Goal: Task Accomplishment & Management: Manage account settings

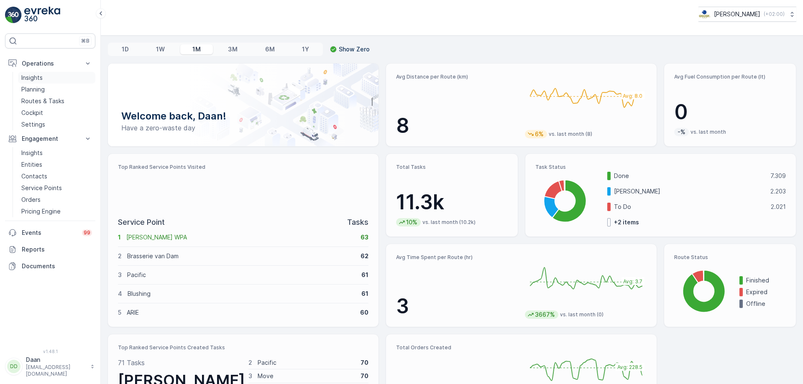
click at [46, 79] on link "Insights" at bounding box center [56, 78] width 77 height 12
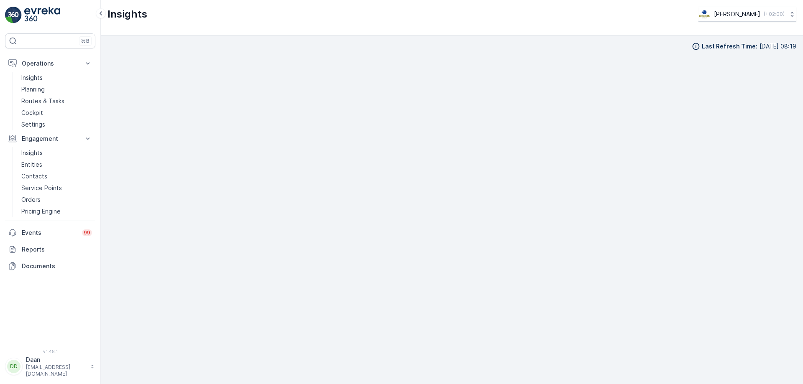
click at [50, 12] on img at bounding box center [42, 15] width 36 height 17
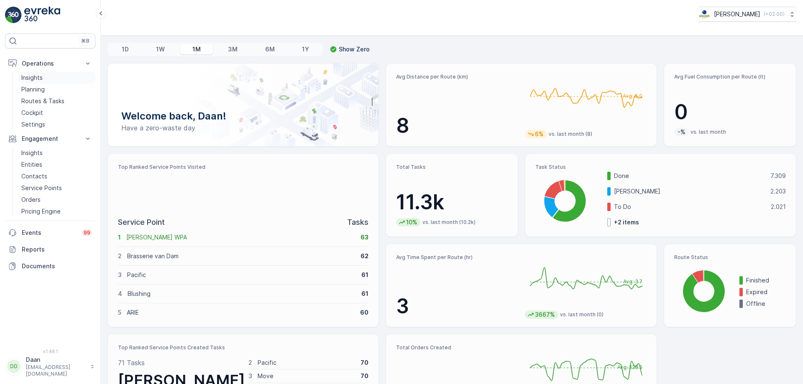
click at [48, 77] on link "Insights" at bounding box center [56, 78] width 77 height 12
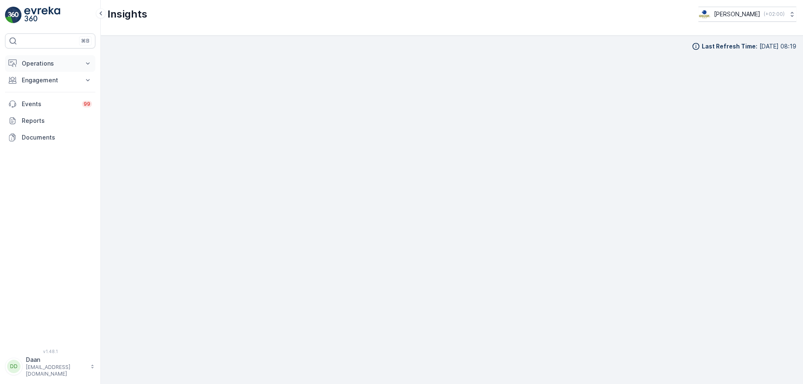
click at [67, 63] on p "Operations" at bounding box center [50, 63] width 57 height 8
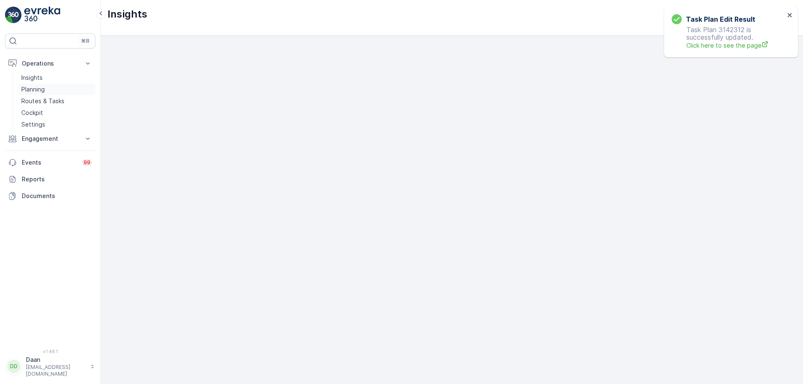
click at [33, 89] on p "Planning" at bounding box center [32, 89] width 23 height 8
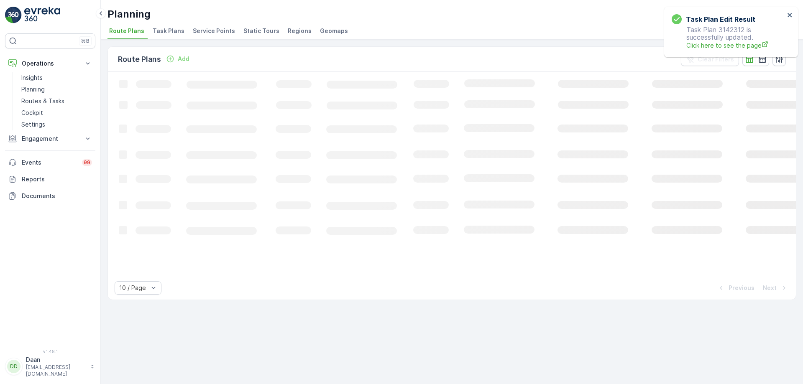
click at [163, 35] on li "Task Plans" at bounding box center [169, 32] width 37 height 14
click at [789, 11] on div "Task Plan Edit Result Task Plan 3142312 is successfully updated. Click here to …" at bounding box center [731, 32] width 134 height 51
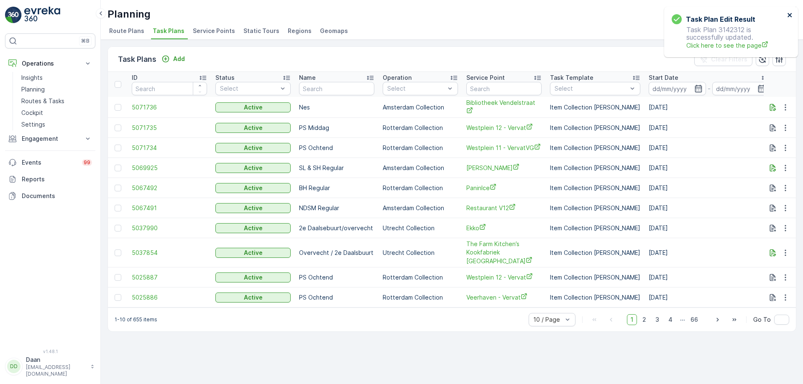
click at [788, 17] on icon "close" at bounding box center [790, 15] width 6 height 7
click at [501, 89] on input "text" at bounding box center [503, 88] width 75 height 13
type input "Qeet"
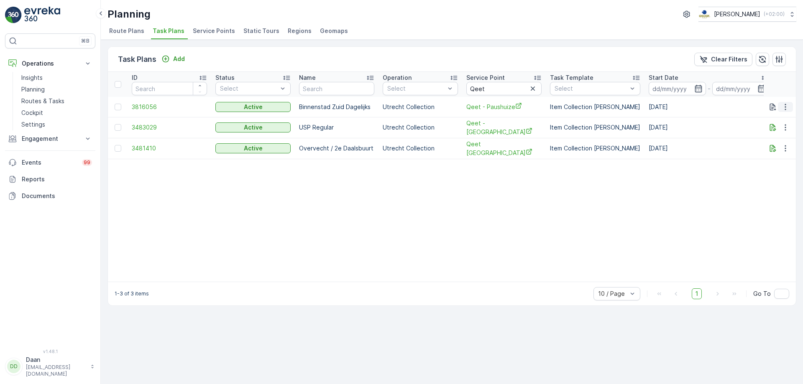
click at [784, 104] on icon "button" at bounding box center [785, 107] width 8 height 8
click at [777, 119] on span "See More Details" at bounding box center [775, 119] width 49 height 8
click at [784, 110] on icon "button" at bounding box center [785, 107] width 8 height 8
click at [781, 129] on span "Edit Task Plan" at bounding box center [770, 131] width 39 height 8
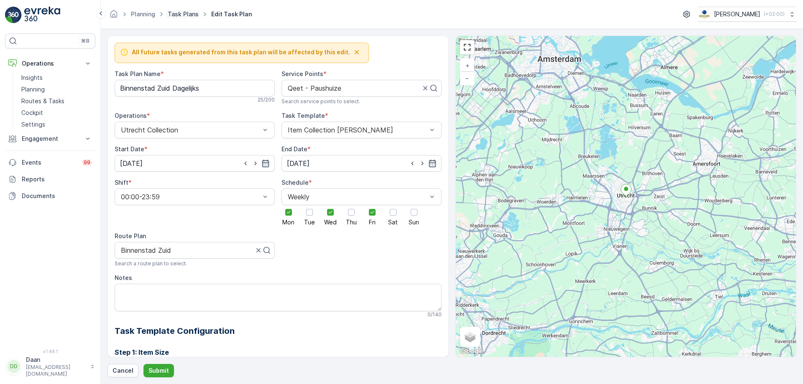
click at [179, 14] on link "Task Plans" at bounding box center [183, 13] width 31 height 7
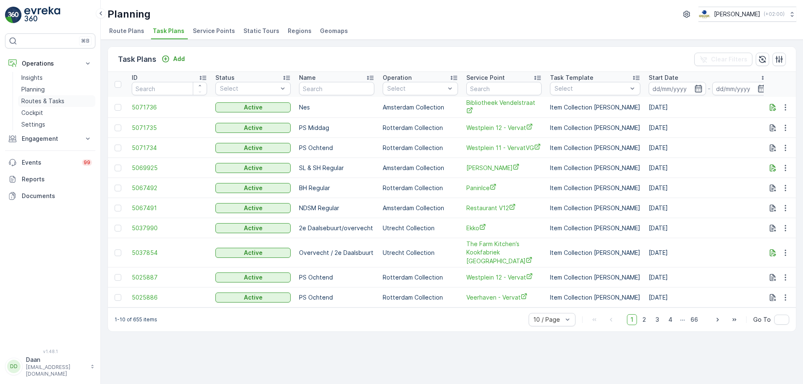
click at [47, 100] on p "Routes & Tasks" at bounding box center [42, 101] width 43 height 8
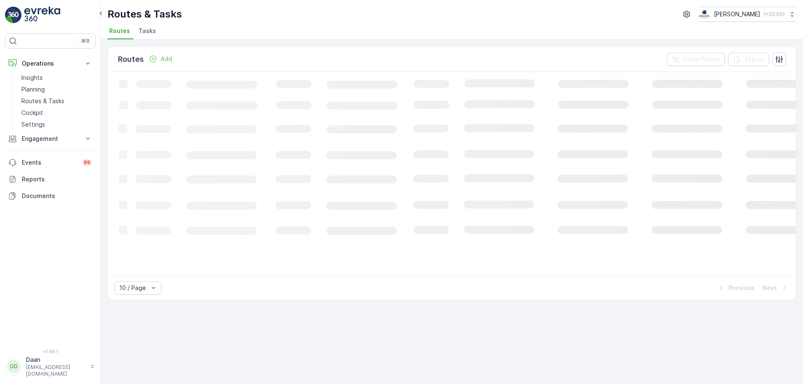
click at [148, 28] on span "Tasks" at bounding box center [147, 31] width 18 height 8
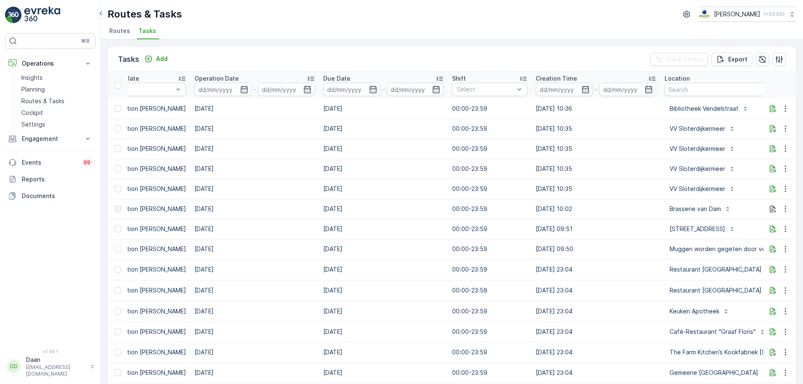
scroll to position [0, 679]
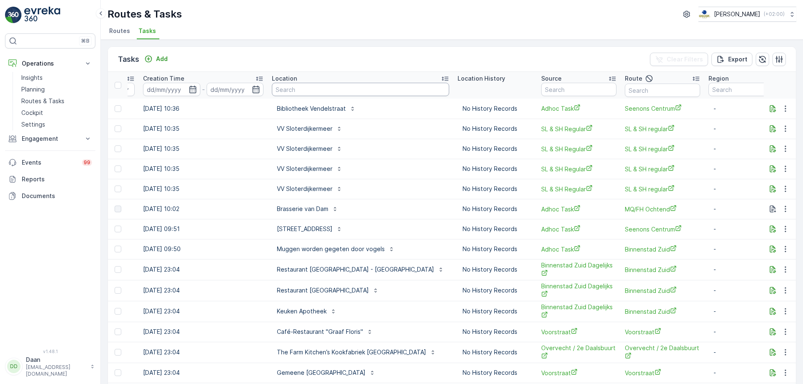
click at [349, 92] on input "text" at bounding box center [360, 89] width 177 height 13
type input "Mugge"
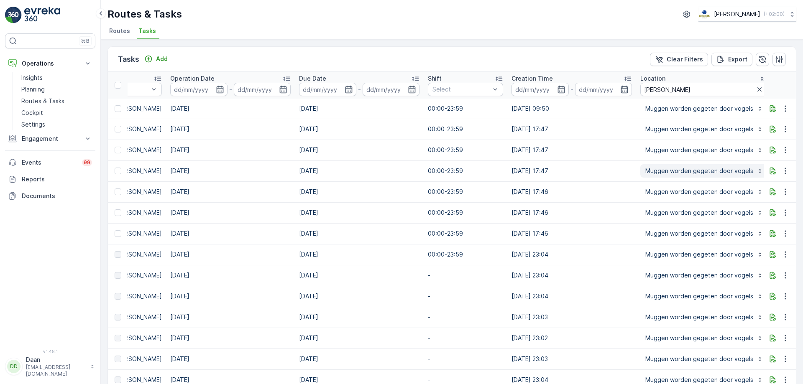
scroll to position [0, 319]
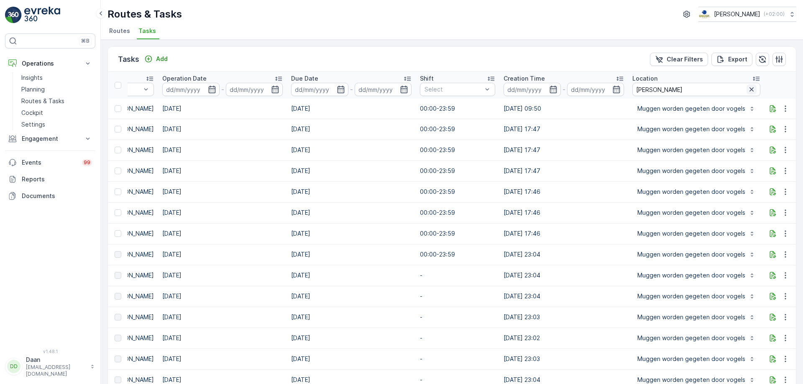
click at [747, 91] on icon "button" at bounding box center [751, 89] width 8 height 8
click at [723, 92] on input "text" at bounding box center [696, 89] width 128 height 13
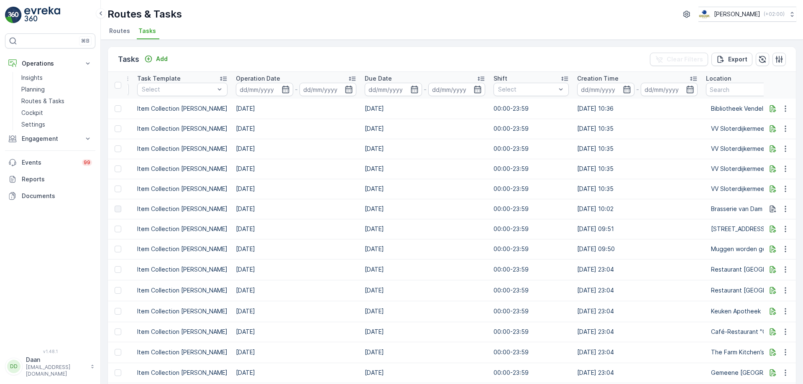
scroll to position [0, 245]
click at [716, 91] on input "text" at bounding box center [794, 89] width 177 height 13
type input "restaurant blauw"
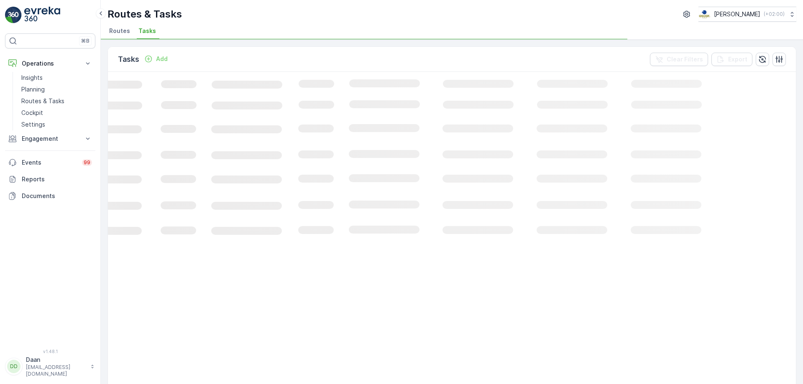
scroll to position [0, 117]
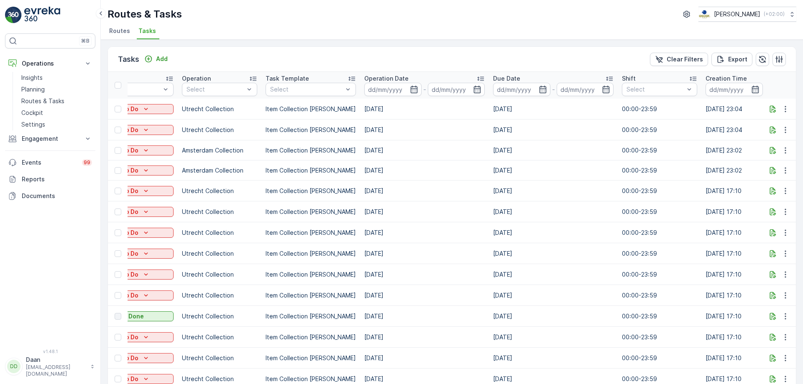
drag, startPoint x: 570, startPoint y: 220, endPoint x: 618, endPoint y: 217, distance: 48.6
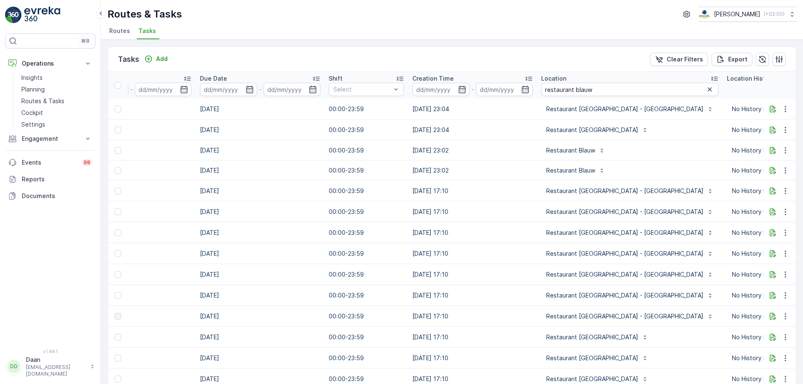
scroll to position [0, 651]
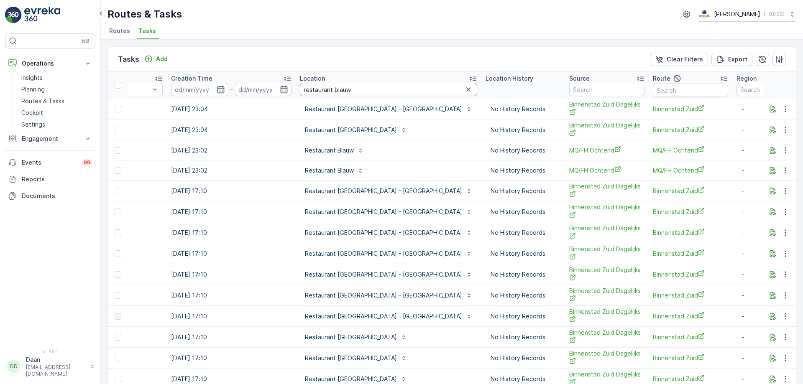
click at [359, 91] on input "restaurant blauw" at bounding box center [388, 89] width 177 height 13
type input "restaurant blauw ut"
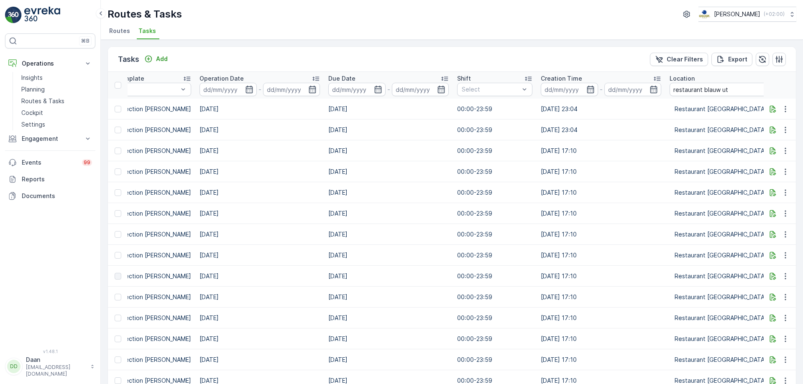
scroll to position [0, 305]
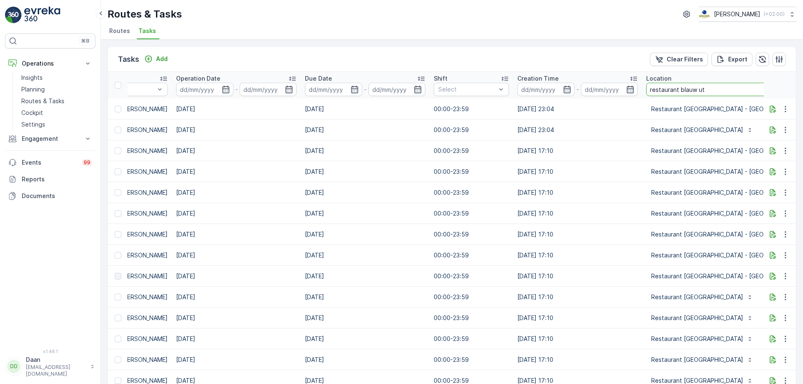
drag, startPoint x: 705, startPoint y: 91, endPoint x: 593, endPoint y: 123, distance: 116.0
type input "r"
type input "Rino Groep"
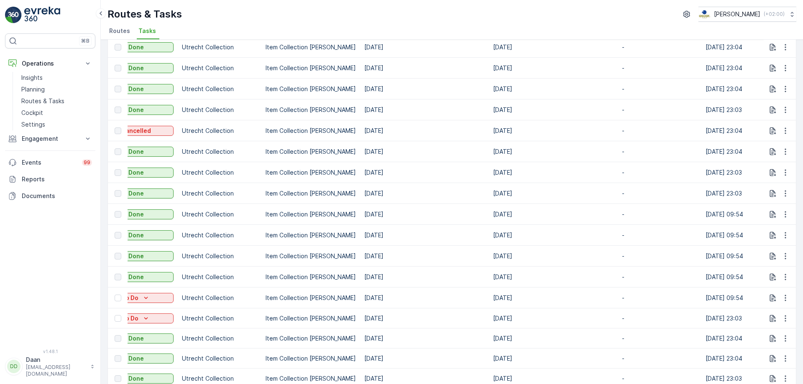
scroll to position [251, 0]
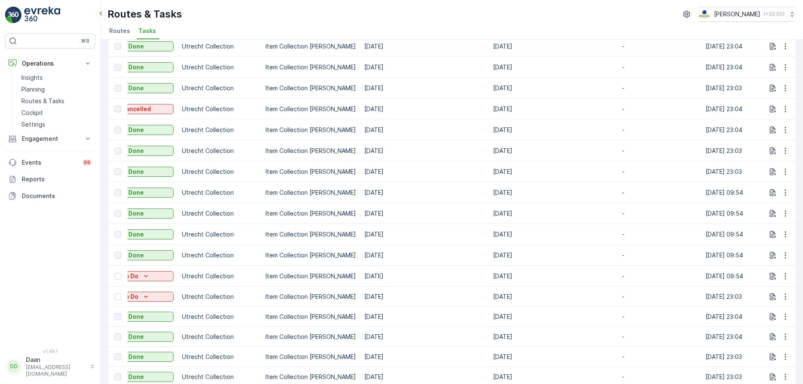
drag, startPoint x: 364, startPoint y: 256, endPoint x: 336, endPoint y: 252, distance: 28.0
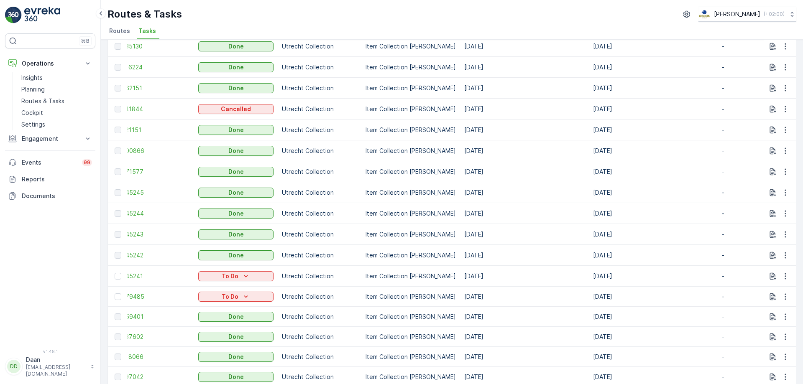
scroll to position [0, 0]
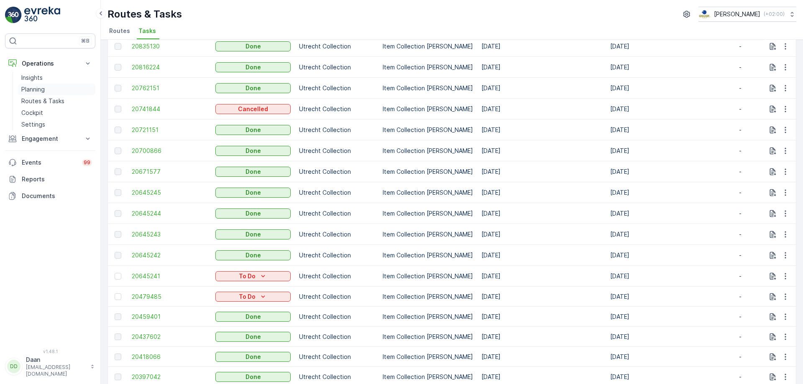
click at [41, 91] on p "Planning" at bounding box center [32, 89] width 23 height 8
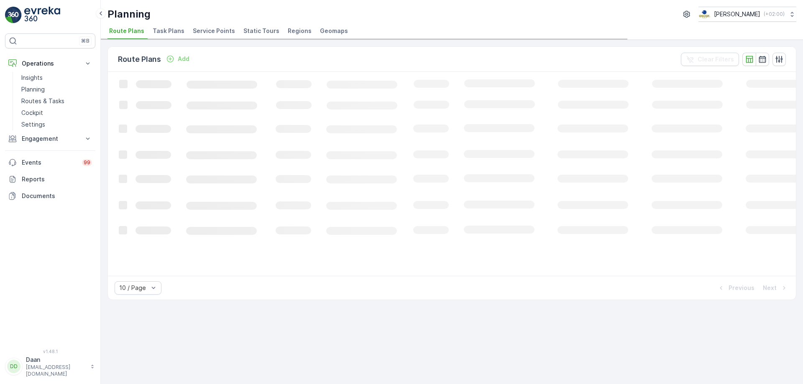
click at [167, 32] on span "Task Plans" at bounding box center [169, 31] width 32 height 8
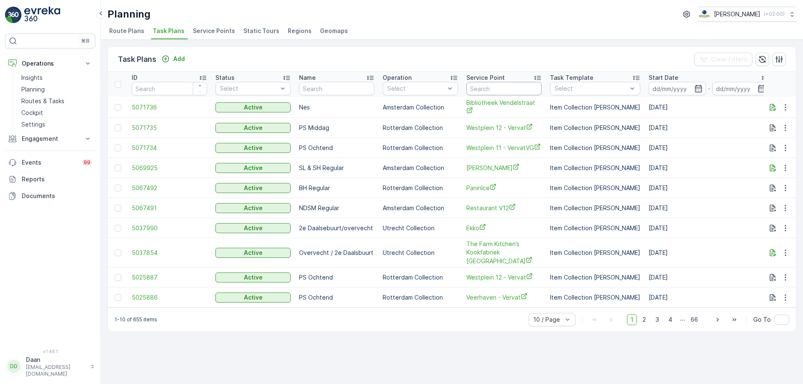
click at [492, 89] on input "text" at bounding box center [503, 88] width 75 height 13
type input "r"
type input "Rino"
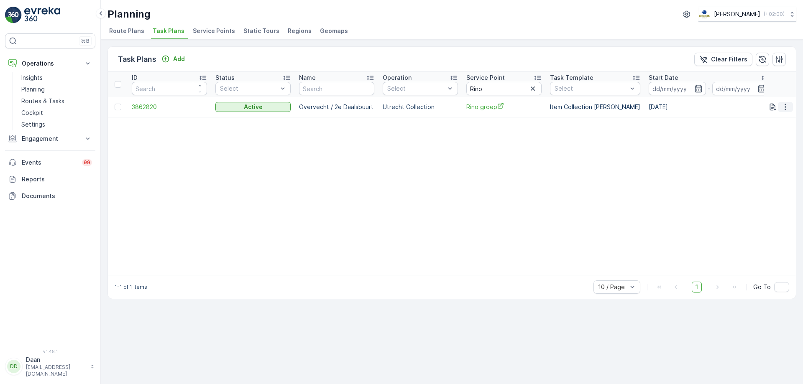
click at [782, 108] on icon "button" at bounding box center [785, 107] width 8 height 8
click at [776, 120] on span "See More Details" at bounding box center [775, 119] width 49 height 8
click at [794, 102] on td at bounding box center [780, 107] width 33 height 20
click at [789, 106] on icon "button" at bounding box center [785, 107] width 8 height 8
click at [786, 130] on span "Edit Task Plan" at bounding box center [770, 131] width 39 height 8
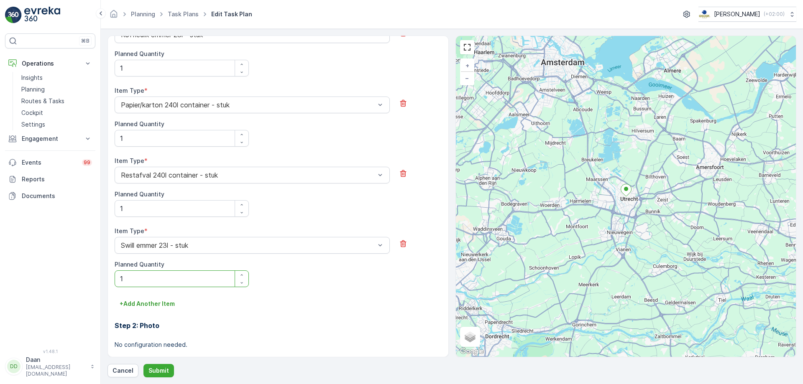
scroll to position [532, 0]
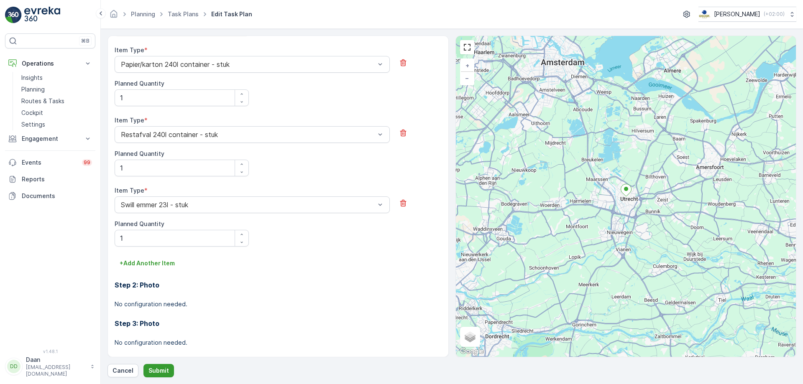
click at [158, 370] on p "Submit" at bounding box center [158, 371] width 20 height 8
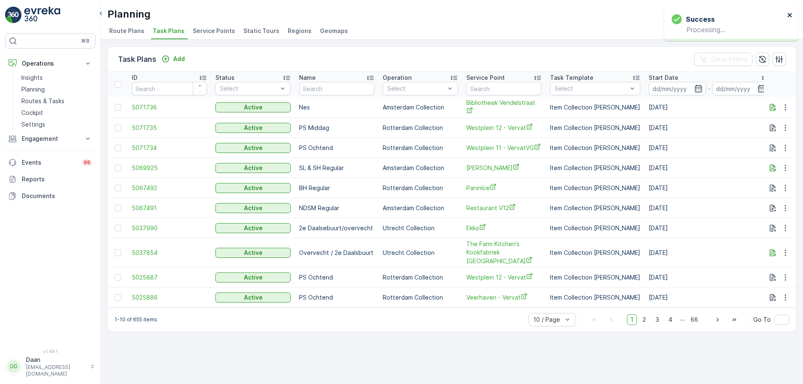
drag, startPoint x: 790, startPoint y: 16, endPoint x: 643, endPoint y: 23, distance: 147.4
click at [789, 16] on icon "close" at bounding box center [790, 15] width 6 height 7
click at [514, 89] on input "text" at bounding box center [503, 88] width 75 height 13
type input "dropp"
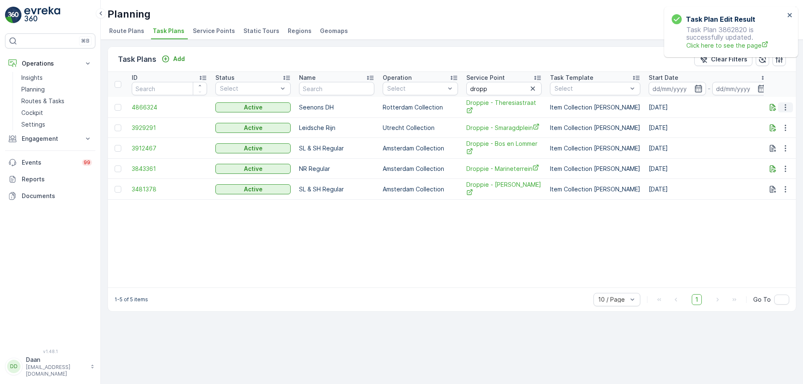
click at [788, 109] on icon "button" at bounding box center [785, 107] width 8 height 8
click at [770, 134] on span "Edit Task Plan" at bounding box center [770, 131] width 39 height 8
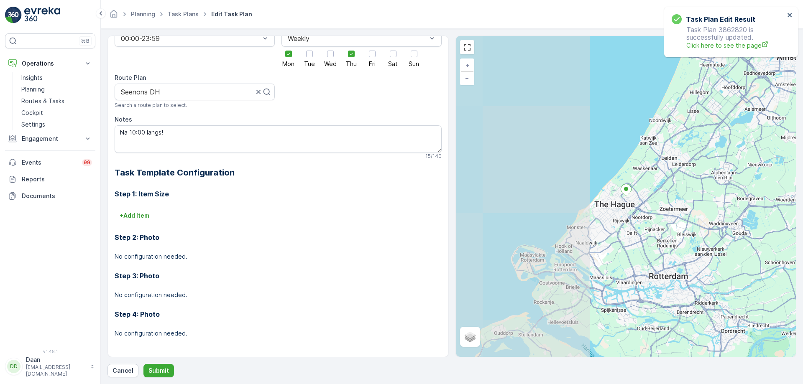
scroll to position [159, 0]
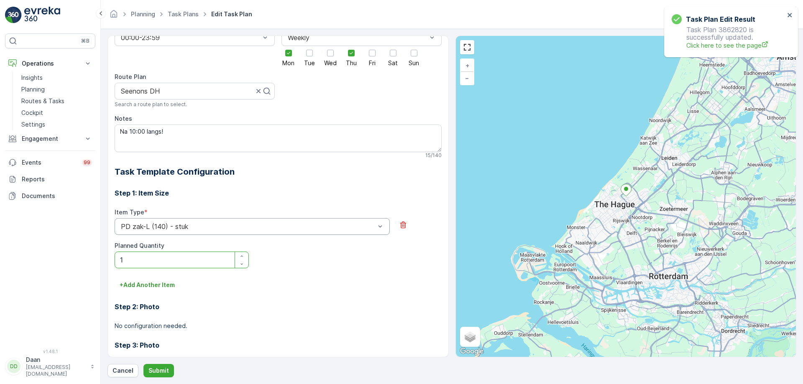
click at [312, 232] on div "PD zak-L (140) - stuk" at bounding box center [252, 226] width 275 height 17
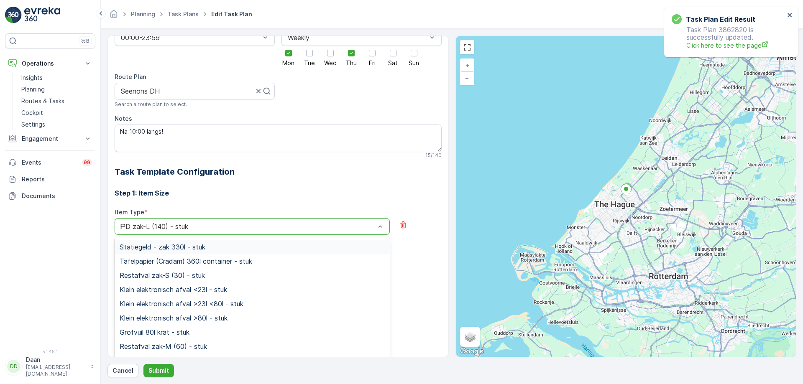
type input "PD"
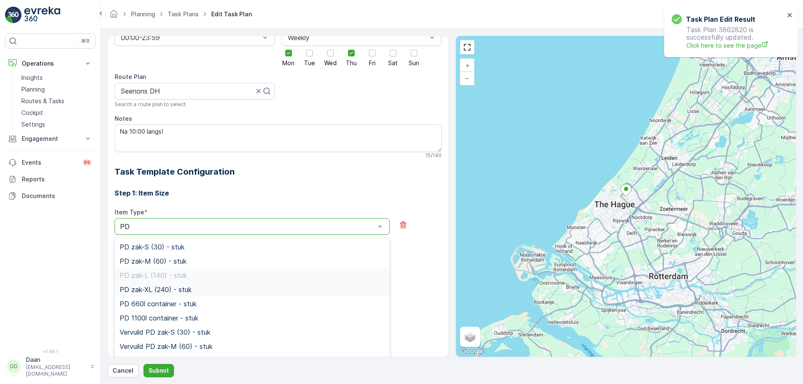
click at [176, 289] on span "PD zak-XL (240) - stuk" at bounding box center [156, 290] width 72 height 8
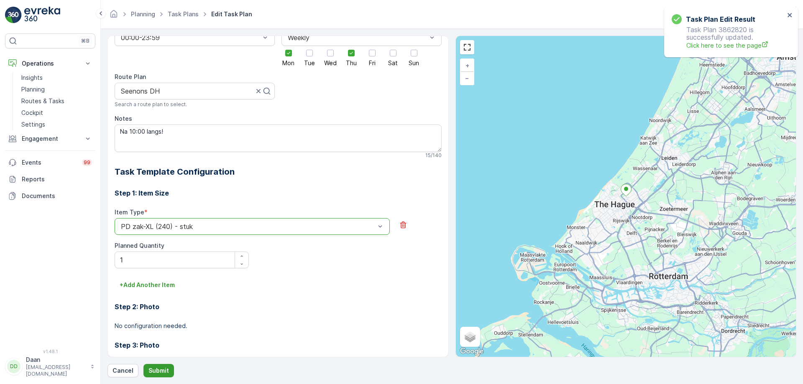
click at [161, 371] on p "Submit" at bounding box center [158, 371] width 20 height 8
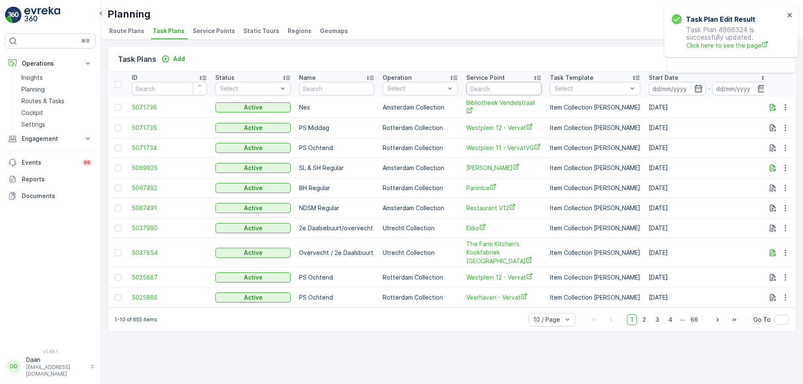
click at [499, 93] on input "text" at bounding box center [503, 88] width 75 height 13
type input "dropp"
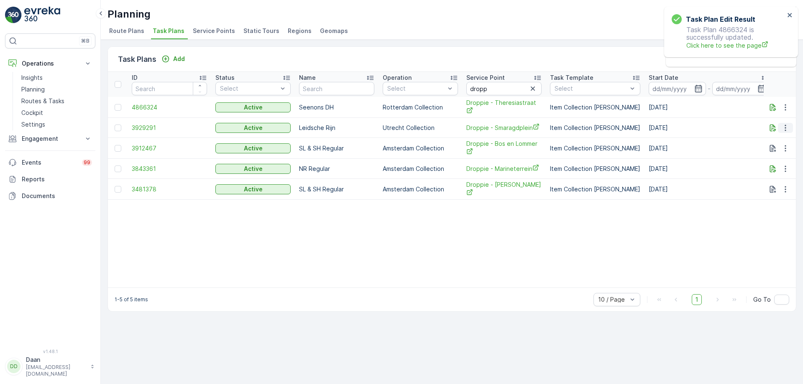
click at [787, 130] on icon "button" at bounding box center [785, 128] width 8 height 8
click at [764, 153] on span "Edit Task Plan" at bounding box center [770, 151] width 39 height 8
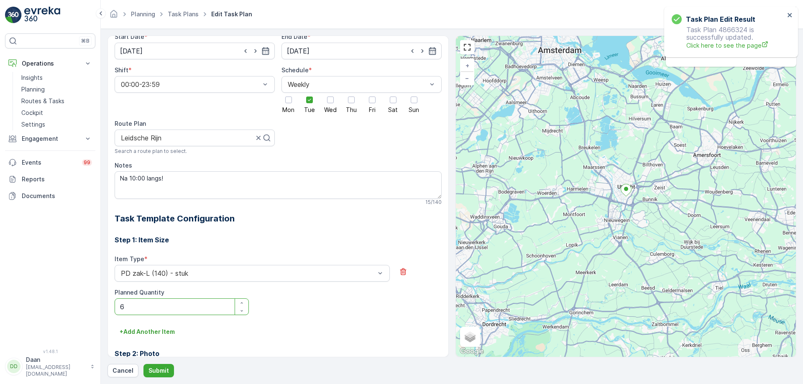
scroll to position [230, 0]
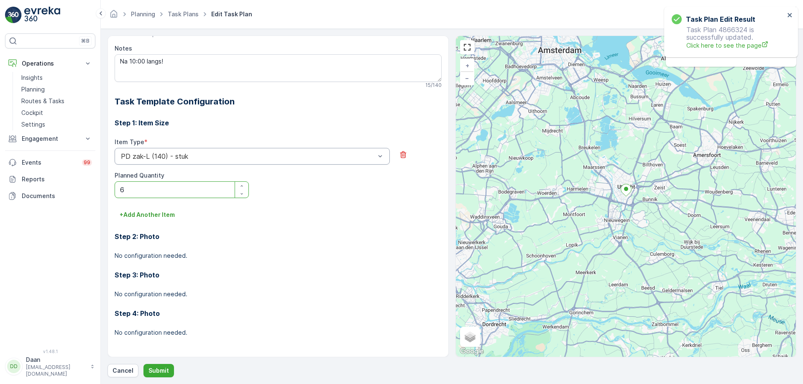
click at [263, 160] on div at bounding box center [248, 157] width 256 height 8
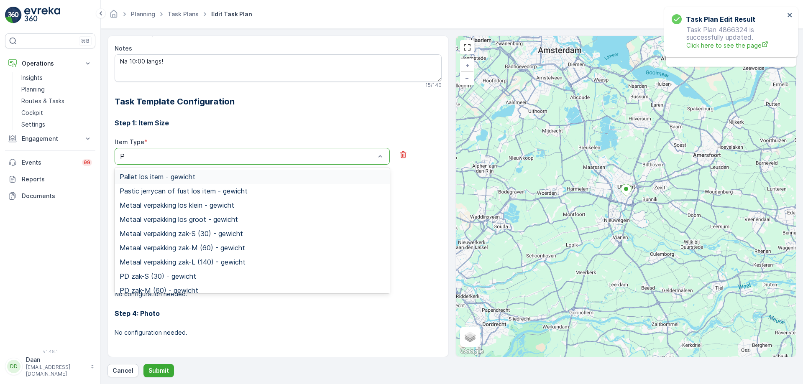
type input "PD"
click at [183, 219] on span "PD zak-XL (240) - gewicht" at bounding box center [162, 220] width 84 height 8
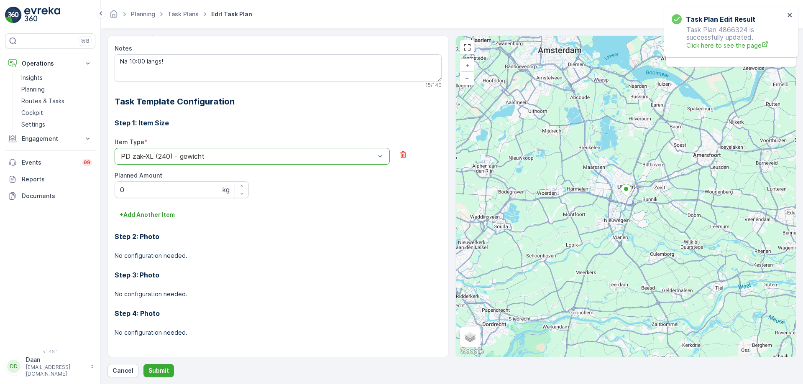
click at [246, 161] on div "PD zak-XL (240) - gewicht" at bounding box center [252, 156] width 275 height 17
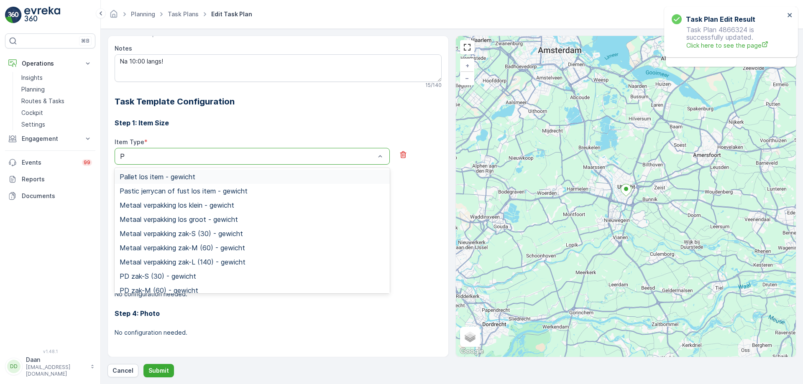
type input "PD"
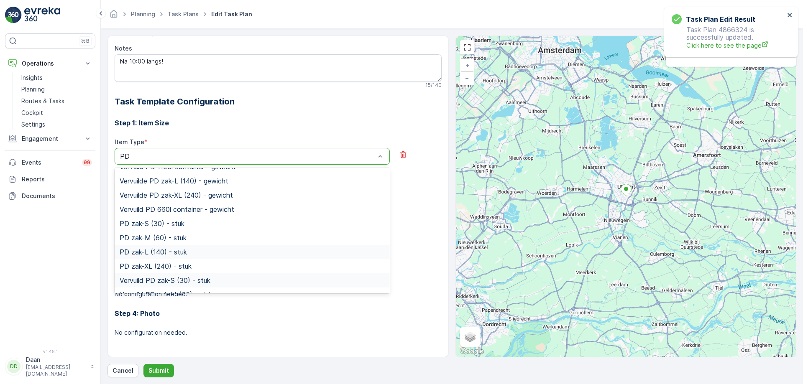
scroll to position [125, 0]
click at [180, 235] on span "PD zak-XL (240) - stuk" at bounding box center [156, 236] width 72 height 8
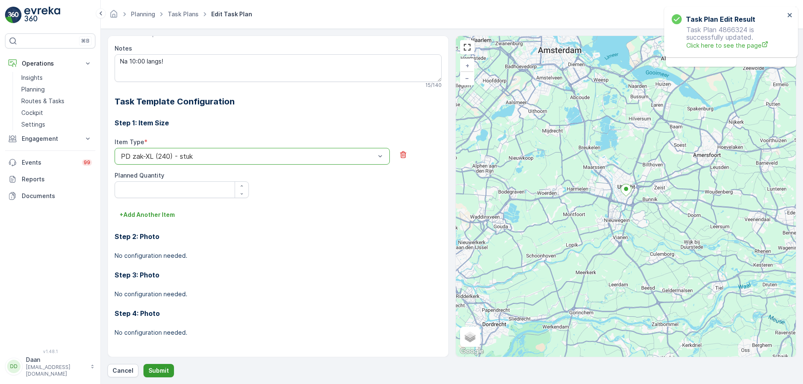
click at [157, 371] on p "Submit" at bounding box center [158, 371] width 20 height 8
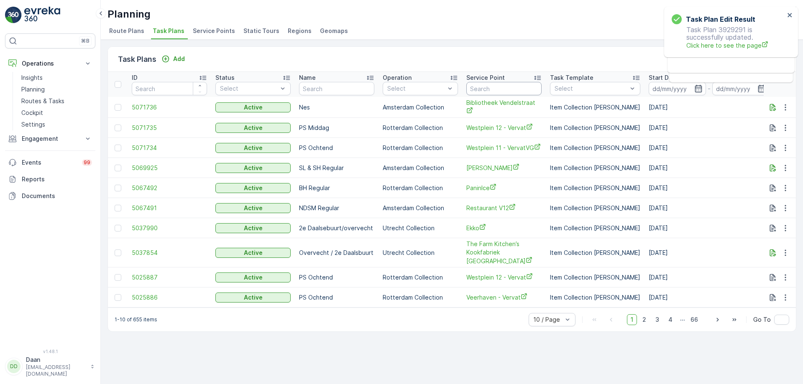
click at [511, 90] on input "text" at bounding box center [503, 88] width 75 height 13
type input "PD"
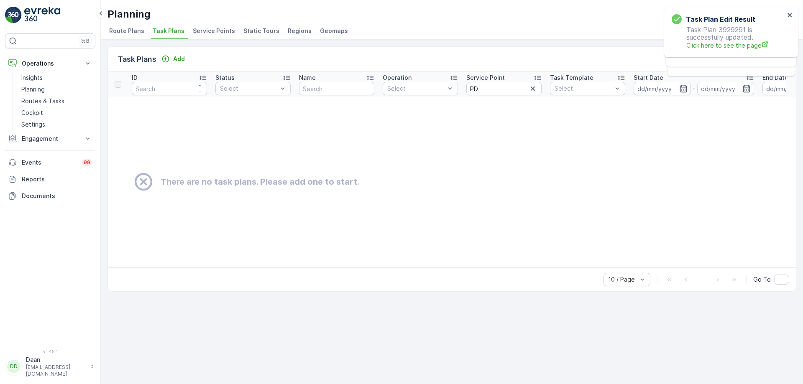
drag, startPoint x: 531, startPoint y: 91, endPoint x: 518, endPoint y: 92, distance: 13.5
click at [529, 91] on icon "button" at bounding box center [533, 88] width 8 height 8
click at [509, 92] on input "text" at bounding box center [503, 88] width 75 height 13
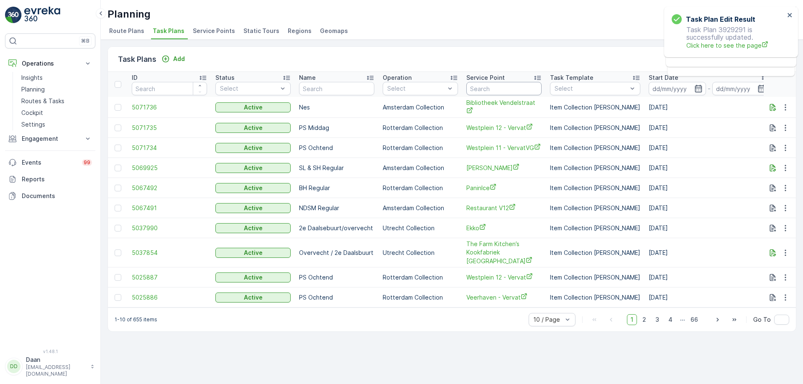
drag, startPoint x: 511, startPoint y: 92, endPoint x: 533, endPoint y: 114, distance: 30.8
click at [533, 114] on table "ID Status Select Name Operation Select Service Point Task Template Select Start…" at bounding box center [695, 190] width 1175 height 236
type input "dropp"
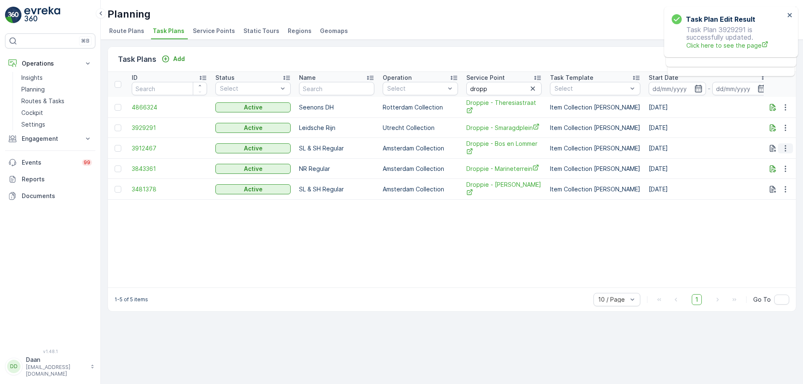
click at [788, 147] on icon "button" at bounding box center [785, 148] width 8 height 8
click at [778, 162] on span "See More Details" at bounding box center [775, 160] width 49 height 8
click at [785, 148] on icon "button" at bounding box center [784, 148] width 1 height 6
click at [787, 173] on span "Edit Task Plan" at bounding box center [770, 172] width 39 height 8
click at [783, 125] on icon "button" at bounding box center [785, 128] width 8 height 8
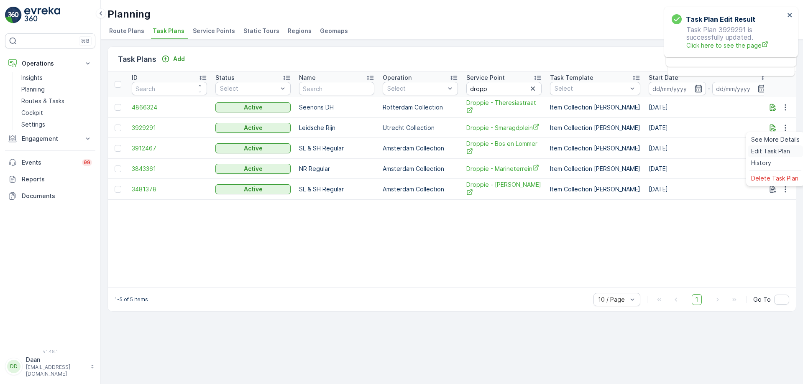
click at [780, 148] on span "Edit Task Plan" at bounding box center [770, 151] width 39 height 8
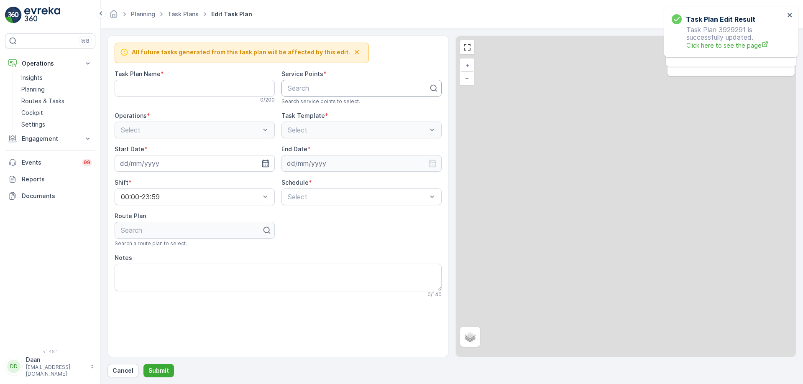
type Name "Leidsche Rijn"
type textarea "Na 10:00 langs!"
type input "29.04.2025"
type input "[DATE]"
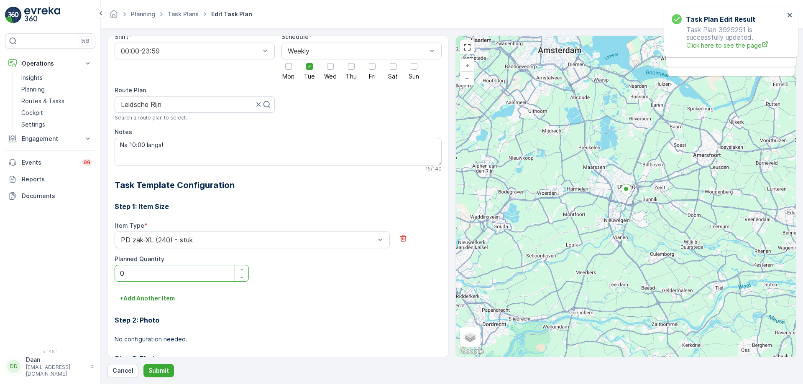
scroll to position [230, 0]
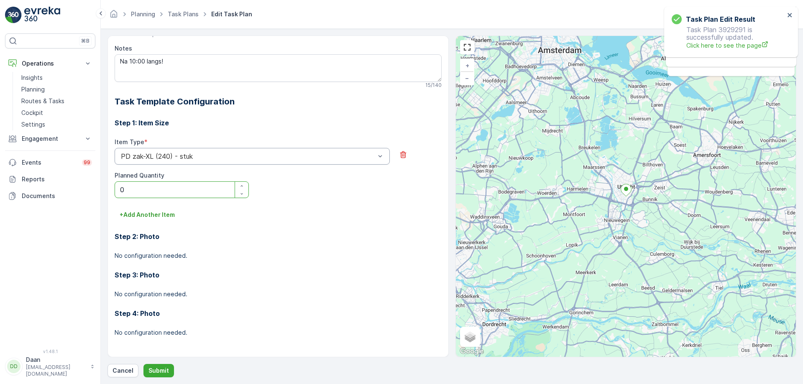
click at [328, 156] on div at bounding box center [248, 157] width 256 height 8
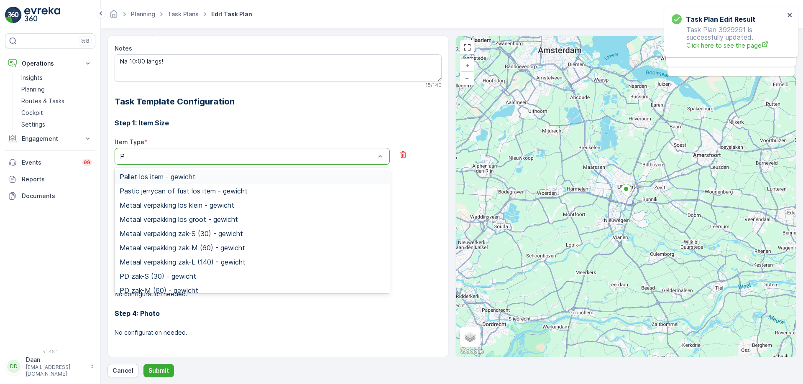
type input "PD"
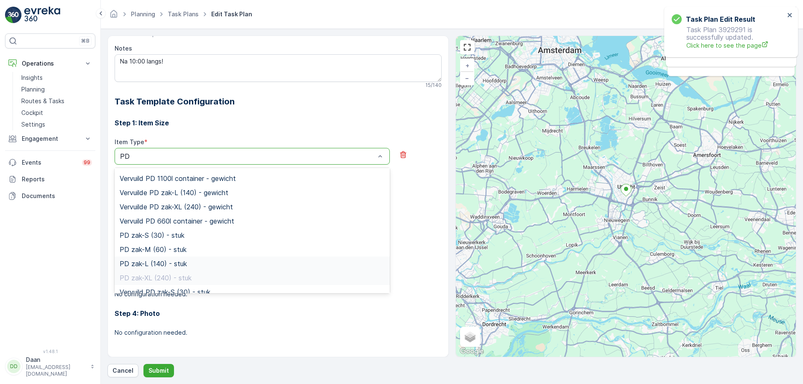
click at [184, 268] on div "PD zak-L (140) - stuk" at bounding box center [252, 264] width 275 height 14
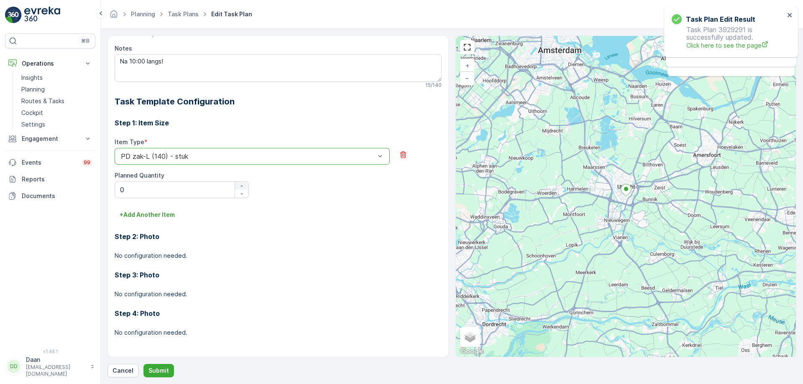
drag, startPoint x: 248, startPoint y: 186, endPoint x: 244, endPoint y: 189, distance: 4.8
click at [248, 186] on div at bounding box center [239, 190] width 19 height 16
click at [245, 186] on div "button" at bounding box center [241, 186] width 13 height 5
type Quantity "1"
click at [156, 373] on p "Submit" at bounding box center [158, 371] width 20 height 8
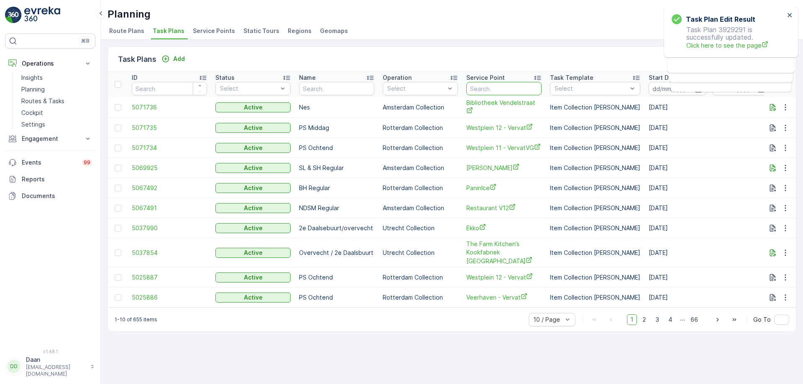
click at [508, 90] on input "text" at bounding box center [503, 88] width 75 height 13
type input "dropp"
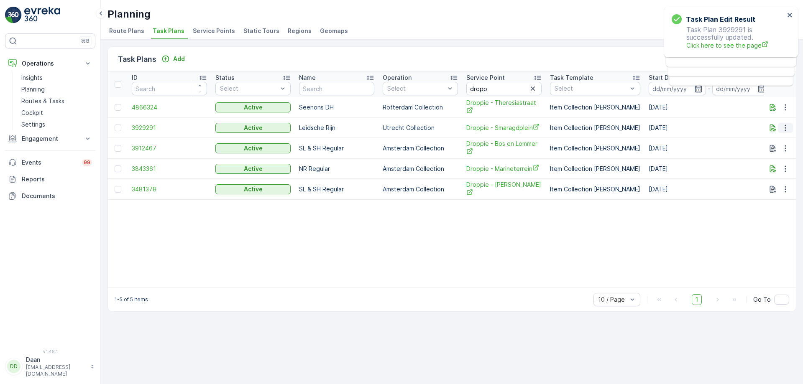
click at [786, 128] on icon "button" at bounding box center [784, 128] width 1 height 6
click at [782, 150] on span "Edit Task Plan" at bounding box center [770, 151] width 39 height 8
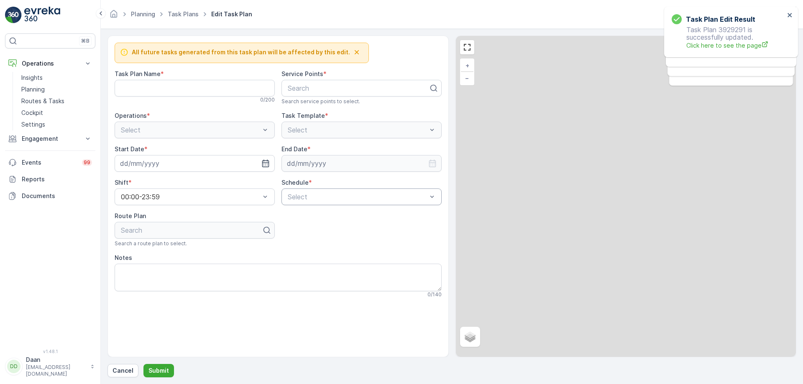
type Name "Leidsche Rijn"
type textarea "Na 10:00 langs!"
type input "29.04.2025"
type input "[DATE]"
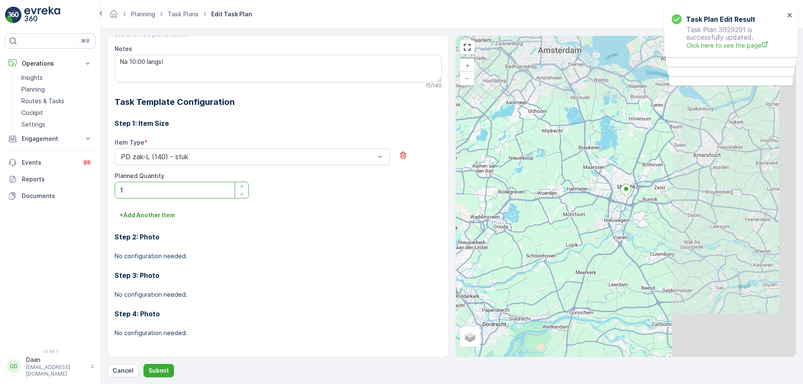
scroll to position [230, 0]
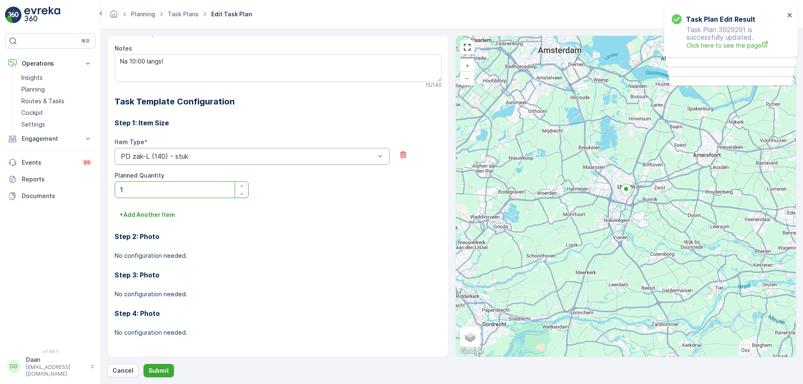
click at [214, 155] on div at bounding box center [248, 157] width 256 height 8
click at [163, 373] on p "Submit" at bounding box center [158, 371] width 20 height 8
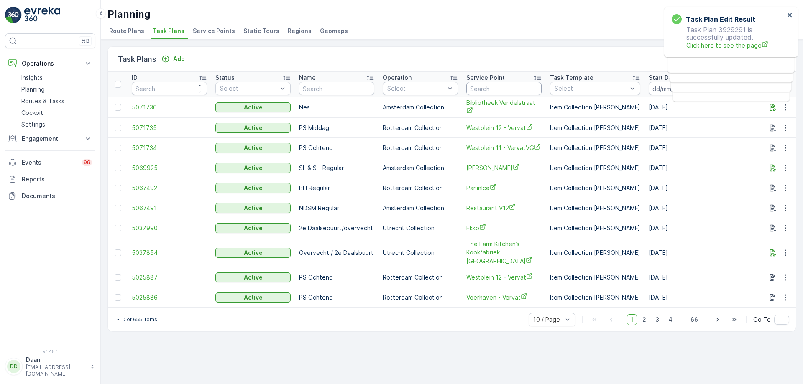
click at [483, 82] on input "text" at bounding box center [503, 88] width 75 height 13
type input "dropp"
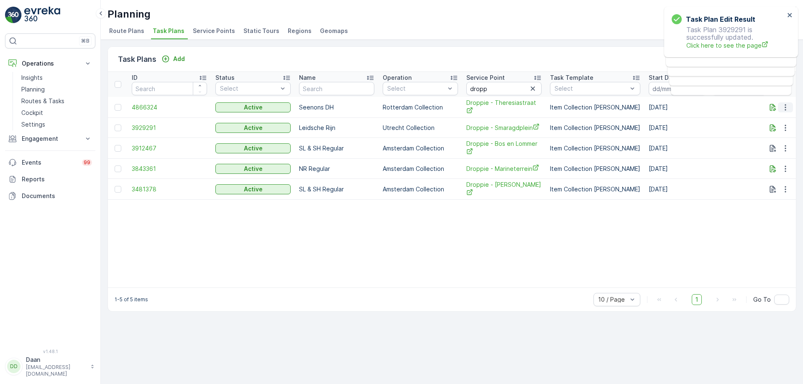
drag, startPoint x: 785, startPoint y: 108, endPoint x: 780, endPoint y: 108, distance: 4.6
click at [784, 108] on icon "button" at bounding box center [785, 107] width 8 height 8
click at [783, 129] on span "Edit Task Plan" at bounding box center [770, 131] width 39 height 8
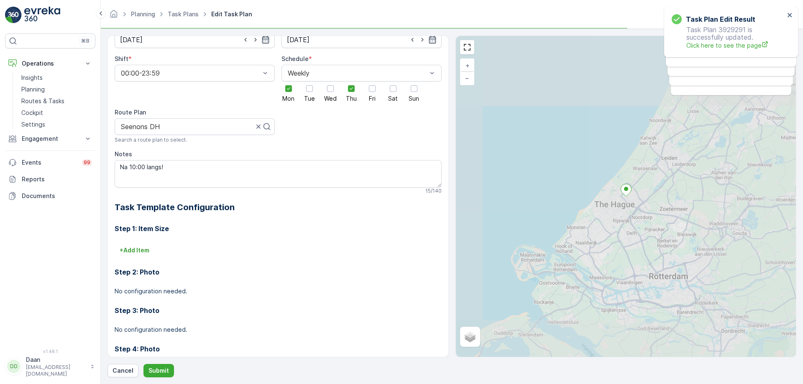
scroll to position [159, 0]
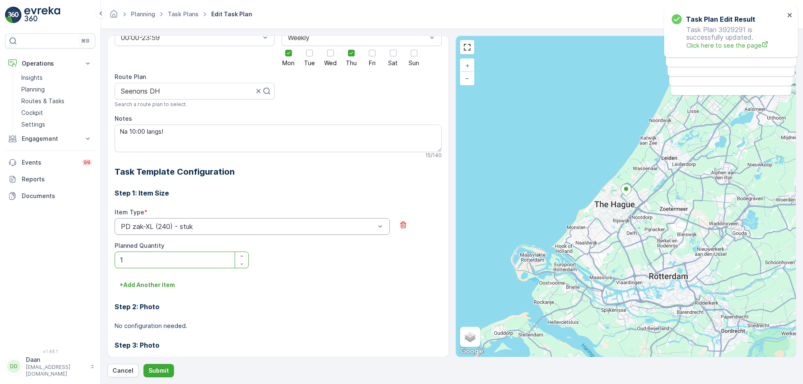
click at [305, 224] on div at bounding box center [248, 227] width 256 height 8
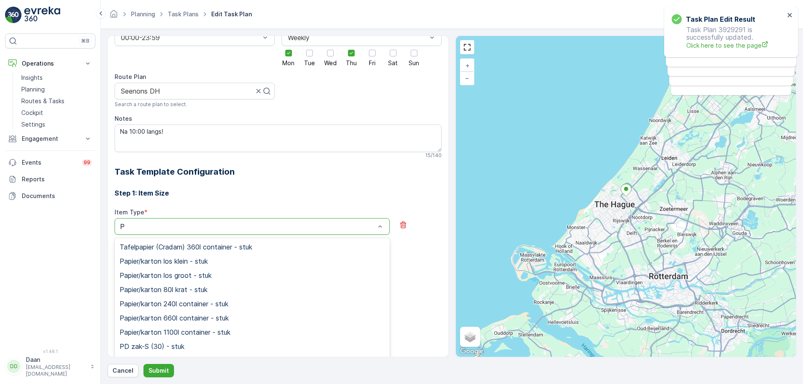
type input "PD"
click at [167, 279] on span "PD zak-L (140) - stuk" at bounding box center [153, 276] width 67 height 8
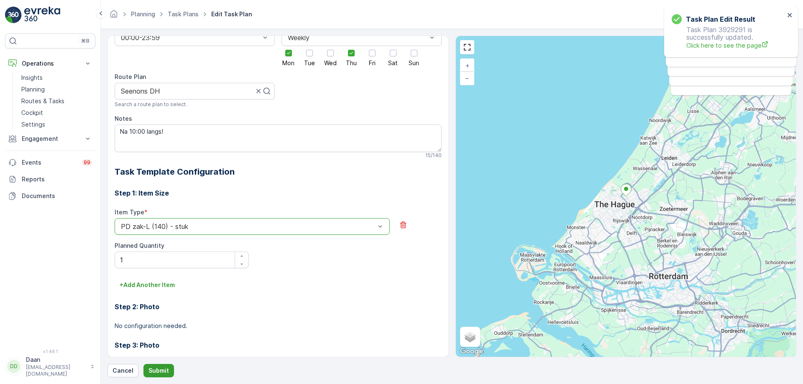
click at [155, 375] on p "Submit" at bounding box center [158, 371] width 20 height 8
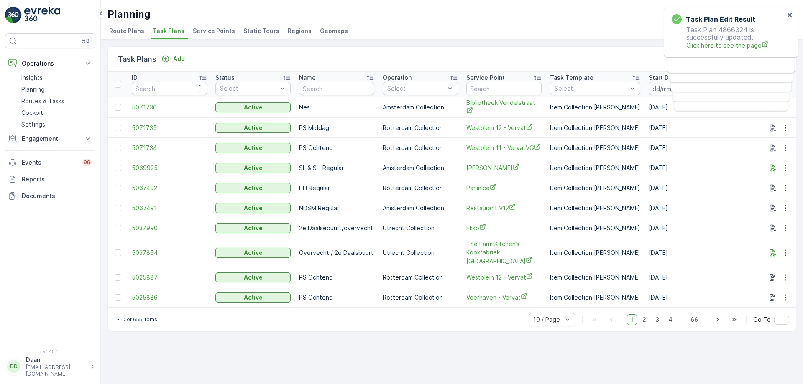
click at [54, 8] on img at bounding box center [42, 15] width 36 height 17
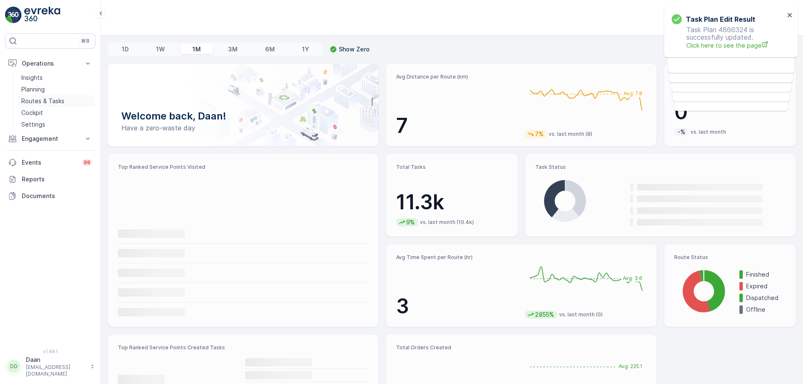
click at [56, 103] on p "Routes & Tasks" at bounding box center [42, 101] width 43 height 8
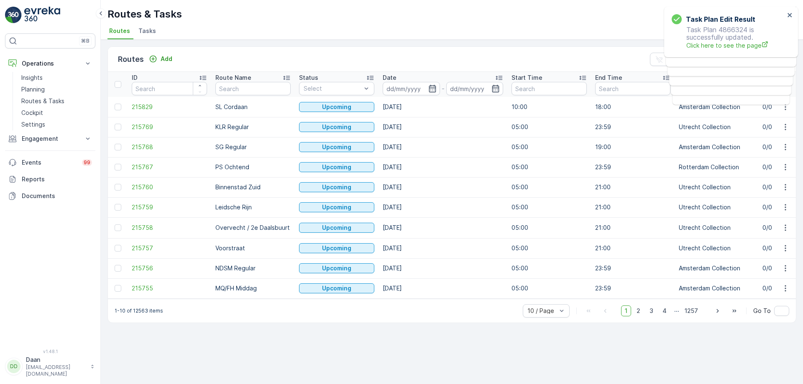
click at [148, 28] on span "Tasks" at bounding box center [147, 31] width 18 height 8
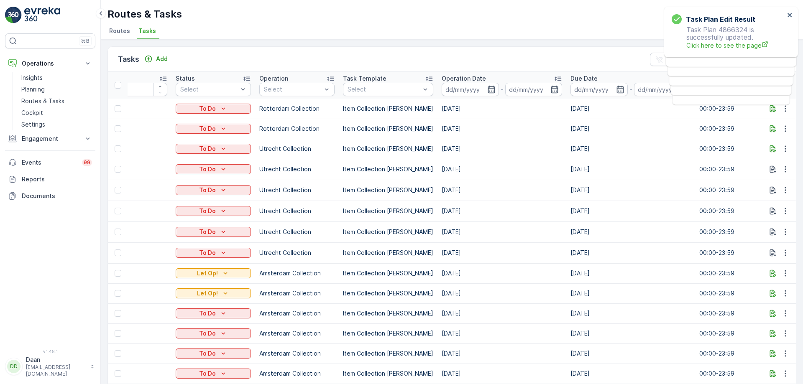
scroll to position [0, 39]
drag, startPoint x: 332, startPoint y: 33, endPoint x: 403, endPoint y: 28, distance: 70.8
click at [341, 33] on ul "Routes Tasks" at bounding box center [448, 32] width 682 height 14
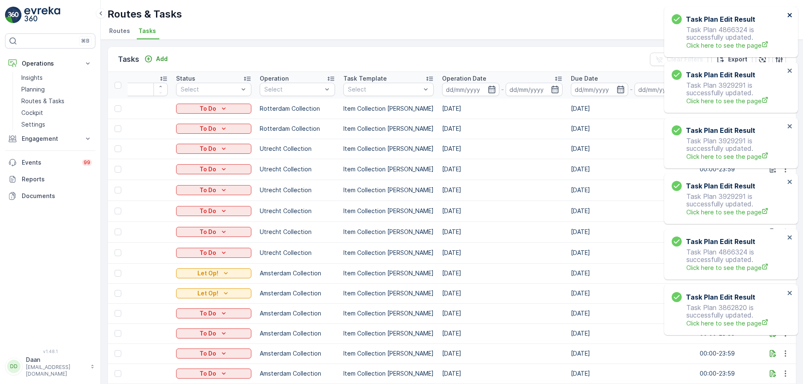
click at [792, 16] on icon "close" at bounding box center [790, 15] width 6 height 7
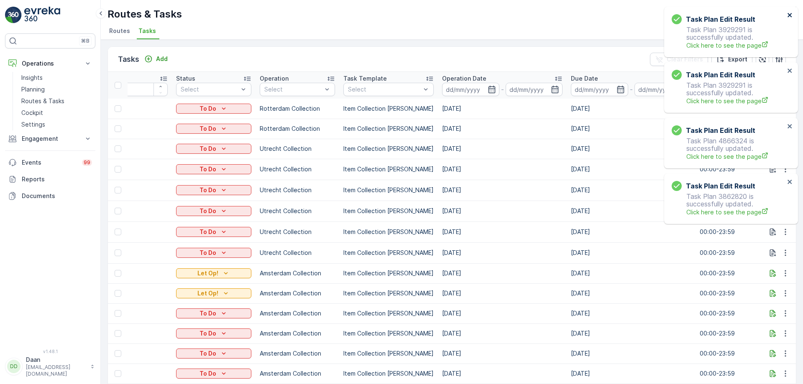
click at [789, 16] on icon "close" at bounding box center [789, 15] width 4 height 4
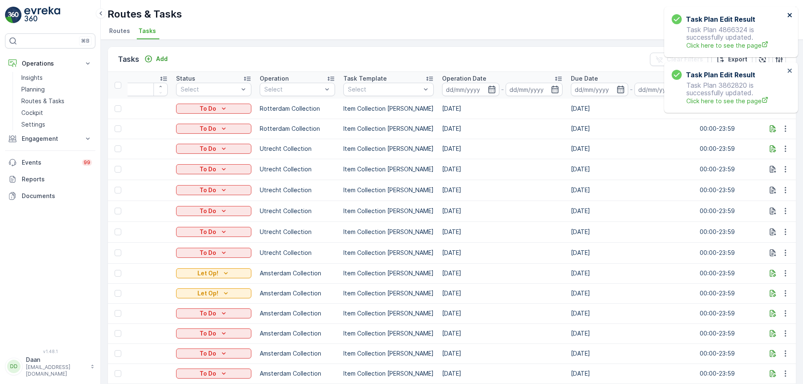
click at [789, 16] on icon "close" at bounding box center [789, 15] width 4 height 4
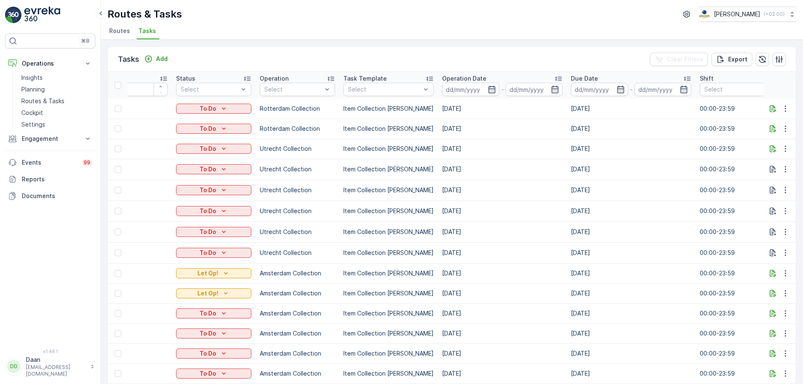
click at [462, 19] on div "Routes & Tasks Oscar Circulair ( +02:00 )" at bounding box center [451, 14] width 689 height 15
click at [55, 102] on p "Routes & Tasks" at bounding box center [42, 101] width 43 height 8
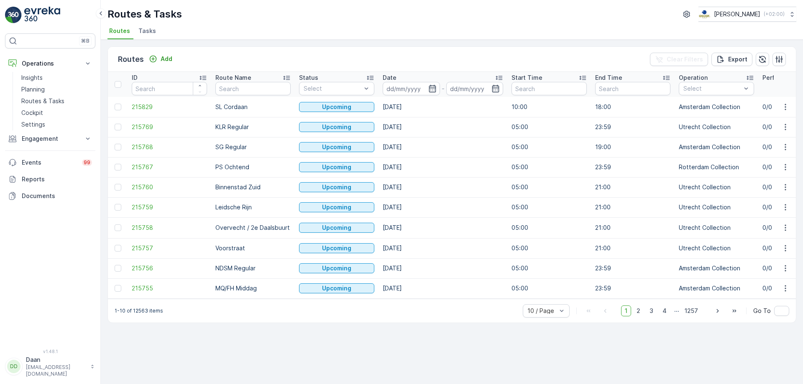
click at [149, 31] on span "Tasks" at bounding box center [147, 31] width 18 height 8
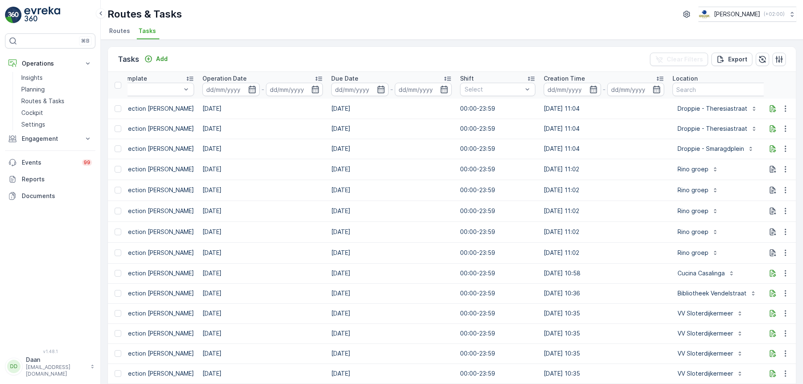
scroll to position [0, 407]
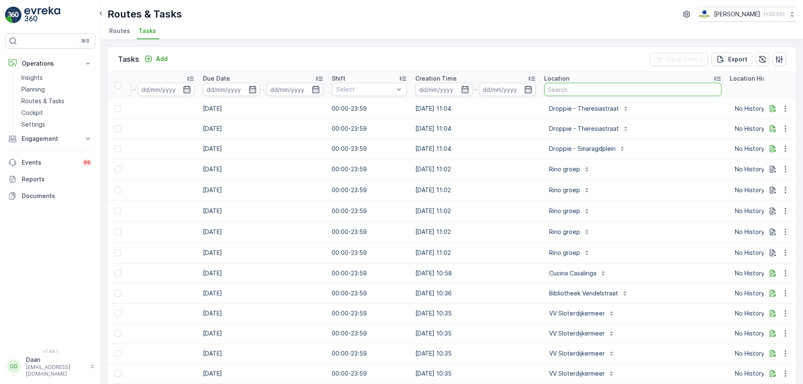
click at [627, 89] on input "text" at bounding box center [632, 89] width 177 height 13
type input "Bar cava"
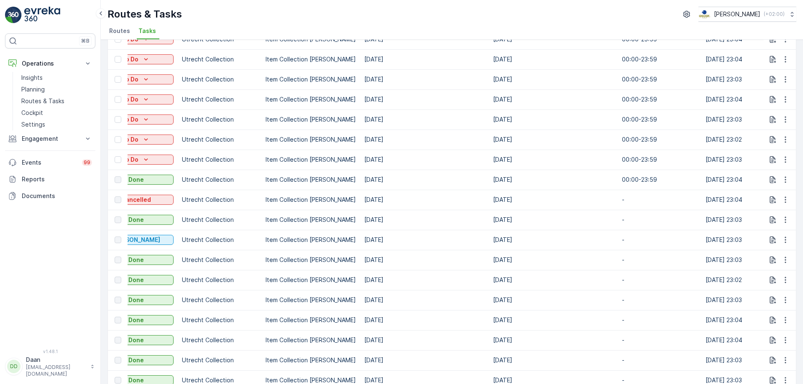
scroll to position [42, 0]
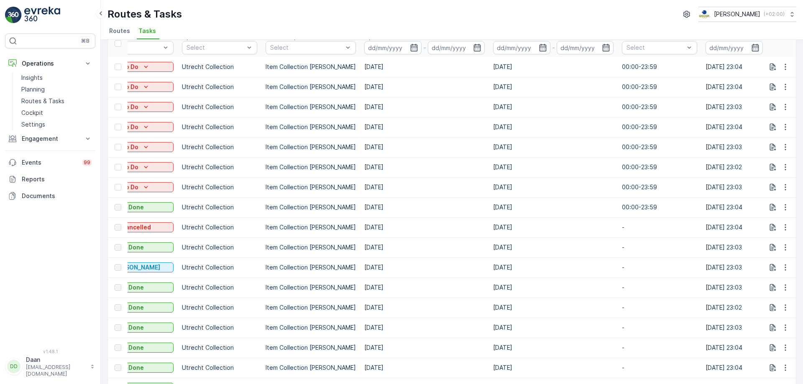
click at [552, 193] on td "15.08.2025" at bounding box center [553, 187] width 129 height 20
drag, startPoint x: 647, startPoint y: 137, endPoint x: 647, endPoint y: 145, distance: 8.0
drag, startPoint x: 647, startPoint y: 145, endPoint x: 464, endPoint y: 112, distance: 185.5
click at [461, 115] on td "19.08.2025" at bounding box center [424, 107] width 129 height 20
drag, startPoint x: 483, startPoint y: 105, endPoint x: 519, endPoint y: 110, distance: 36.7
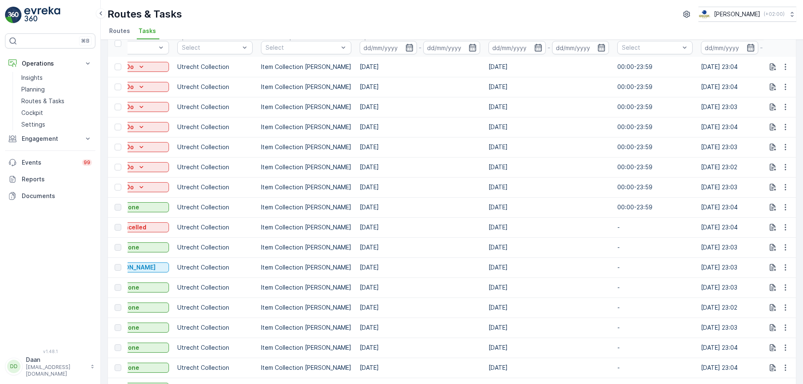
drag, startPoint x: 566, startPoint y: 127, endPoint x: 576, endPoint y: 126, distance: 10.1
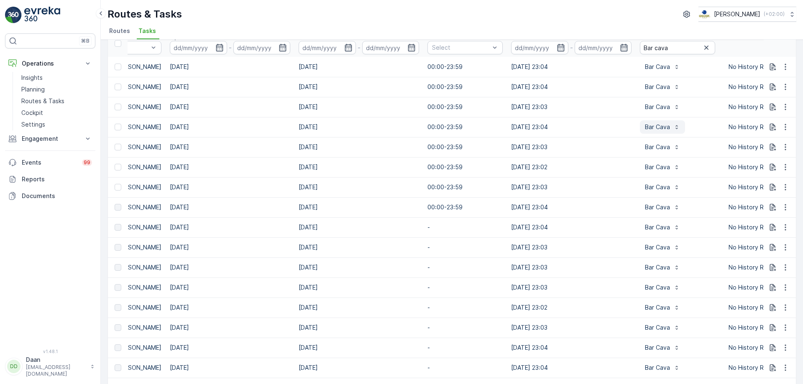
scroll to position [0, 355]
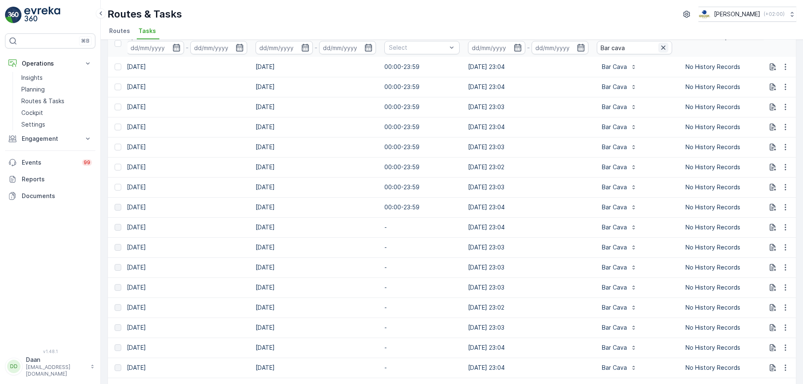
click at [659, 46] on icon "button" at bounding box center [663, 47] width 8 height 8
click at [648, 49] on input "text" at bounding box center [634, 47] width 75 height 13
click at [646, 47] on input "text" at bounding box center [634, 47] width 75 height 13
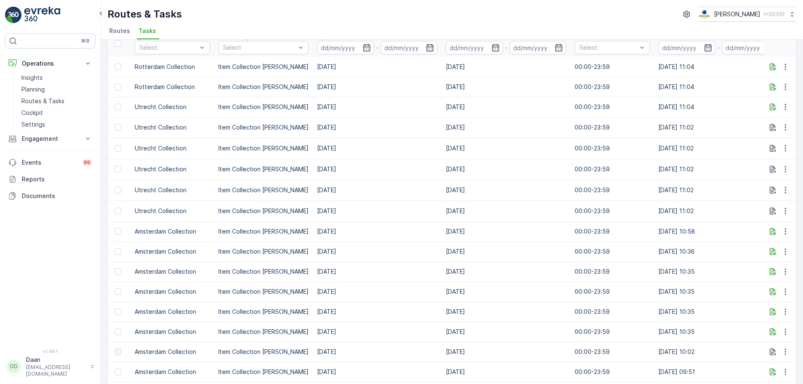
scroll to position [0, 572]
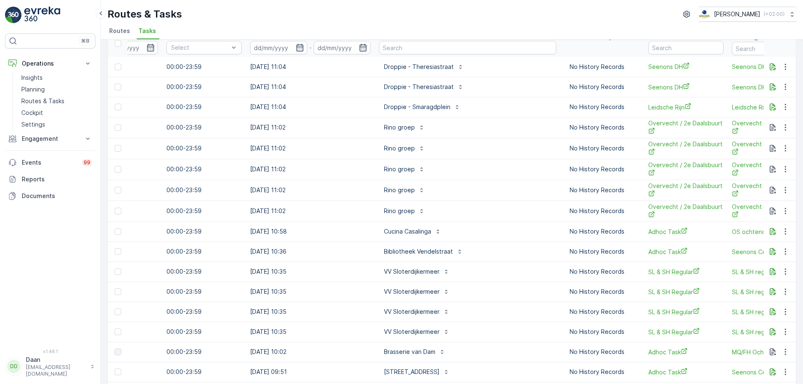
click at [478, 56] on th "Location" at bounding box center [468, 43] width 186 height 27
click at [483, 43] on input "text" at bounding box center [467, 47] width 177 height 13
type input "Winkel va m"
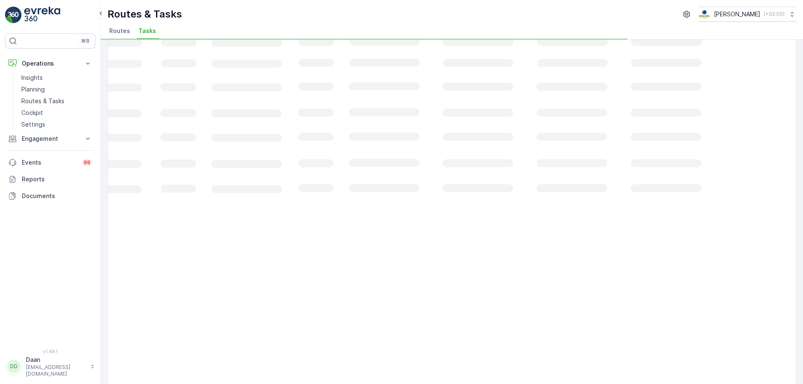
scroll to position [0, 117]
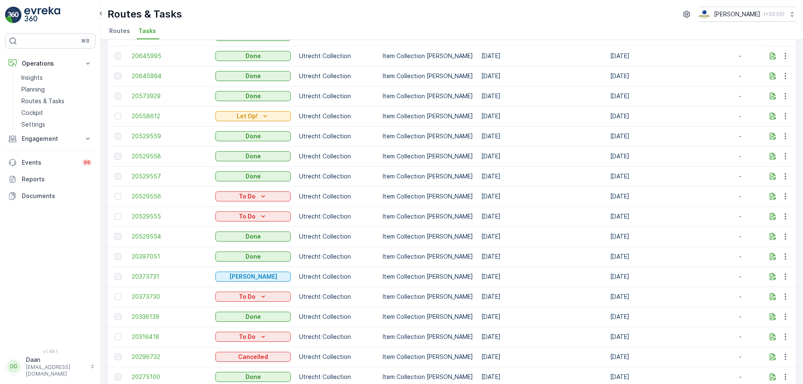
scroll to position [544, 0]
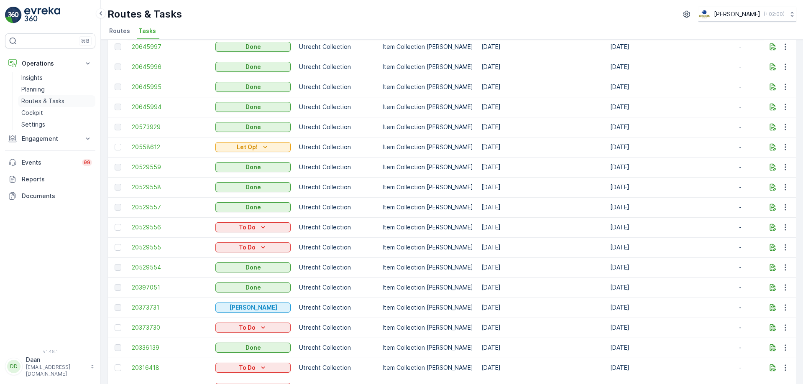
click at [44, 100] on p "Routes & Tasks" at bounding box center [42, 101] width 43 height 8
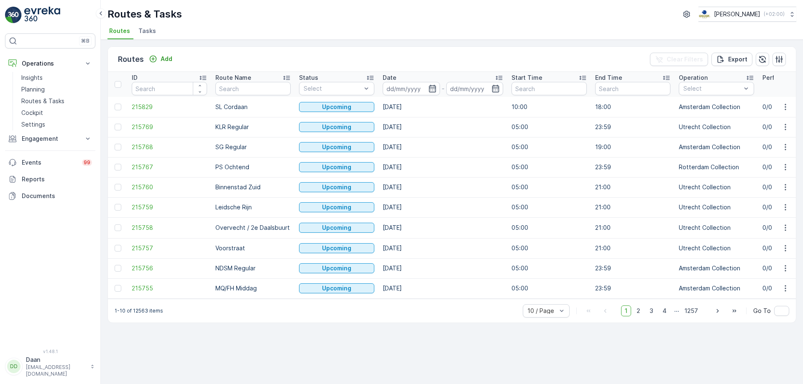
click at [142, 32] on span "Tasks" at bounding box center [147, 31] width 18 height 8
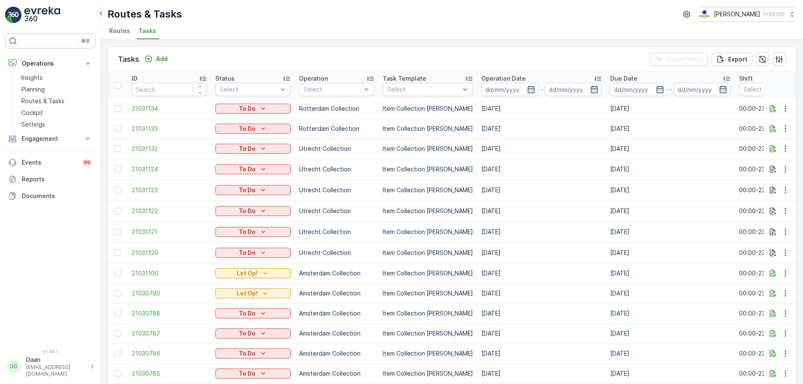
drag, startPoint x: 602, startPoint y: 112, endPoint x: 649, endPoint y: 112, distance: 46.8
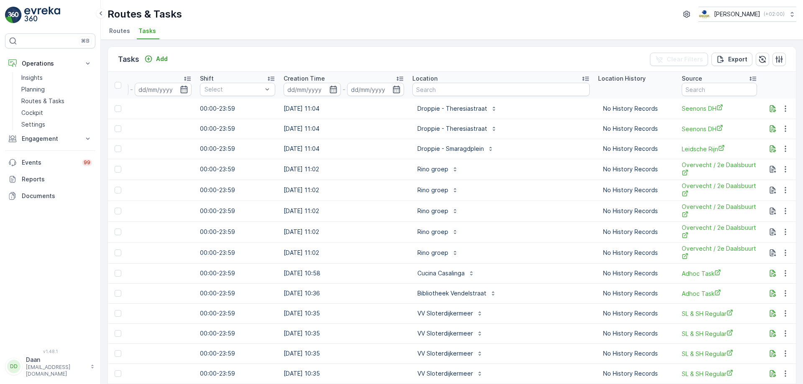
scroll to position [0, 663]
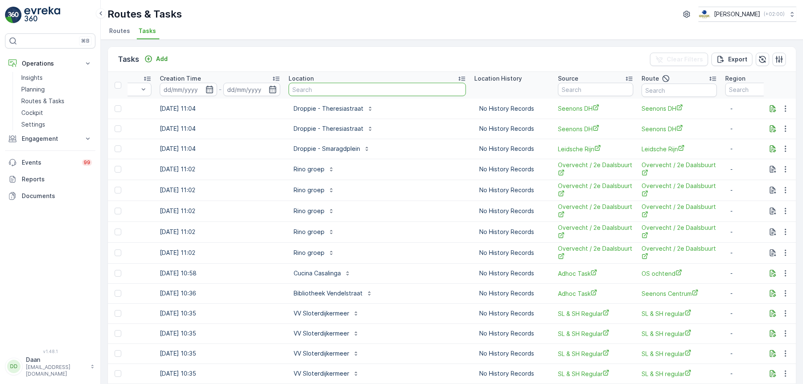
click at [395, 87] on input "text" at bounding box center [377, 89] width 177 height 13
type input "graafr"
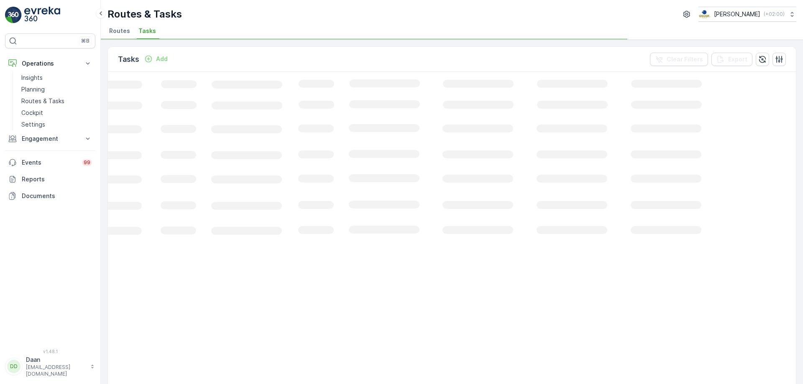
scroll to position [0, 117]
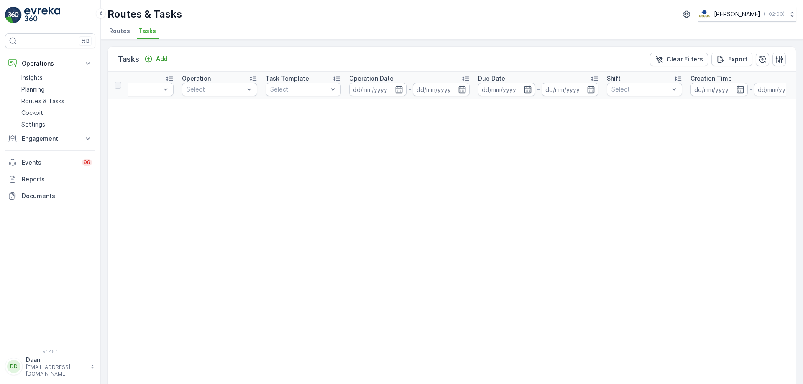
drag, startPoint x: 336, startPoint y: 116, endPoint x: 398, endPoint y: 137, distance: 65.5
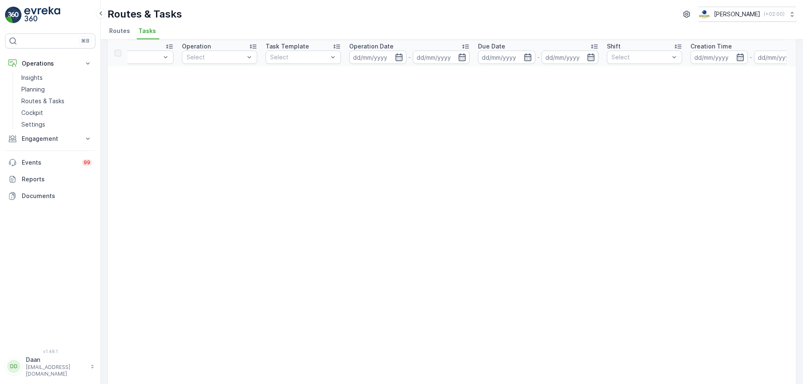
drag, startPoint x: 469, startPoint y: 146, endPoint x: 478, endPoint y: 147, distance: 9.8
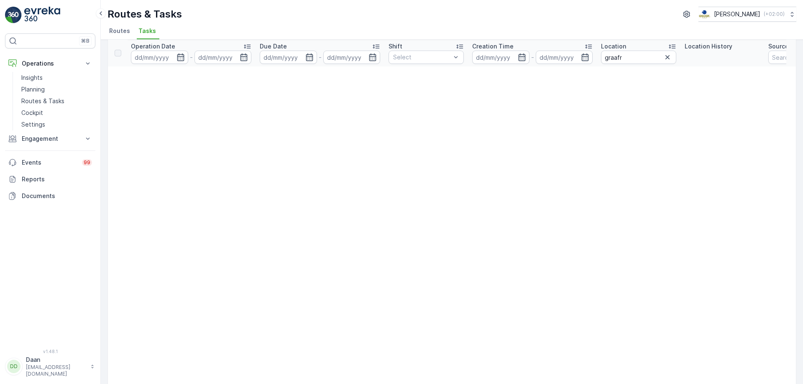
scroll to position [0, 453]
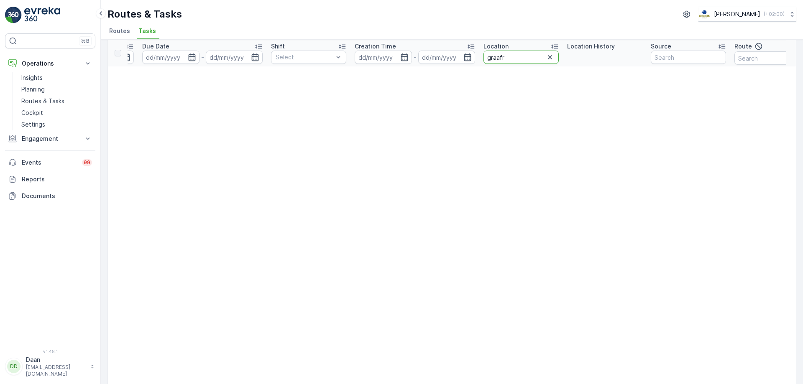
click at [512, 55] on input "graafr" at bounding box center [520, 57] width 75 height 13
type input "graaf"
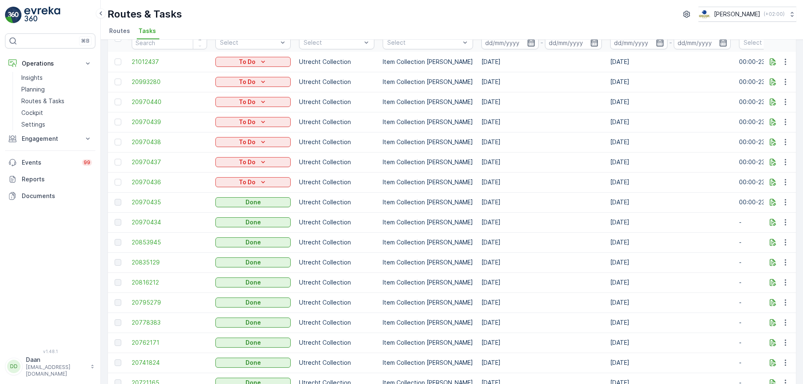
scroll to position [125, 0]
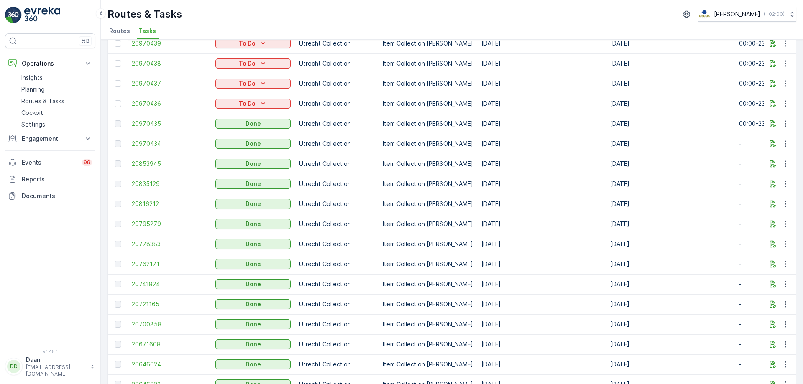
drag, startPoint x: 548, startPoint y: 181, endPoint x: 589, endPoint y: 173, distance: 41.8
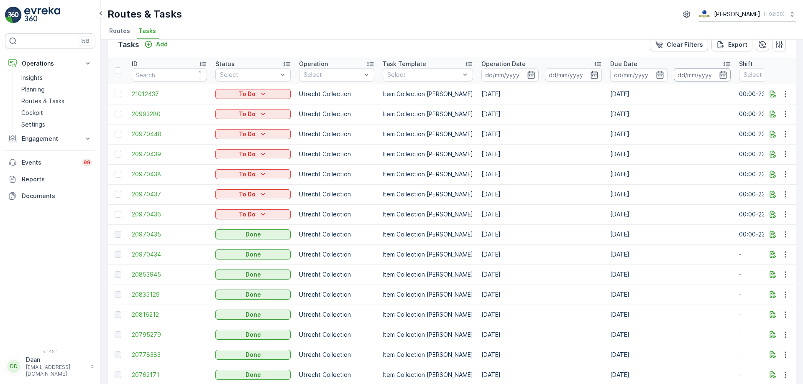
scroll to position [0, 0]
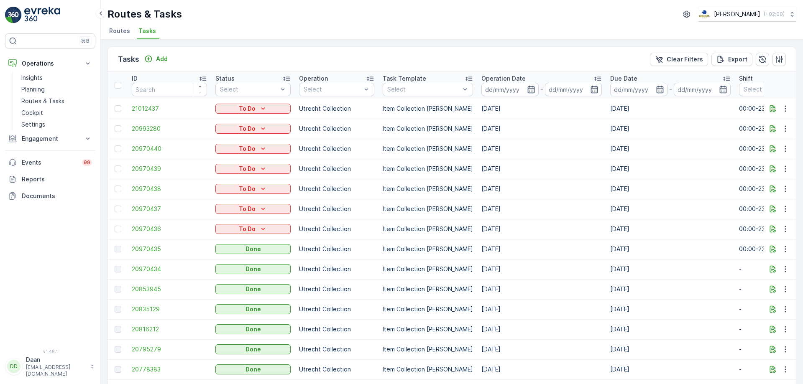
drag, startPoint x: 567, startPoint y: 131, endPoint x: 598, endPoint y: 125, distance: 30.6
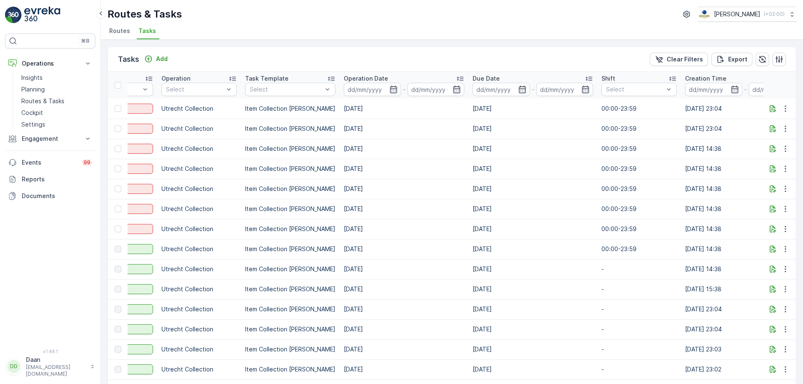
scroll to position [0, 536]
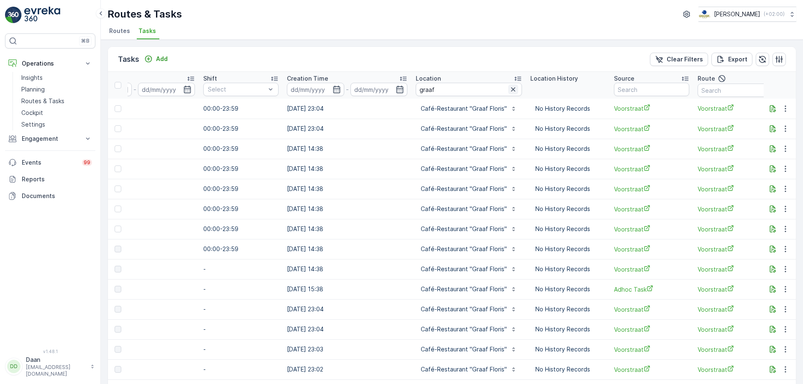
click at [511, 90] on icon "button" at bounding box center [513, 89] width 4 height 4
click at [480, 89] on input "text" at bounding box center [469, 89] width 106 height 13
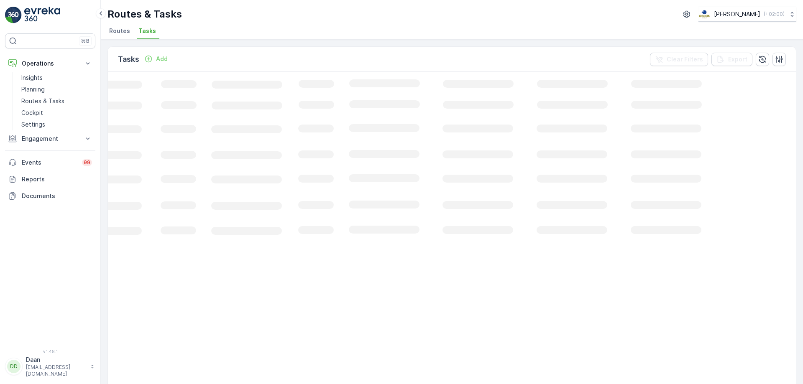
scroll to position [0, 117]
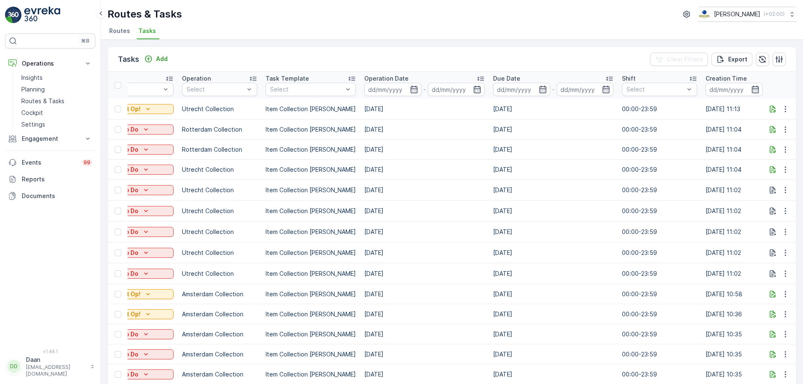
scroll to position [0, 663]
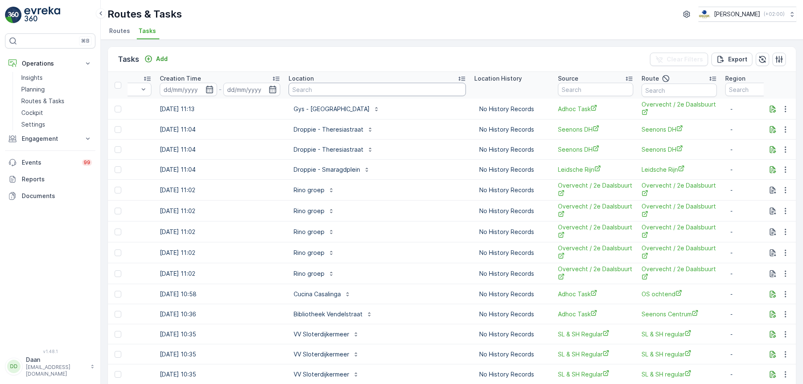
click at [362, 93] on input "text" at bounding box center [377, 89] width 177 height 13
type input "billi"
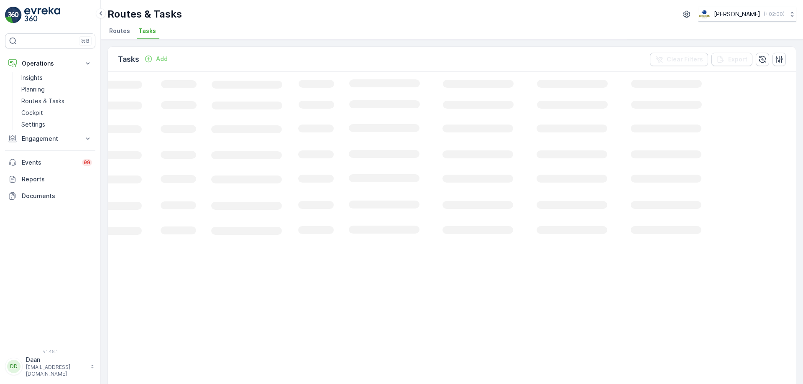
scroll to position [0, 117]
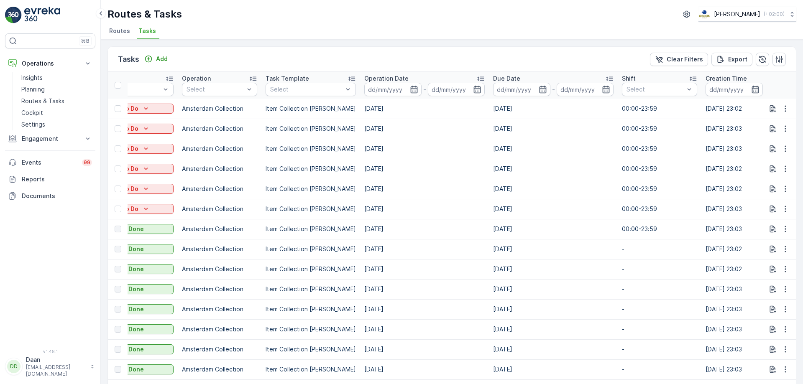
drag, startPoint x: 585, startPoint y: 215, endPoint x: 571, endPoint y: 214, distance: 13.9
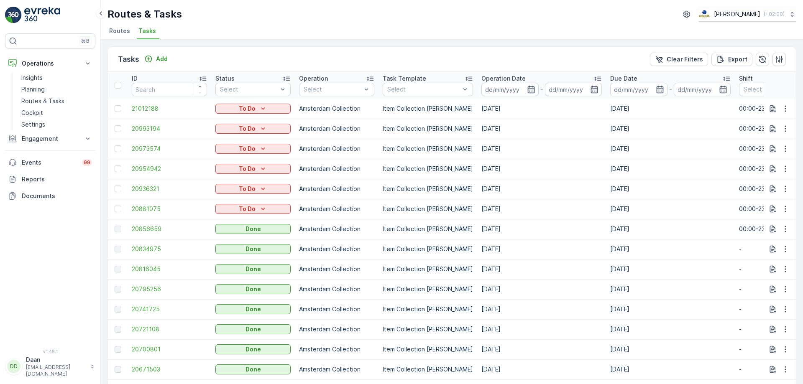
drag, startPoint x: 409, startPoint y: 217, endPoint x: 434, endPoint y: 214, distance: 24.9
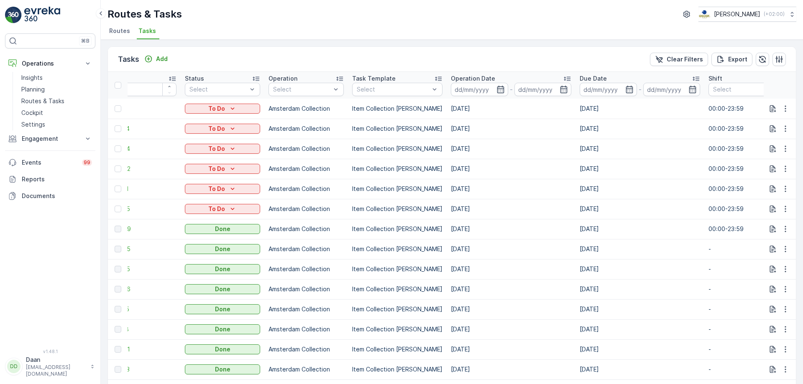
scroll to position [0, 403]
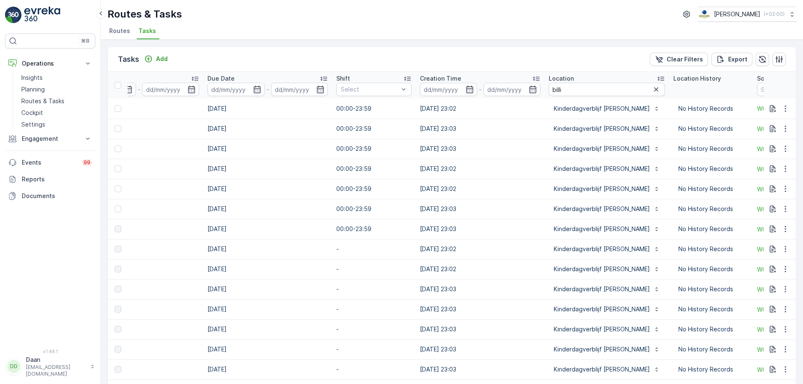
drag, startPoint x: 495, startPoint y: 220, endPoint x: 460, endPoint y: 213, distance: 36.1
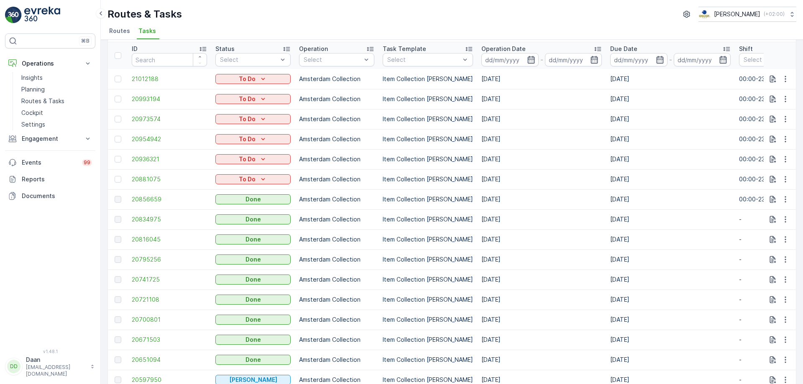
scroll to position [0, 0]
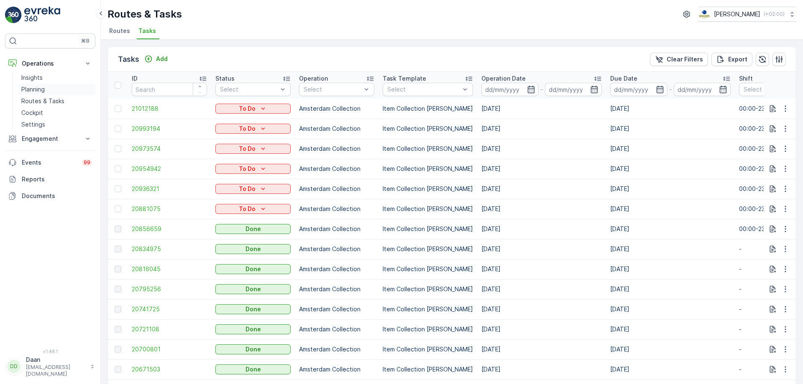
click at [41, 87] on p "Planning" at bounding box center [32, 89] width 23 height 8
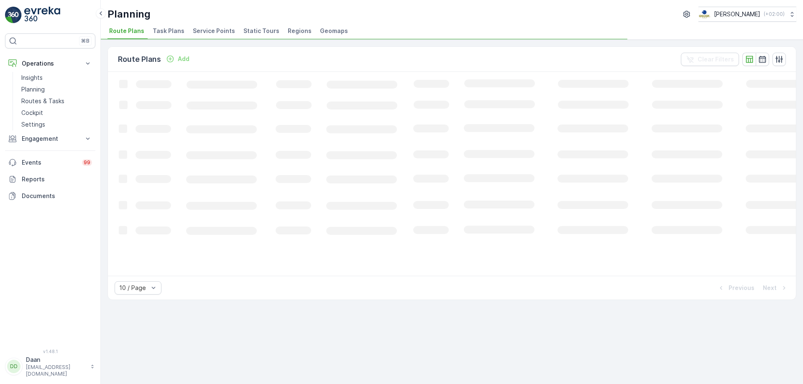
click at [176, 36] on li "Task Plans" at bounding box center [169, 32] width 37 height 14
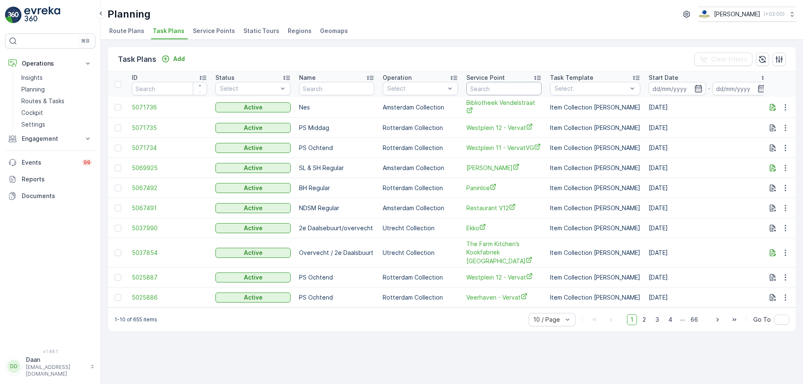
click at [516, 85] on input "text" at bounding box center [503, 88] width 75 height 13
type input "dro"
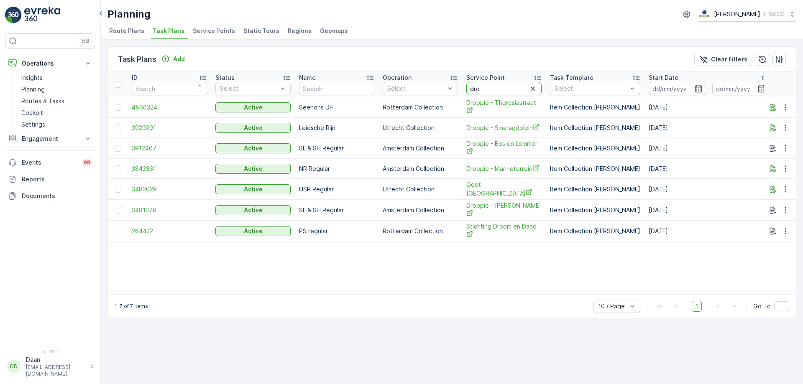
click at [504, 85] on input "dro" at bounding box center [503, 88] width 75 height 13
type input "dropp"
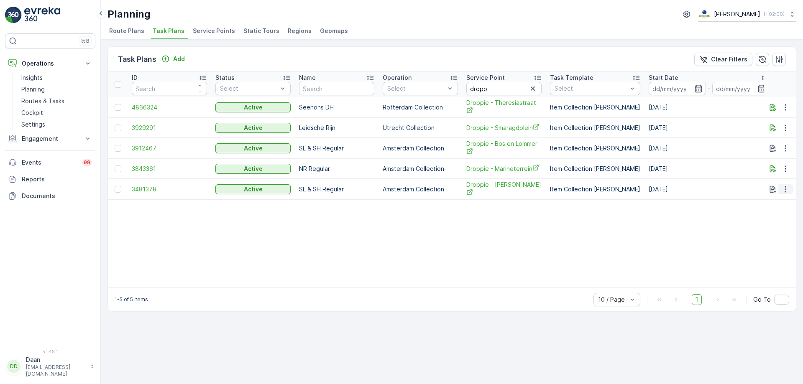
click at [791, 189] on button "button" at bounding box center [785, 189] width 15 height 10
click at [776, 211] on span "Edit Task Plan" at bounding box center [770, 213] width 39 height 8
click at [784, 173] on td at bounding box center [780, 169] width 33 height 20
click at [787, 169] on icon "button" at bounding box center [785, 169] width 8 height 8
click at [781, 194] on span "Edit Task Plan" at bounding box center [770, 192] width 39 height 8
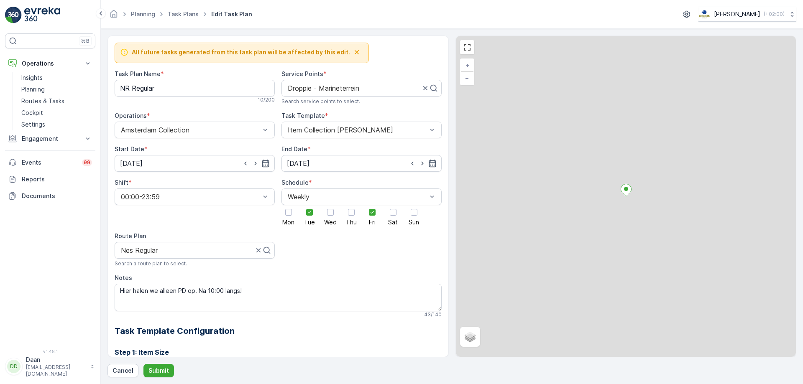
scroll to position [223, 0]
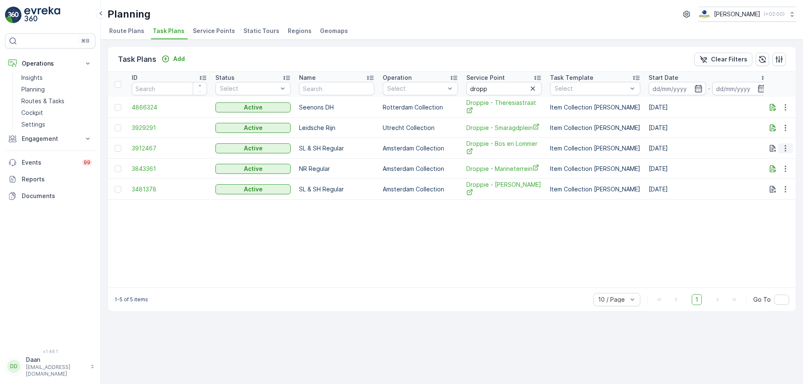
click at [784, 146] on icon "button" at bounding box center [785, 148] width 8 height 8
click at [774, 171] on span "Edit Task Plan" at bounding box center [770, 172] width 39 height 8
click at [782, 128] on icon "button" at bounding box center [785, 128] width 8 height 8
click at [782, 152] on span "Edit Task Plan" at bounding box center [770, 151] width 39 height 8
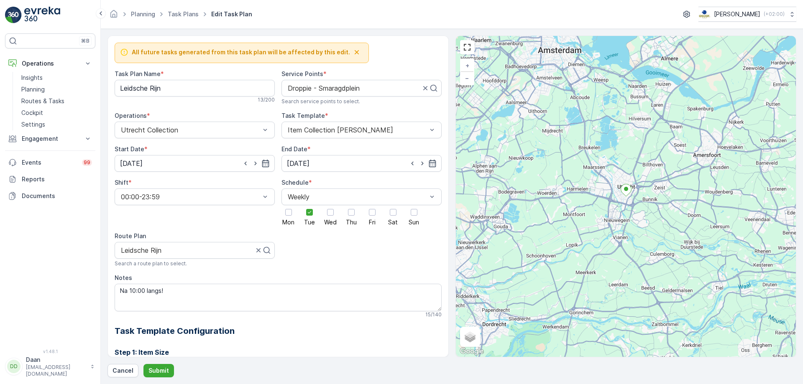
scroll to position [159, 0]
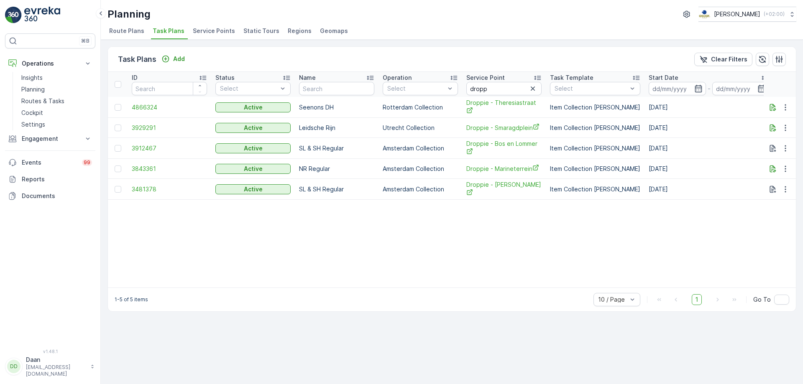
drag, startPoint x: 537, startPoint y: 89, endPoint x: 528, endPoint y: 91, distance: 9.8
click at [533, 92] on button "button" at bounding box center [533, 89] width 10 height 10
click at [524, 89] on input "text" at bounding box center [503, 88] width 75 height 13
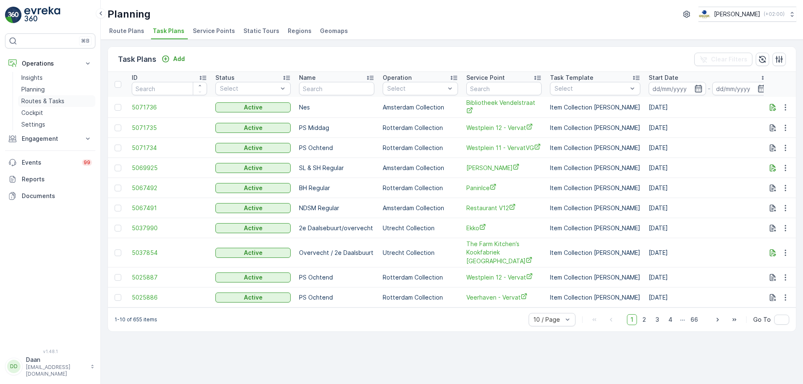
click at [49, 100] on p "Routes & Tasks" at bounding box center [42, 101] width 43 height 8
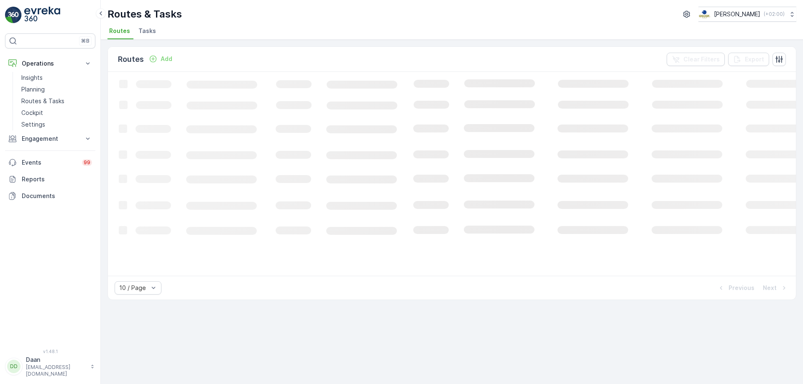
click at [144, 34] on span "Tasks" at bounding box center [147, 31] width 18 height 8
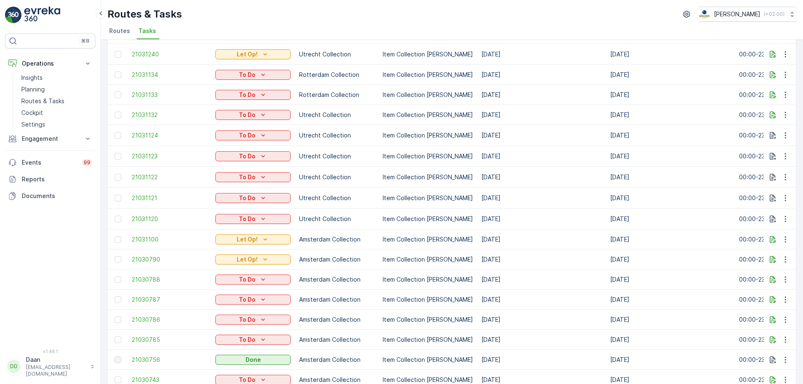
scroll to position [91, 0]
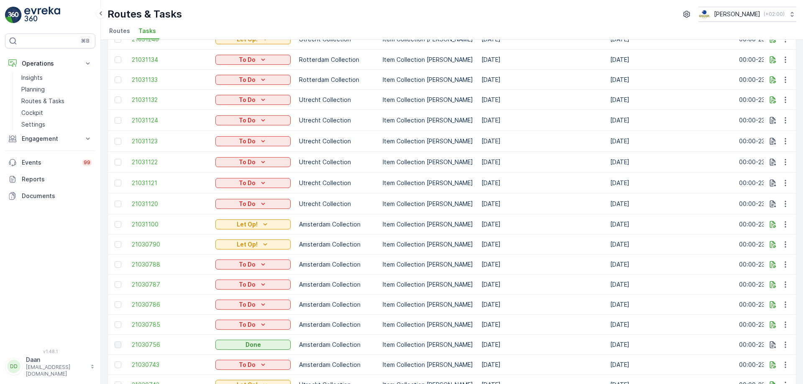
drag, startPoint x: 488, startPoint y: 179, endPoint x: 553, endPoint y: 185, distance: 64.7
drag, startPoint x: 456, startPoint y: 155, endPoint x: 498, endPoint y: 165, distance: 42.9
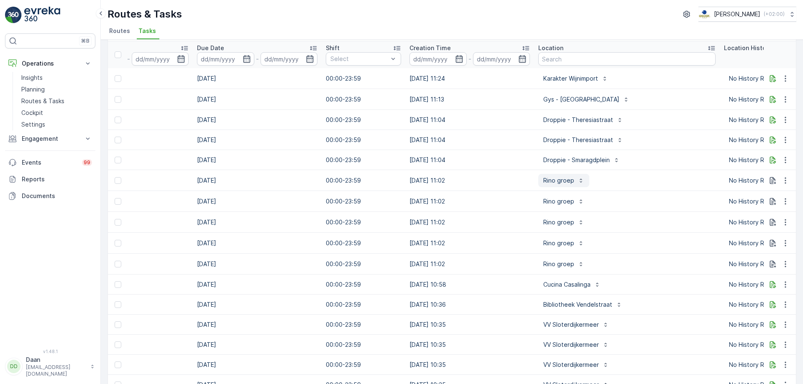
scroll to position [0, 0]
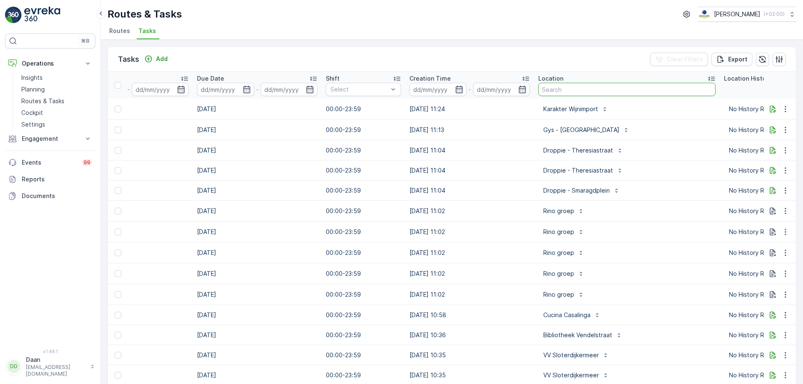
click at [577, 91] on input "text" at bounding box center [626, 89] width 177 height 13
type input "Sport"
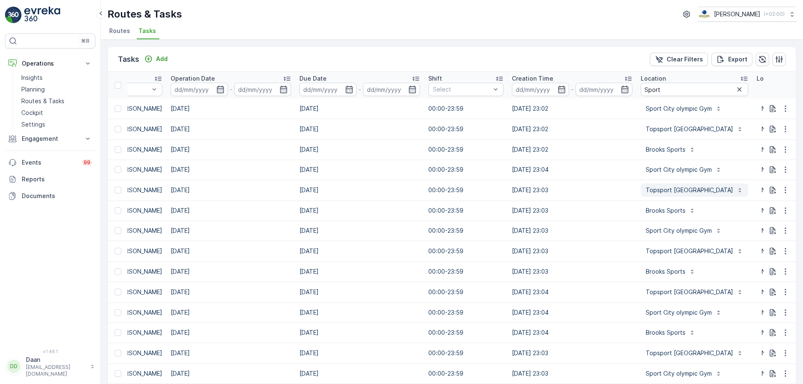
scroll to position [0, 414]
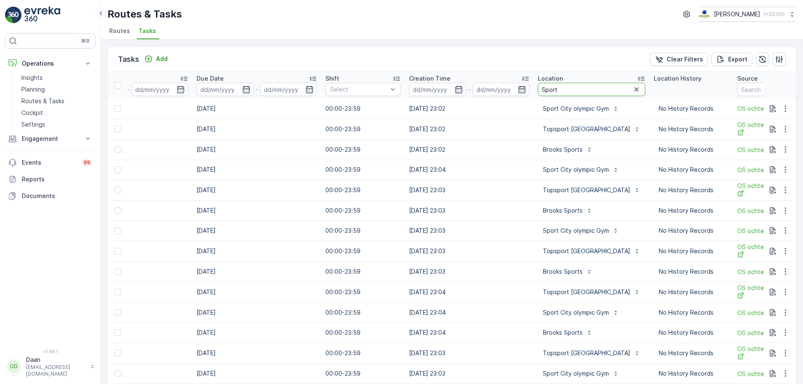
click at [562, 91] on input "Sport" at bounding box center [591, 89] width 107 height 13
type input "Sport city"
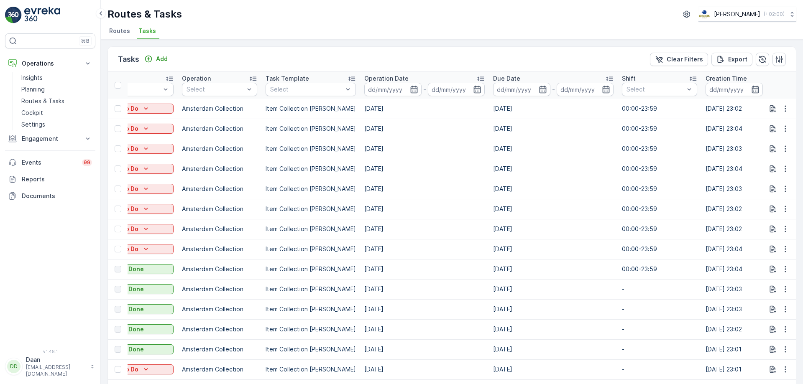
drag, startPoint x: 519, startPoint y: 156, endPoint x: 529, endPoint y: 158, distance: 10.1
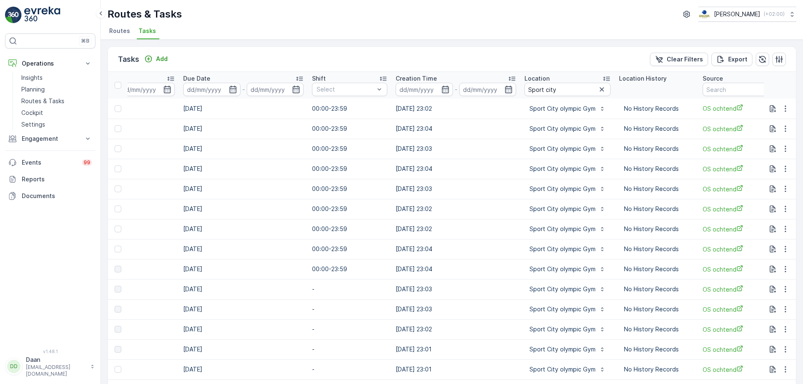
scroll to position [0, 608]
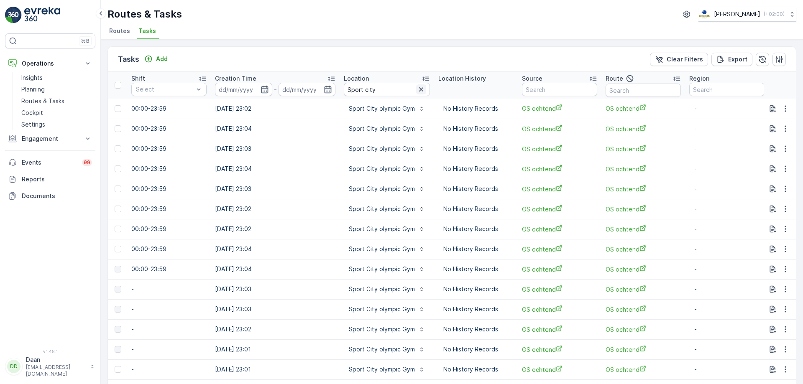
drag, startPoint x: 407, startPoint y: 89, endPoint x: 412, endPoint y: 92, distance: 6.2
click at [409, 90] on div "Sport city" at bounding box center [387, 89] width 86 height 13
drag, startPoint x: 416, startPoint y: 91, endPoint x: 396, endPoint y: 83, distance: 22.5
click at [417, 91] on icon "button" at bounding box center [421, 89] width 8 height 8
drag, startPoint x: 396, startPoint y: 83, endPoint x: 398, endPoint y: 87, distance: 5.1
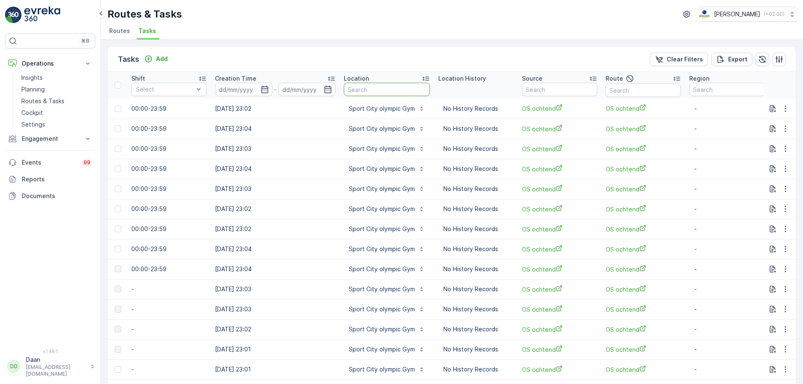
click at [396, 83] on input "text" at bounding box center [387, 89] width 86 height 13
click at [401, 89] on input "text" at bounding box center [387, 89] width 86 height 13
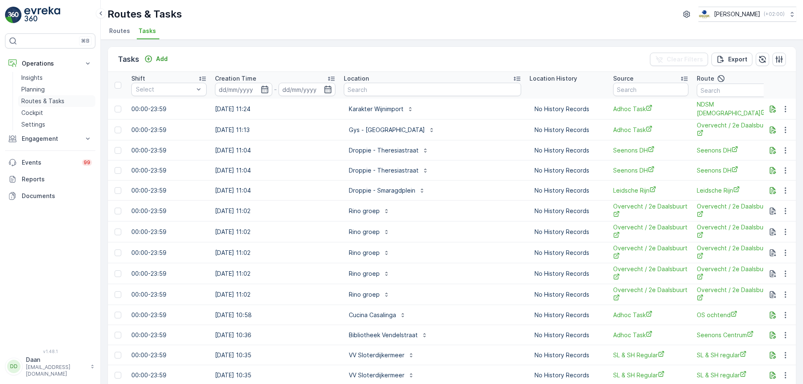
click at [44, 98] on p "Routes & Tasks" at bounding box center [42, 101] width 43 height 8
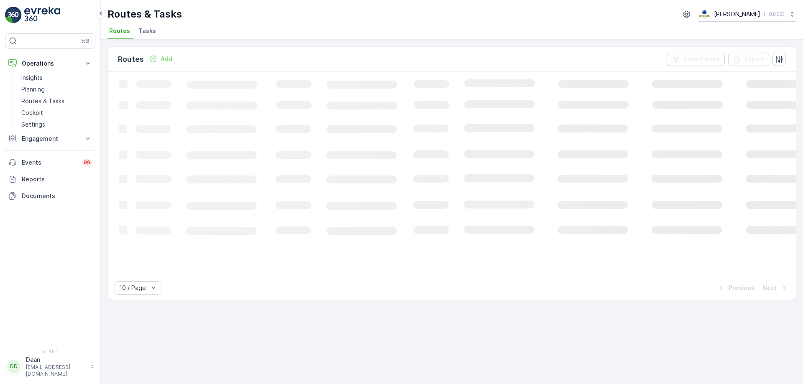
click at [144, 28] on span "Tasks" at bounding box center [147, 31] width 18 height 8
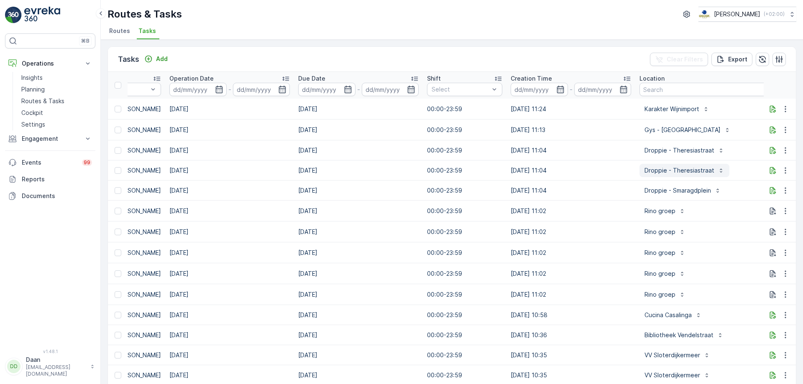
scroll to position [0, 445]
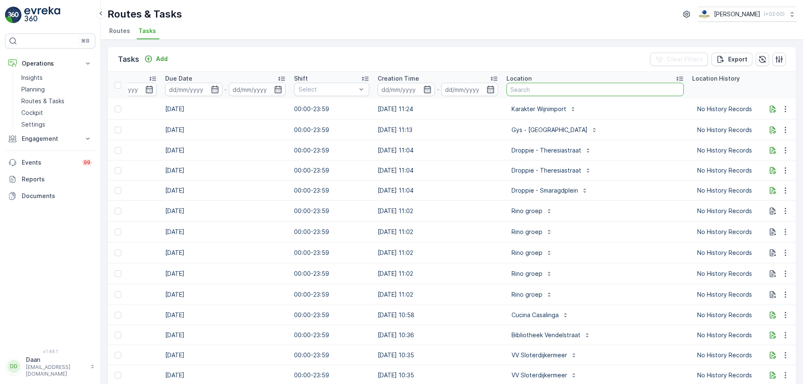
click at [585, 91] on input "text" at bounding box center [594, 89] width 177 height 13
type input "Fields"
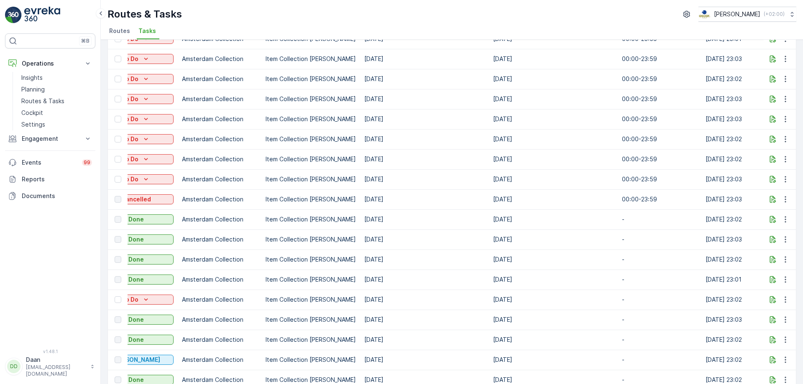
scroll to position [84, 0]
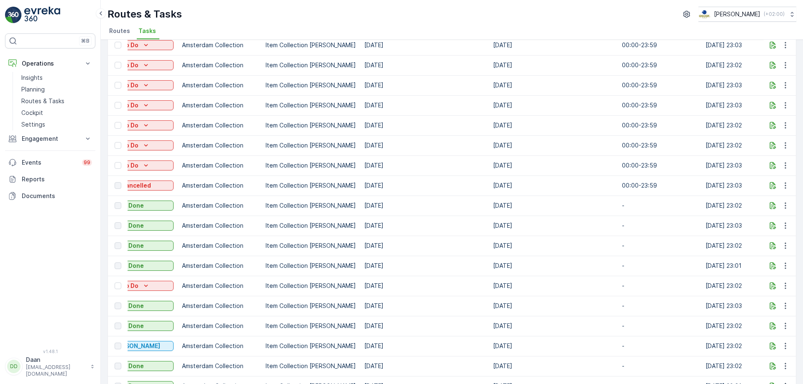
drag, startPoint x: 534, startPoint y: 257, endPoint x: 555, endPoint y: 255, distance: 21.4
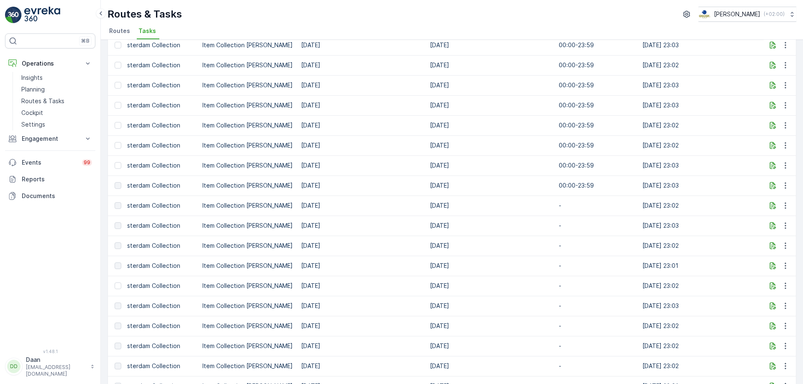
scroll to position [0, 598]
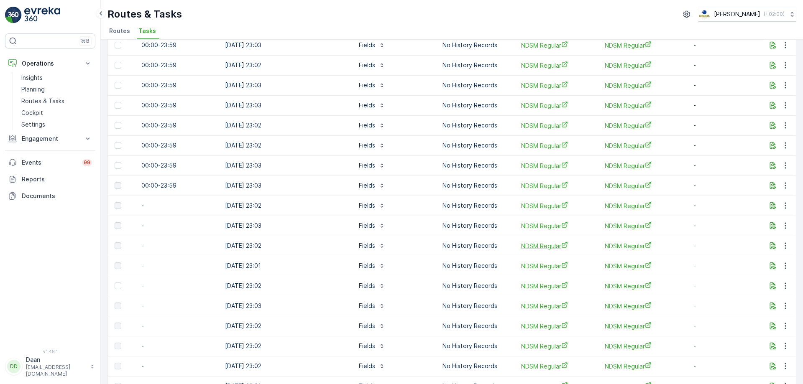
drag, startPoint x: 613, startPoint y: 240, endPoint x: 525, endPoint y: 250, distance: 88.4
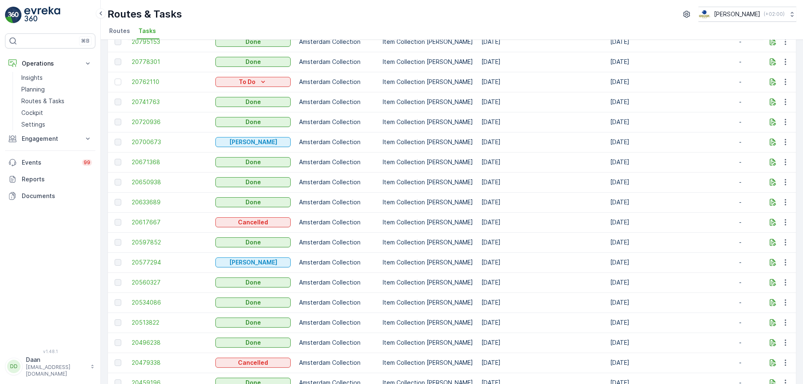
scroll to position [293, 0]
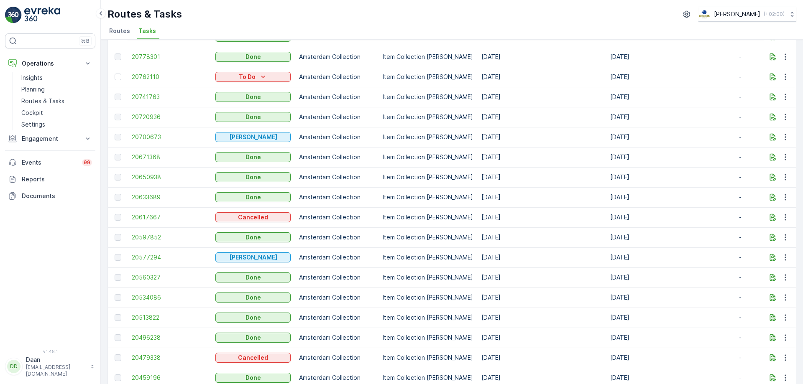
drag, startPoint x: 483, startPoint y: 205, endPoint x: 513, endPoint y: 204, distance: 30.1
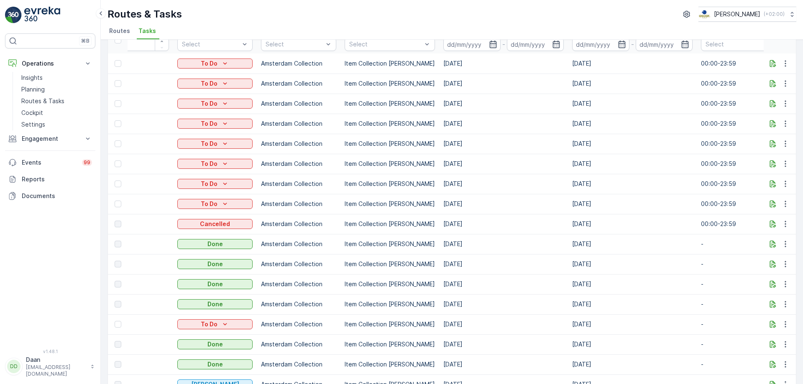
scroll to position [1, 0]
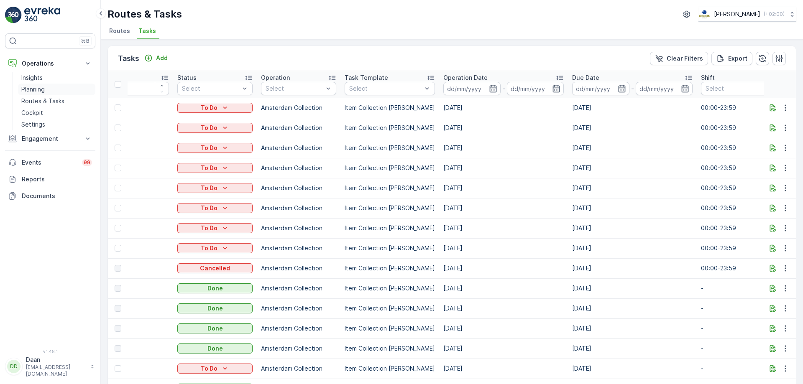
click at [46, 87] on link "Planning" at bounding box center [56, 90] width 77 height 12
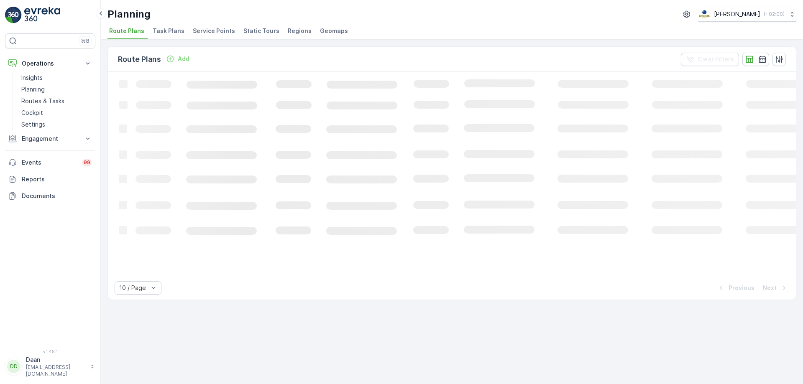
click at [162, 28] on span "Task Plans" at bounding box center [169, 31] width 32 height 8
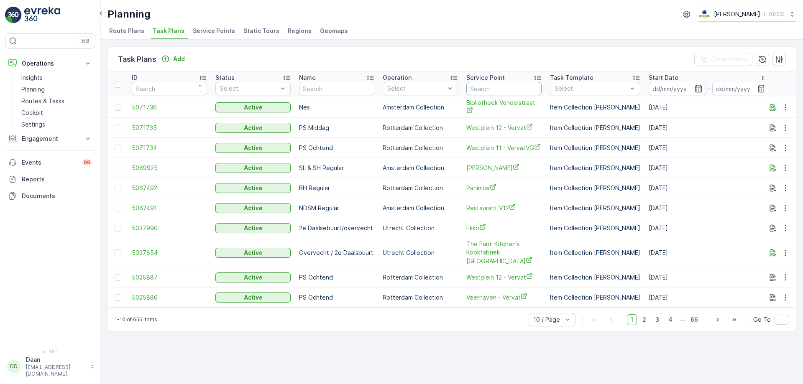
click at [498, 92] on input "text" at bounding box center [503, 88] width 75 height 13
type input "fields"
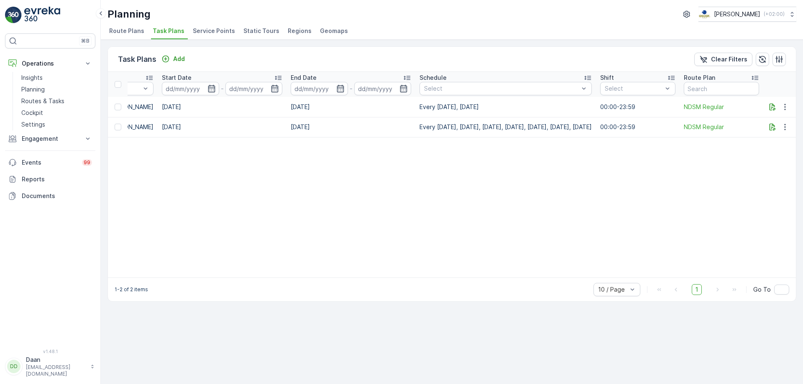
scroll to position [0, 509]
click at [785, 125] on icon "button" at bounding box center [784, 127] width 1 height 6
click at [784, 151] on span "Edit Task Plan" at bounding box center [770, 151] width 39 height 8
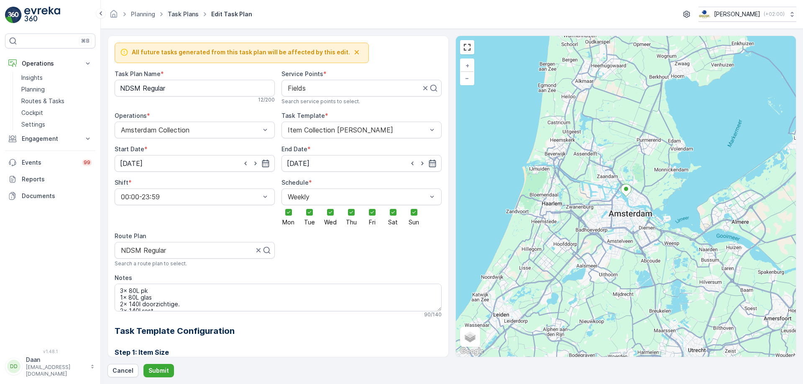
click at [192, 16] on link "Task Plans" at bounding box center [183, 13] width 31 height 7
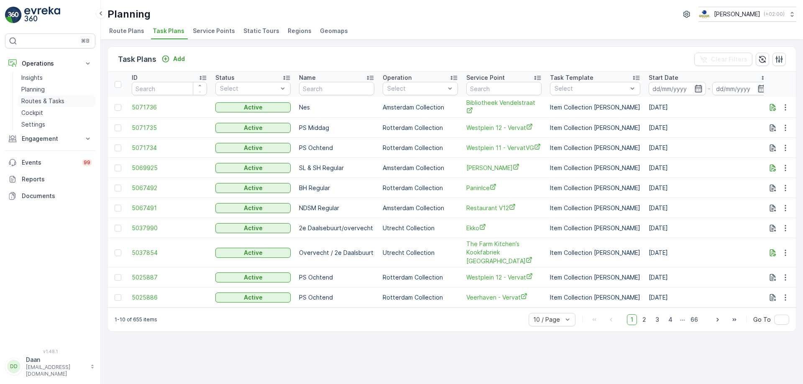
click at [44, 102] on p "Routes & Tasks" at bounding box center [42, 101] width 43 height 8
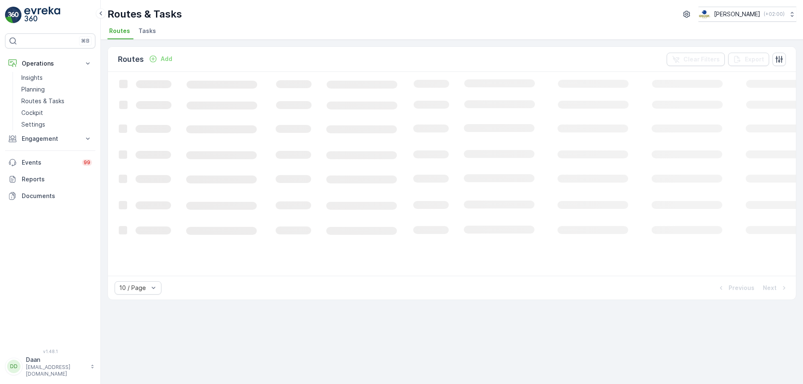
click at [152, 30] on span "Tasks" at bounding box center [147, 31] width 18 height 8
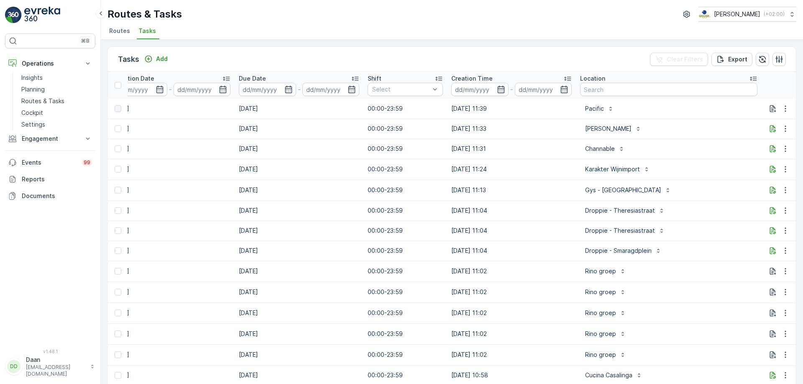
scroll to position [0, 439]
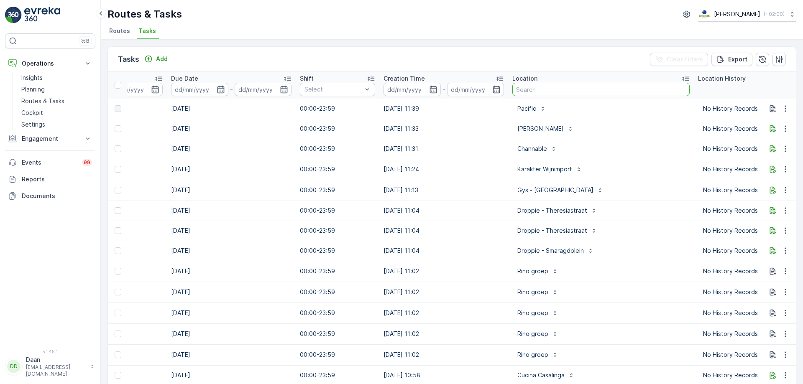
click at [514, 90] on input "text" at bounding box center [600, 89] width 177 height 13
type input "Batoni"
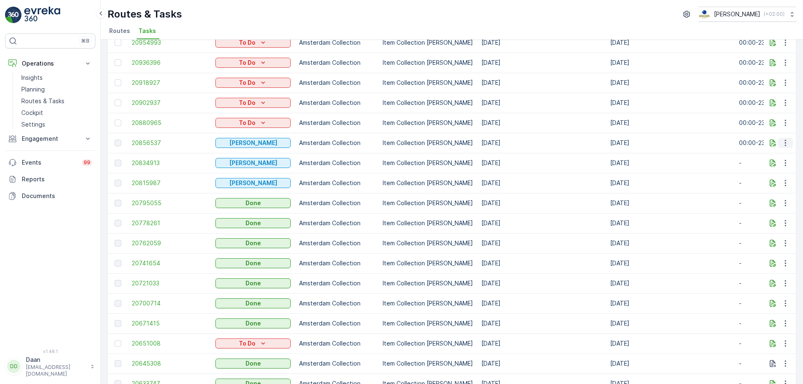
click at [781, 144] on icon "button" at bounding box center [785, 143] width 8 height 8
click at [780, 156] on span "See More Details" at bounding box center [775, 155] width 49 height 8
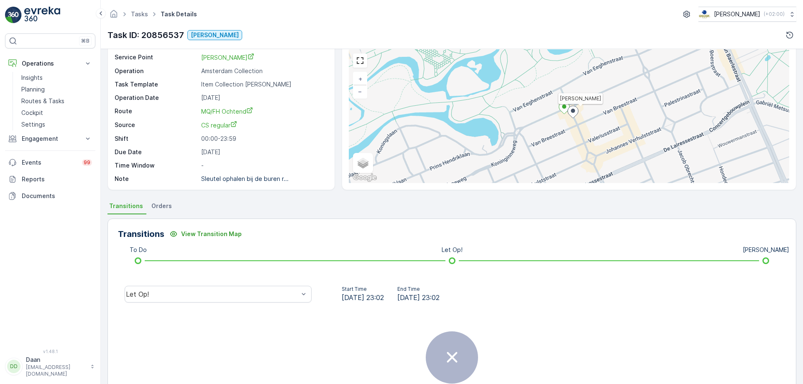
scroll to position [101, 0]
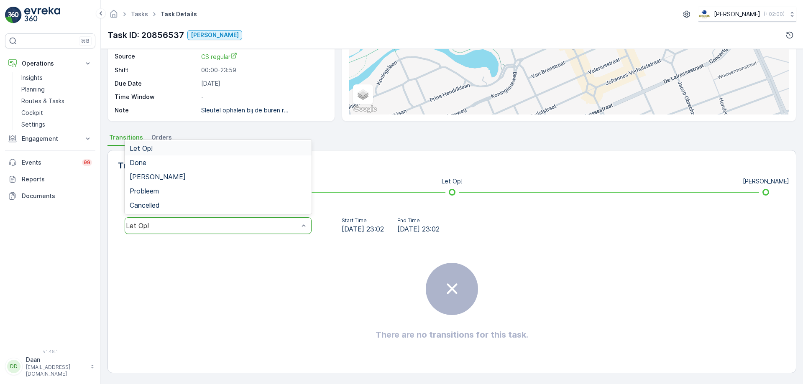
click at [281, 218] on div "Let Op!" at bounding box center [218, 225] width 187 height 17
click at [264, 164] on div "Done" at bounding box center [218, 163] width 177 height 8
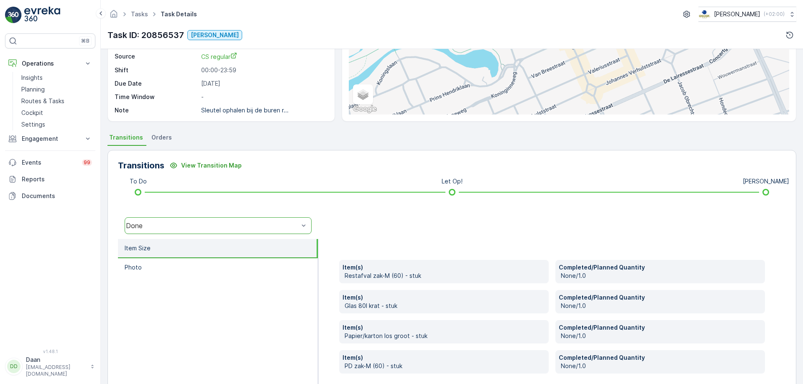
click at [280, 222] on div "Done" at bounding box center [212, 226] width 173 height 8
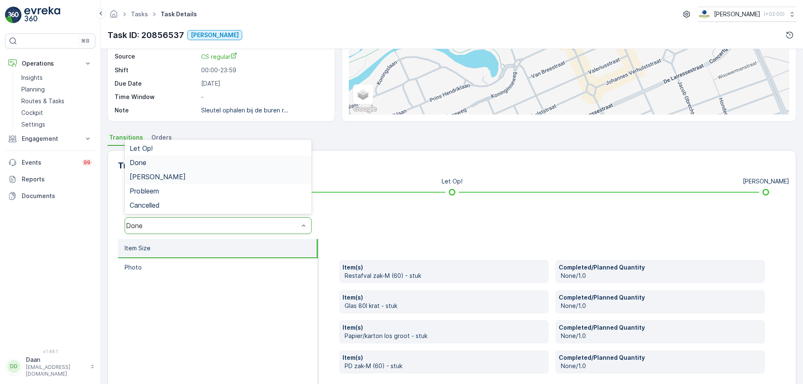
click at [266, 179] on div "Geen Afval" at bounding box center [218, 177] width 177 height 8
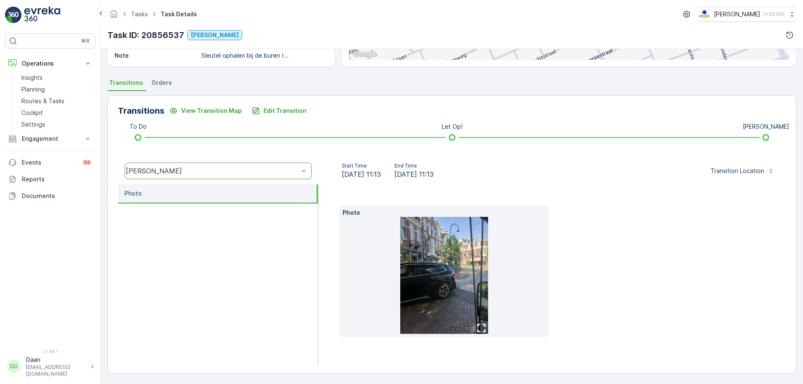
scroll to position [156, 0]
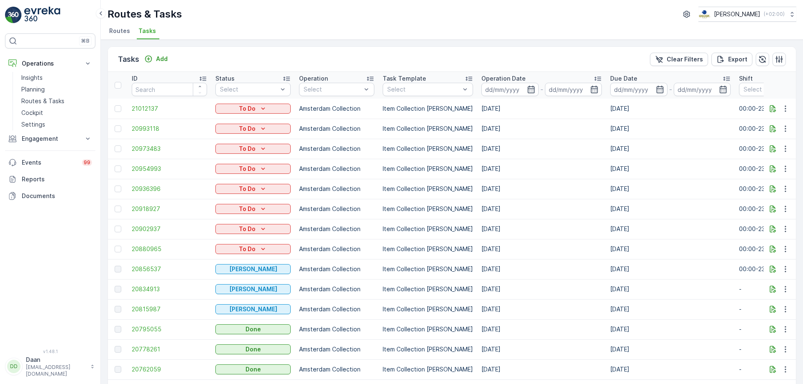
scroll to position [125, 0]
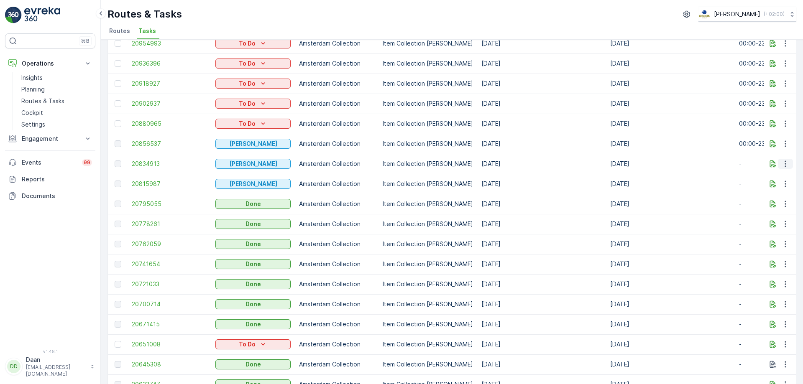
click at [786, 164] on icon "button" at bounding box center [785, 164] width 8 height 8
click at [779, 175] on span "See More Details" at bounding box center [775, 176] width 49 height 8
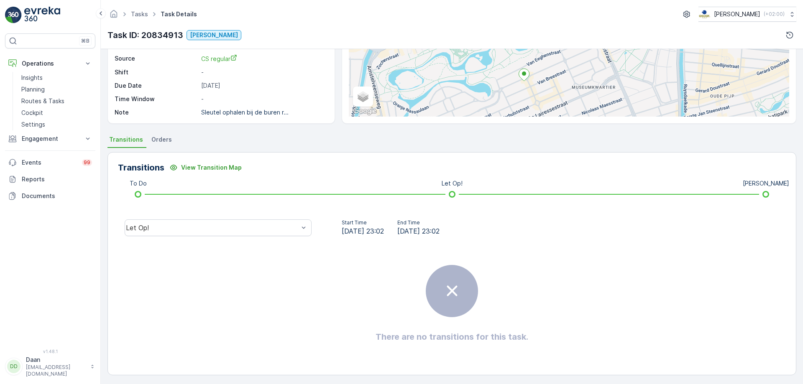
scroll to position [101, 0]
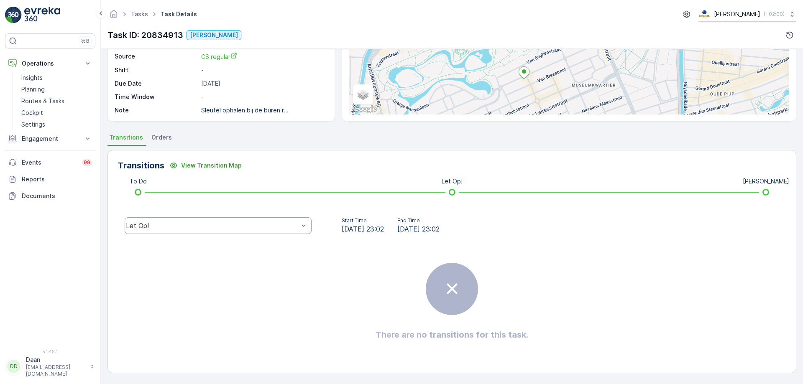
click at [274, 221] on div "Let Op!" at bounding box center [218, 225] width 187 height 17
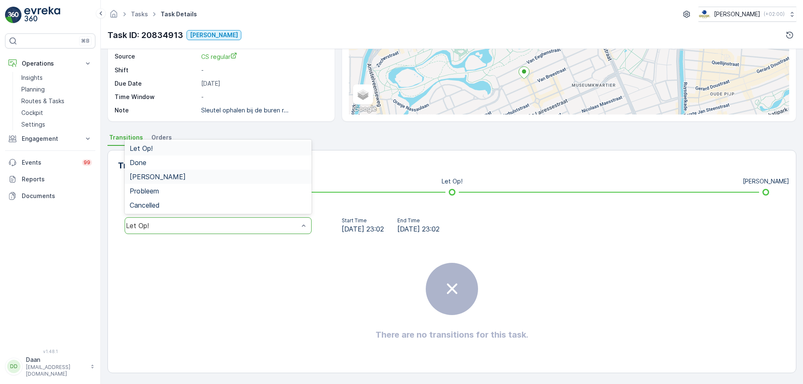
click at [247, 178] on div "Geen Afval" at bounding box center [218, 177] width 177 height 8
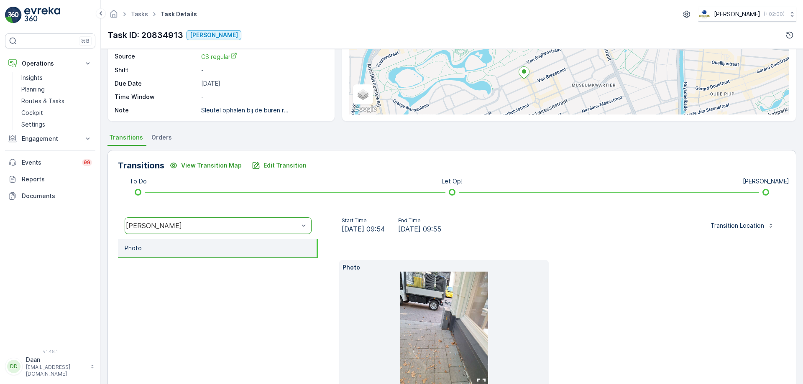
scroll to position [156, 0]
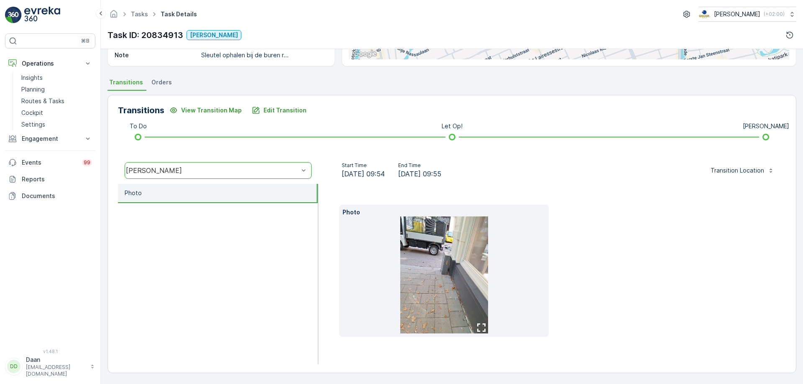
click at [447, 279] on img at bounding box center [444, 275] width 88 height 117
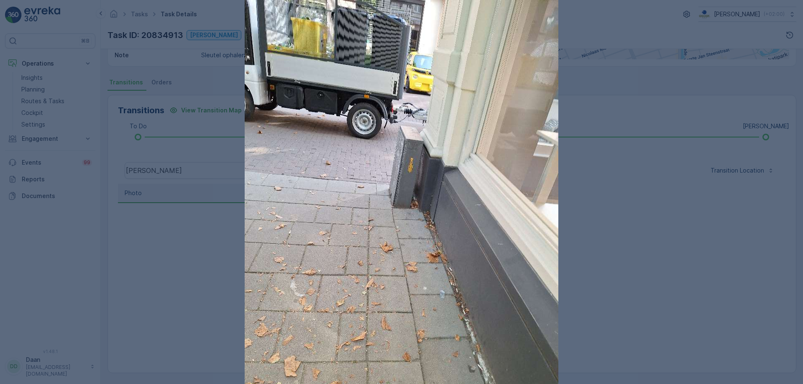
click at [447, 279] on img at bounding box center [402, 209] width 314 height 418
click at [139, 194] on div at bounding box center [401, 192] width 803 height 384
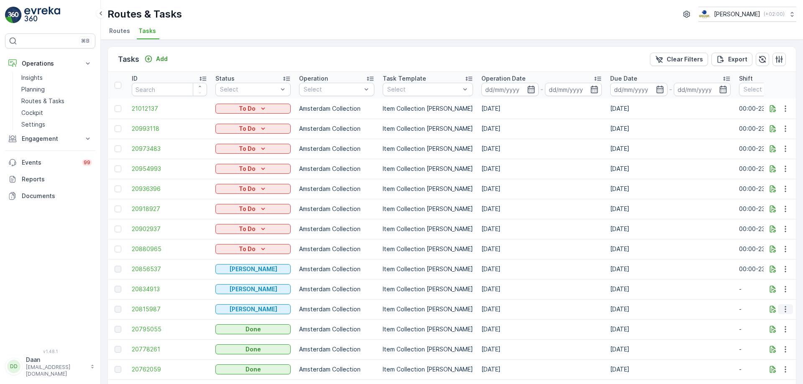
click at [782, 306] on icon "button" at bounding box center [785, 309] width 8 height 8
click at [772, 319] on span "See More Details" at bounding box center [775, 322] width 49 height 8
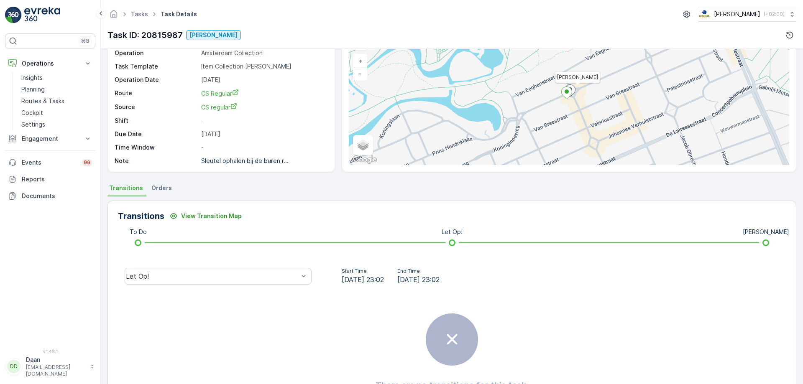
scroll to position [101, 0]
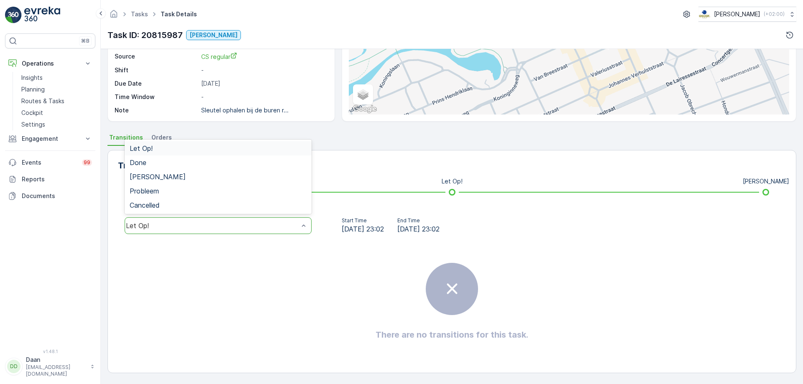
click at [270, 229] on div "Let Op!" at bounding box center [212, 226] width 174 height 8
click at [232, 172] on div "Geen Afval" at bounding box center [218, 177] width 187 height 14
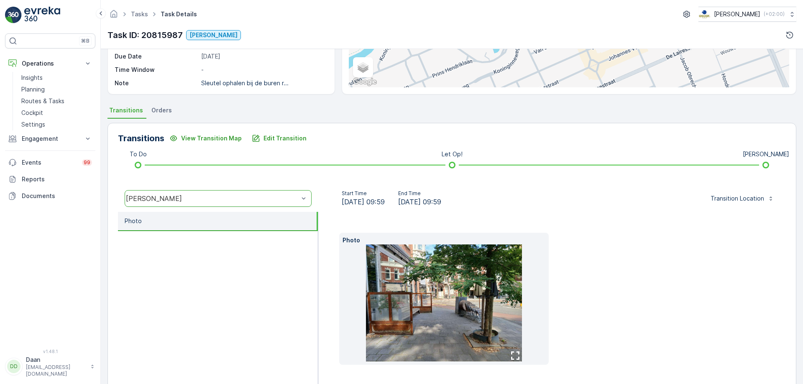
scroll to position [156, 0]
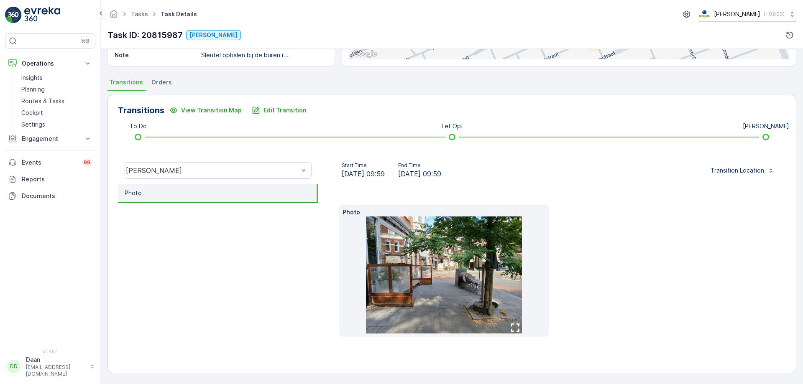
click at [399, 249] on img at bounding box center [444, 275] width 156 height 117
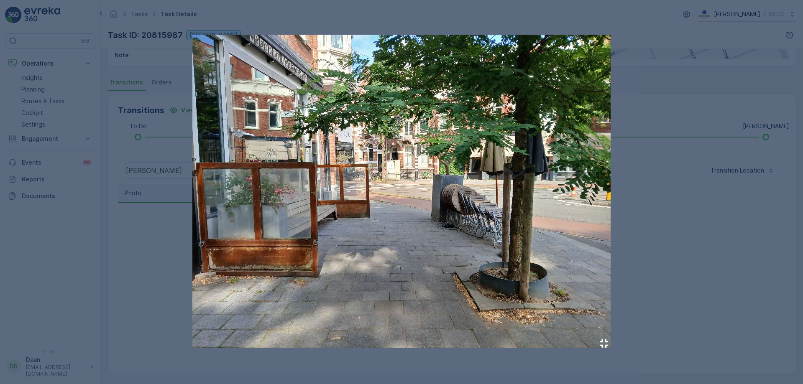
click at [370, 242] on img at bounding box center [401, 192] width 418 height 314
drag, startPoint x: 109, startPoint y: 222, endPoint x: 107, endPoint y: 213, distance: 8.6
click at [107, 217] on div at bounding box center [401, 192] width 803 height 384
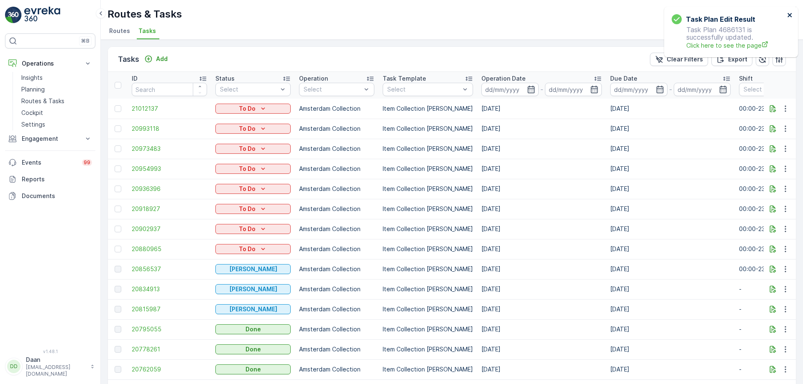
click at [787, 18] on button "close" at bounding box center [790, 16] width 6 height 8
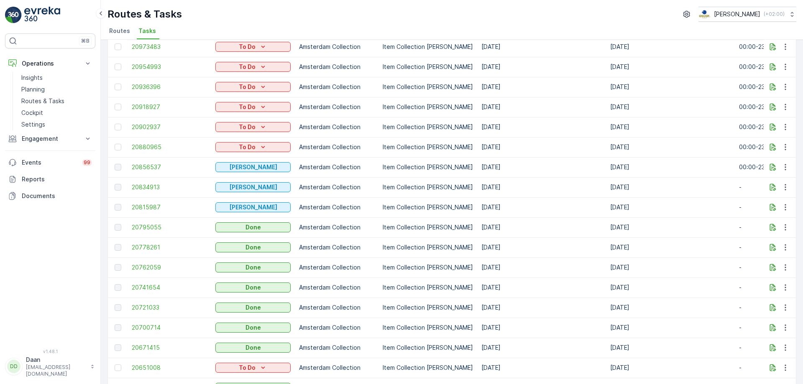
scroll to position [167, 0]
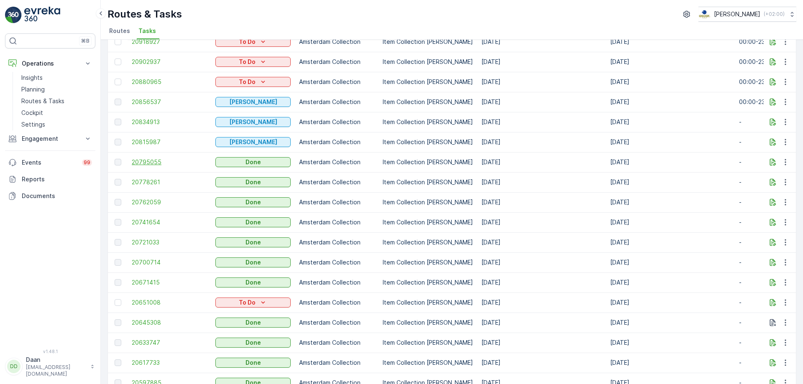
click at [154, 163] on span "20795055" at bounding box center [169, 162] width 75 height 8
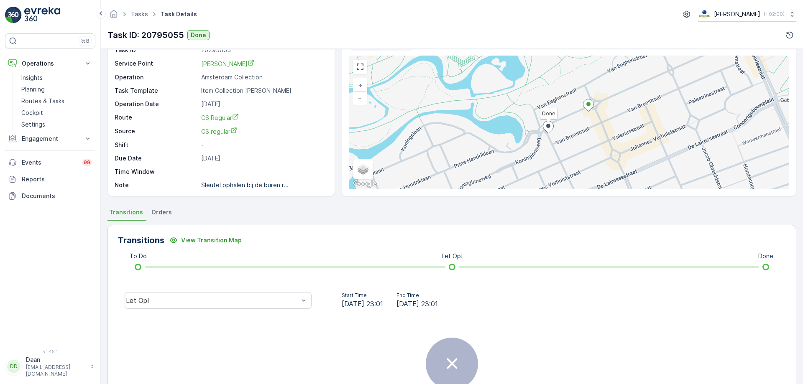
scroll to position [101, 0]
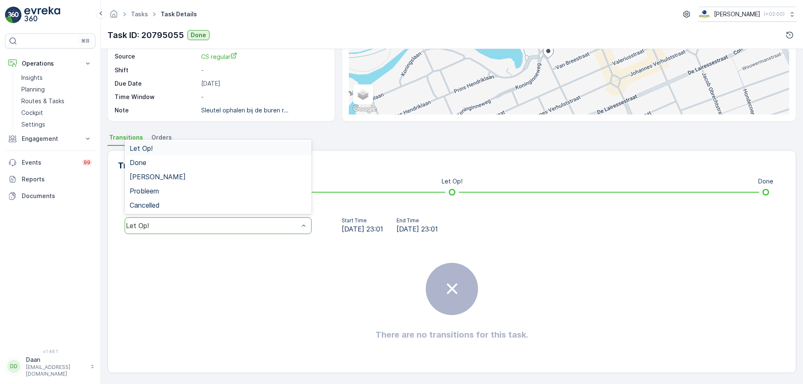
click at [296, 220] on div "Let Op!" at bounding box center [218, 225] width 187 height 17
click at [263, 164] on div "Done" at bounding box center [218, 163] width 177 height 8
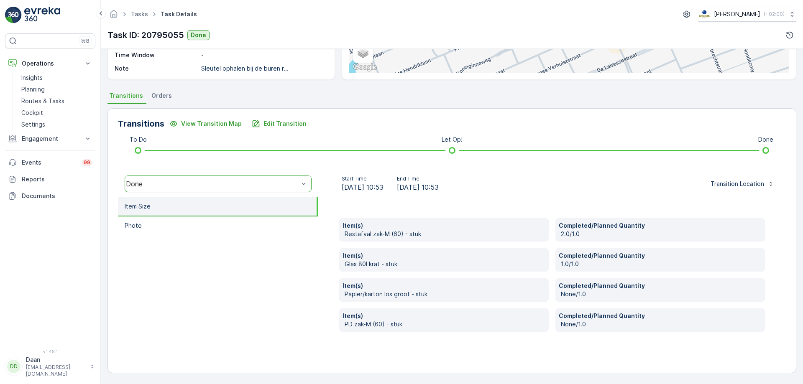
scroll to position [0, 0]
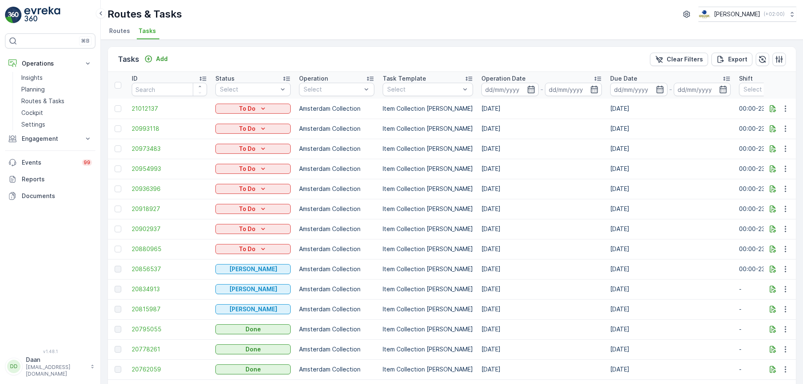
scroll to position [167, 0]
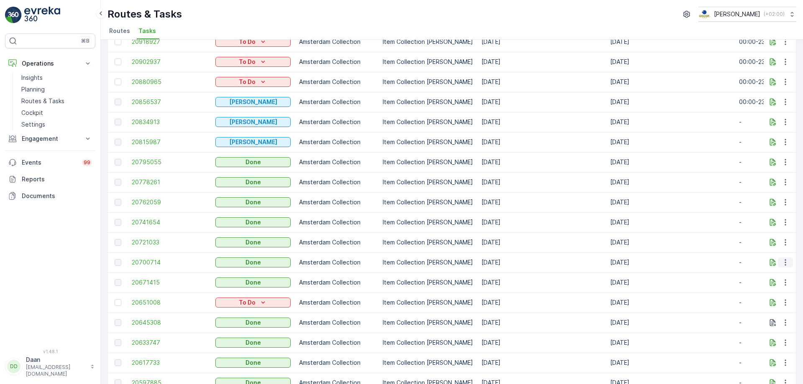
click at [785, 264] on icon "button" at bounding box center [785, 262] width 8 height 8
click at [776, 274] on span "See More Details" at bounding box center [775, 275] width 49 height 8
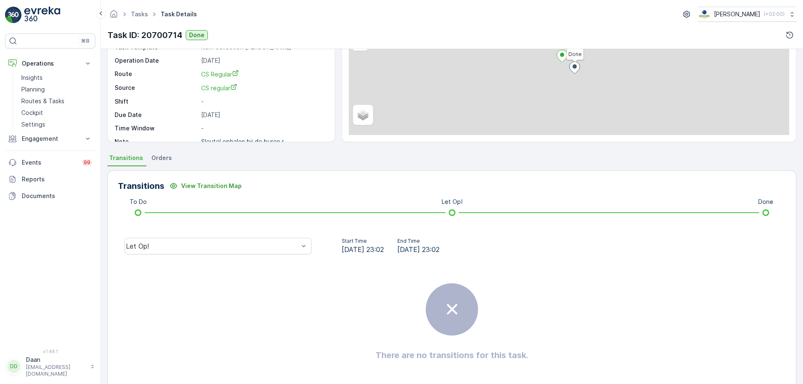
scroll to position [101, 0]
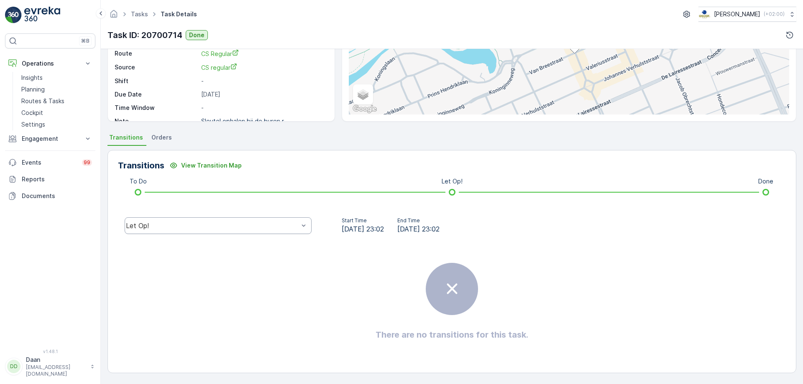
click at [259, 231] on div "Let Op!" at bounding box center [218, 225] width 187 height 17
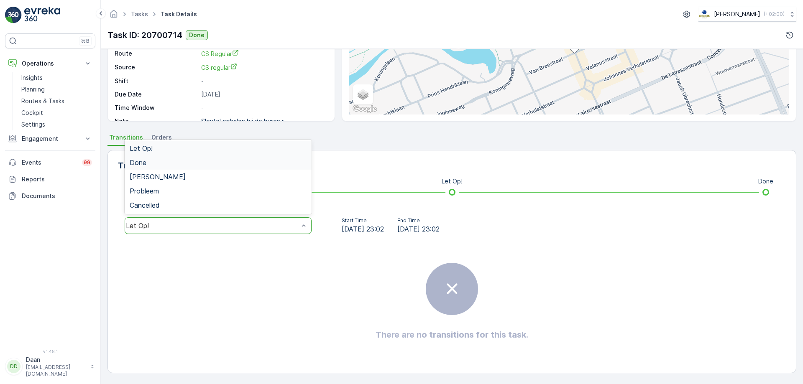
click at [271, 166] on div "Done" at bounding box center [218, 163] width 177 height 8
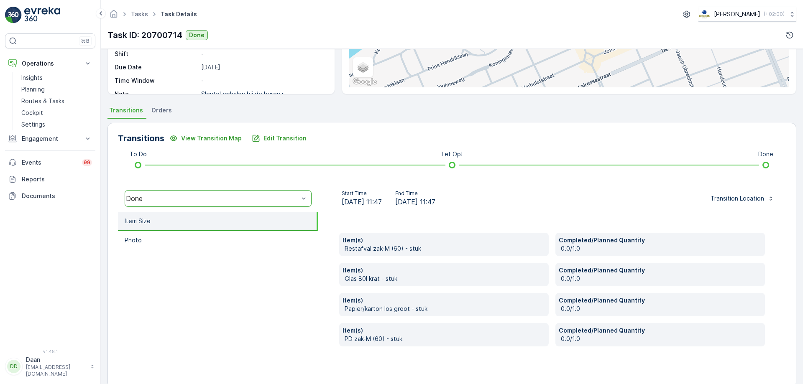
scroll to position [143, 0]
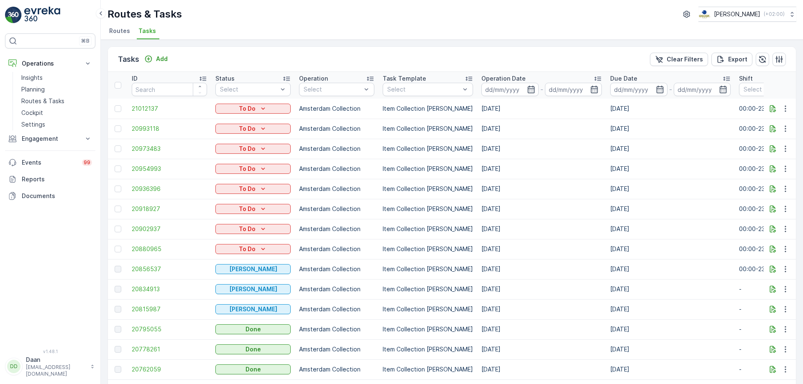
scroll to position [167, 0]
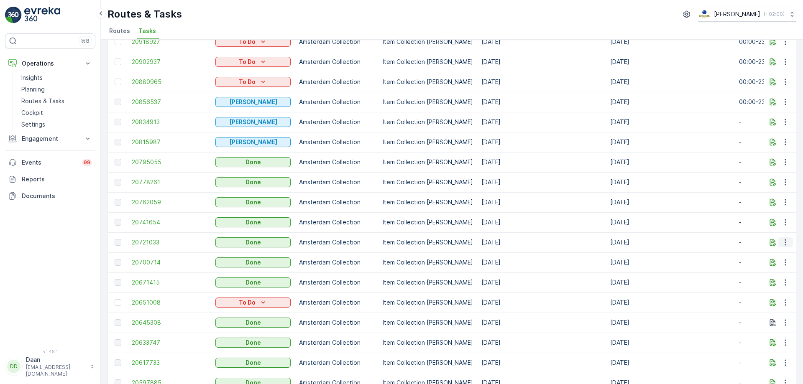
click at [783, 241] on icon "button" at bounding box center [785, 242] width 8 height 8
click at [774, 255] on span "See More Details" at bounding box center [775, 255] width 49 height 8
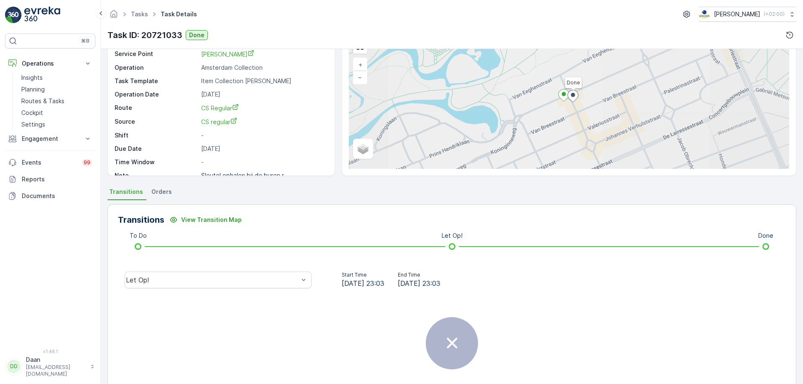
scroll to position [101, 0]
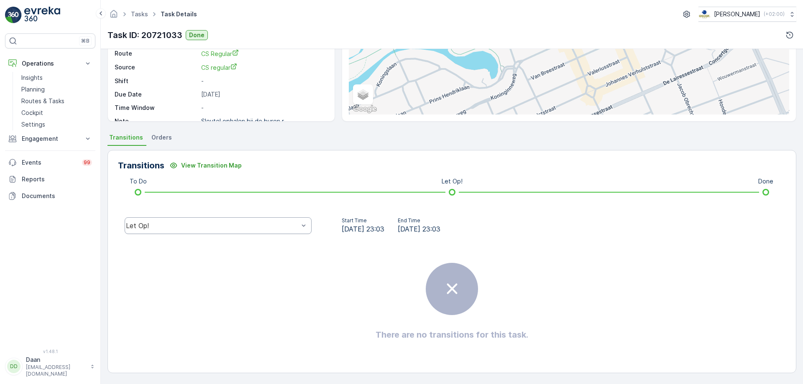
click at [271, 225] on div "Let Op!" at bounding box center [212, 226] width 173 height 8
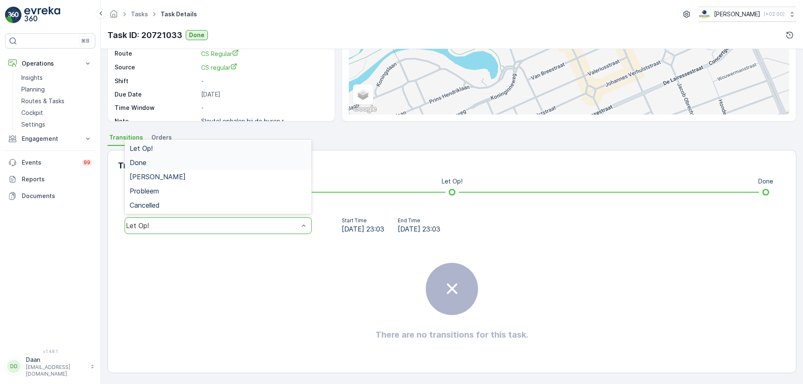
click at [265, 165] on div "Done" at bounding box center [218, 163] width 177 height 8
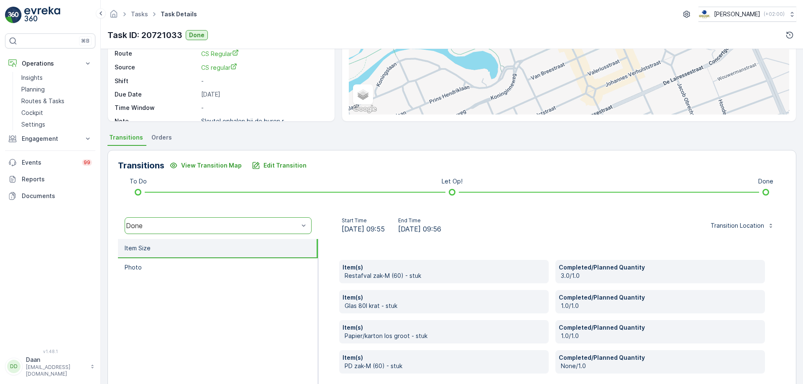
scroll to position [143, 0]
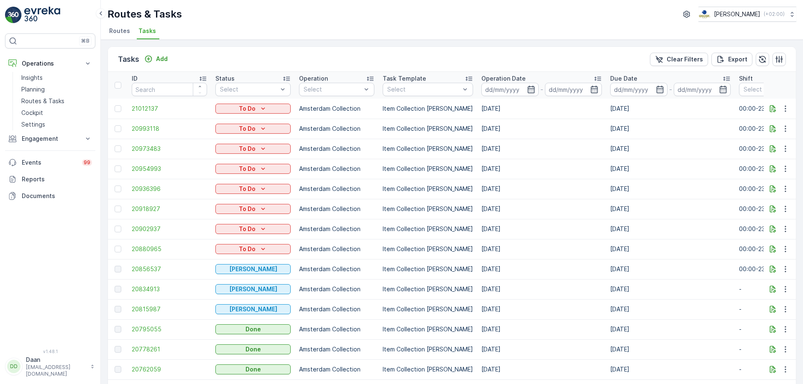
scroll to position [125, 0]
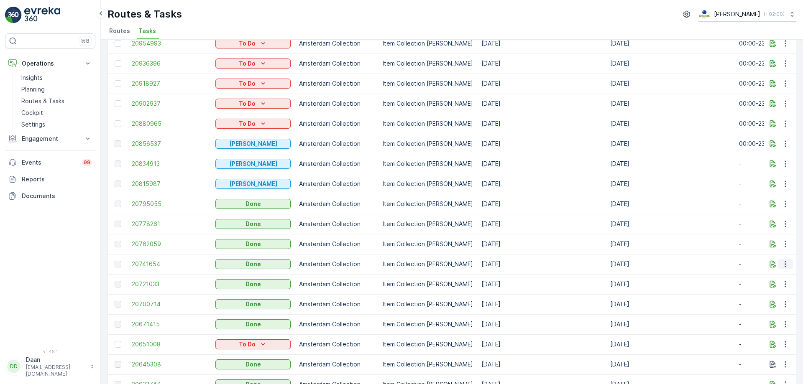
click at [784, 265] on icon "button" at bounding box center [784, 264] width 1 height 6
click at [783, 277] on span "See More Details" at bounding box center [775, 277] width 49 height 8
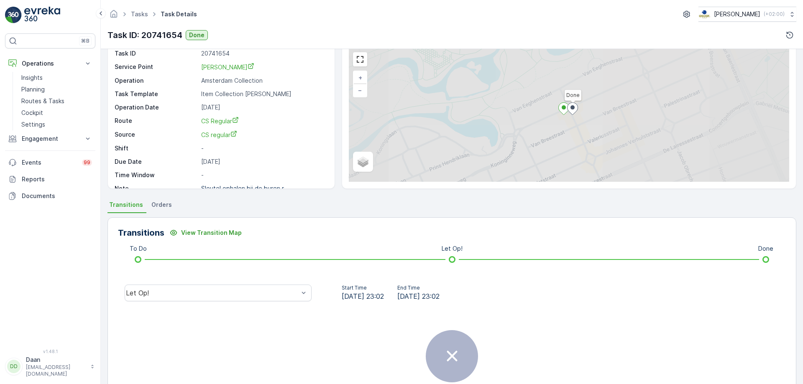
scroll to position [84, 0]
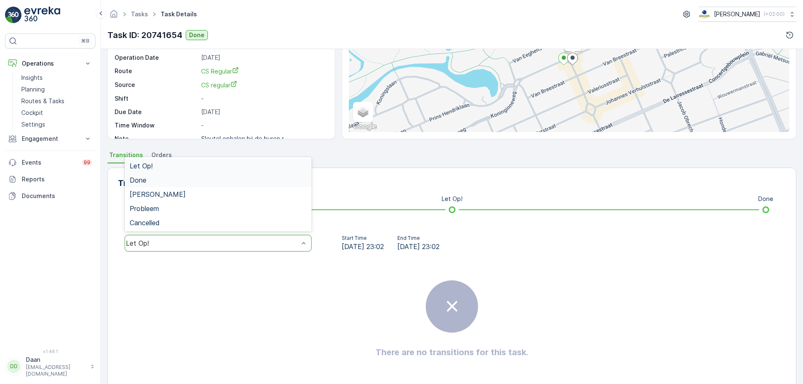
click at [227, 183] on div "Done" at bounding box center [218, 180] width 177 height 8
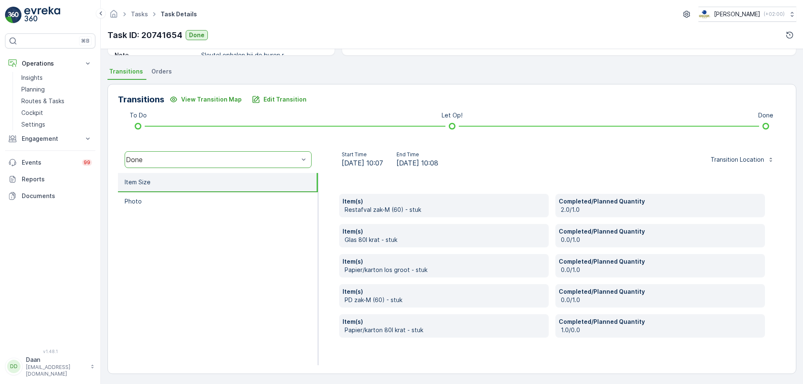
scroll to position [168, 0]
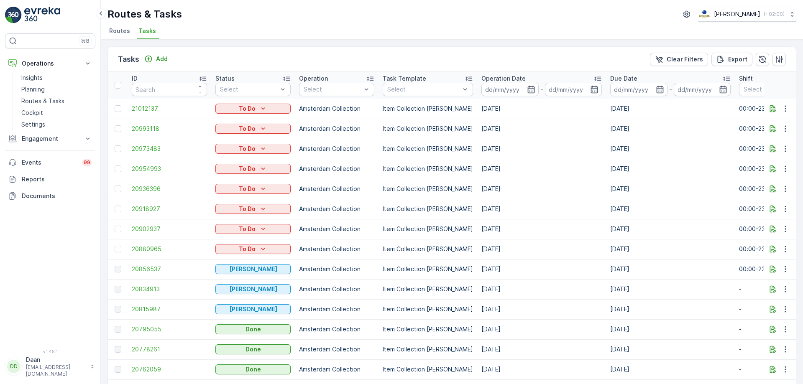
scroll to position [125, 0]
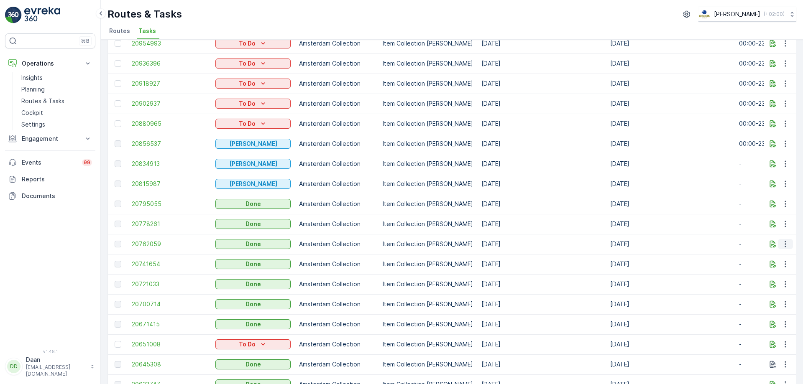
drag, startPoint x: 782, startPoint y: 242, endPoint x: 778, endPoint y: 245, distance: 4.4
click at [782, 242] on icon "button" at bounding box center [785, 244] width 8 height 8
click at [773, 258] on span "See More Details" at bounding box center [775, 257] width 49 height 8
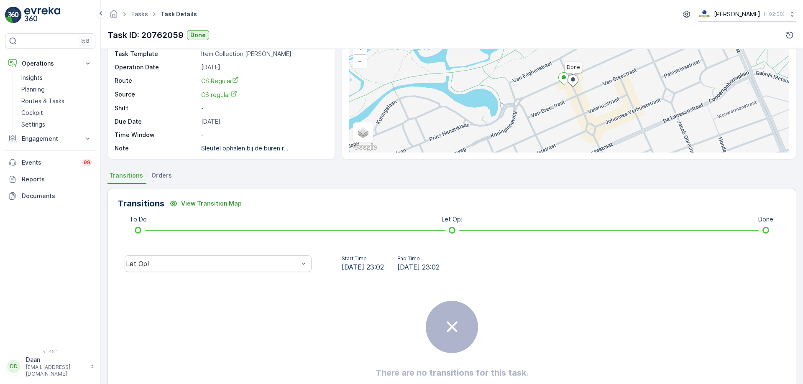
scroll to position [101, 0]
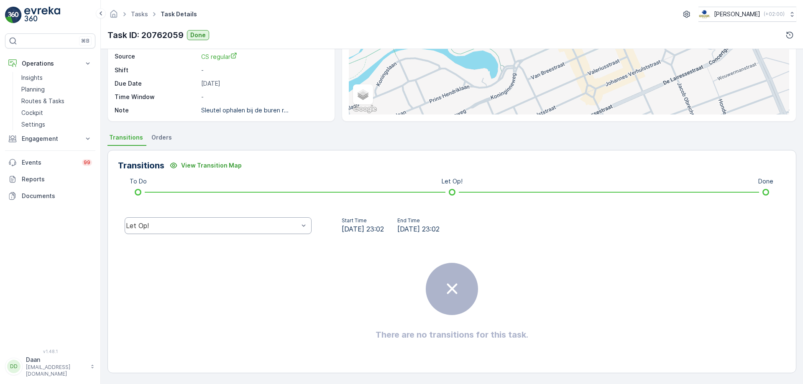
click at [298, 234] on div "Let Op!" at bounding box center [218, 225] width 187 height 17
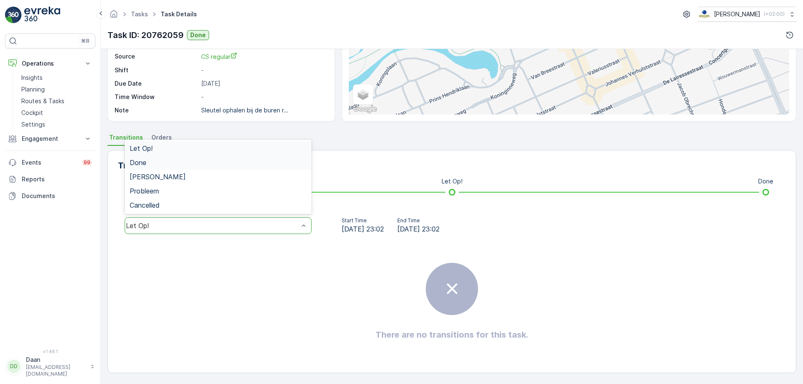
click at [272, 162] on div "Done" at bounding box center [218, 163] width 177 height 8
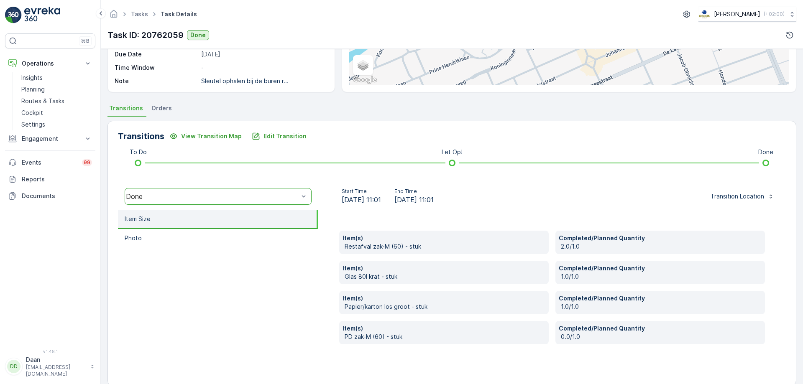
scroll to position [143, 0]
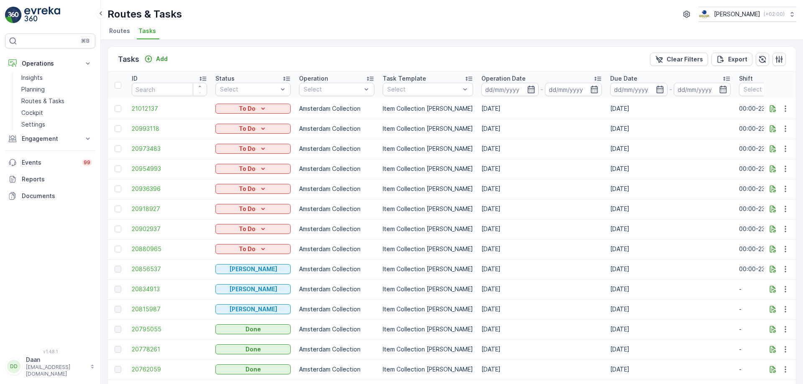
drag, startPoint x: 592, startPoint y: 129, endPoint x: 597, endPoint y: 130, distance: 4.9
drag, startPoint x: 597, startPoint y: 130, endPoint x: 601, endPoint y: 128, distance: 5.1
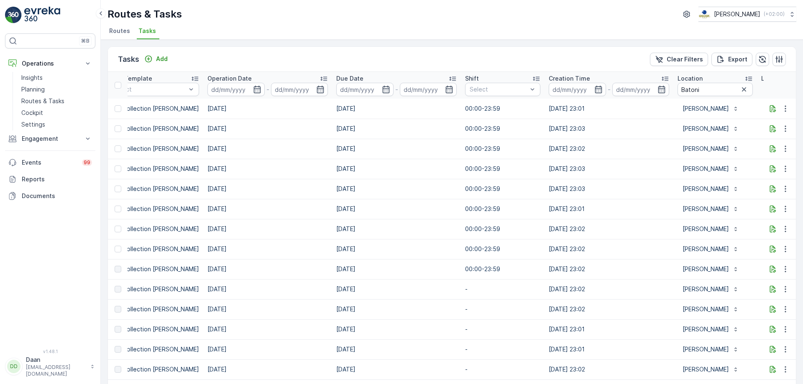
scroll to position [0, 429]
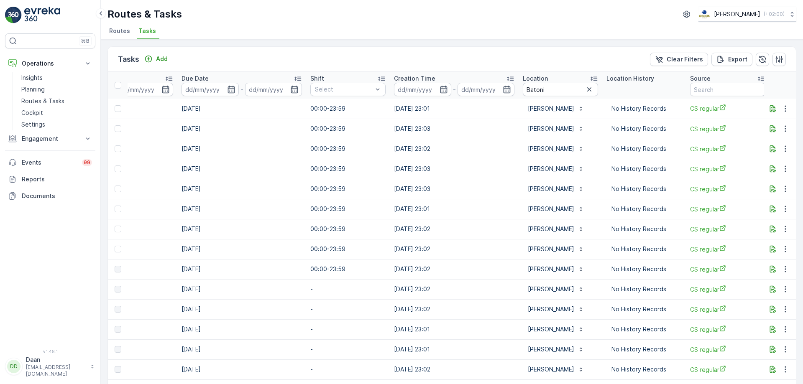
drag, startPoint x: 580, startPoint y: 87, endPoint x: 556, endPoint y: 84, distance: 24.4
click at [585, 88] on icon "button" at bounding box center [589, 89] width 8 height 8
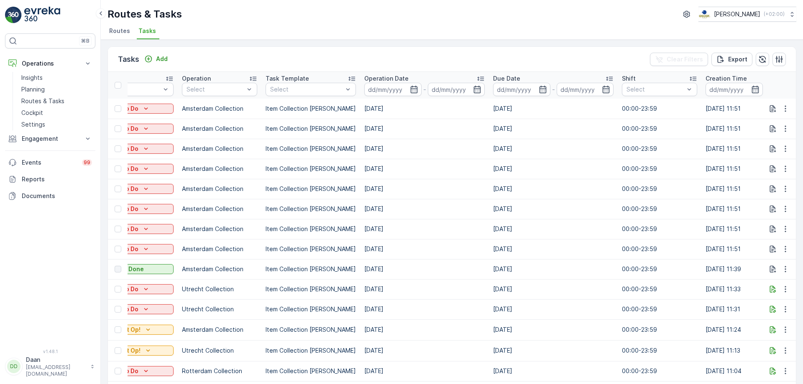
scroll to position [0, 663]
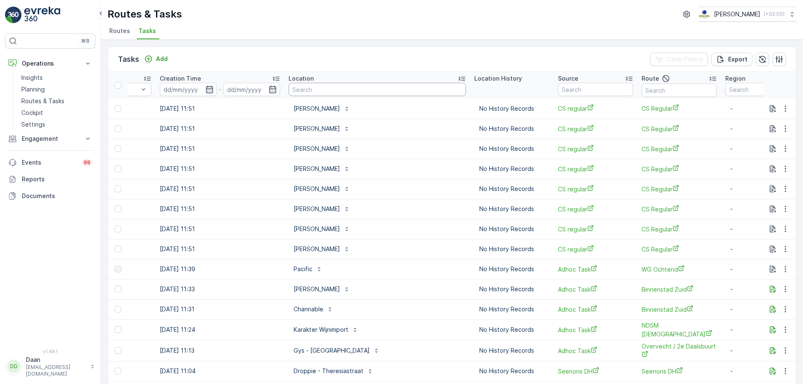
click at [397, 84] on input "text" at bounding box center [377, 89] width 177 height 13
type input "Locals"
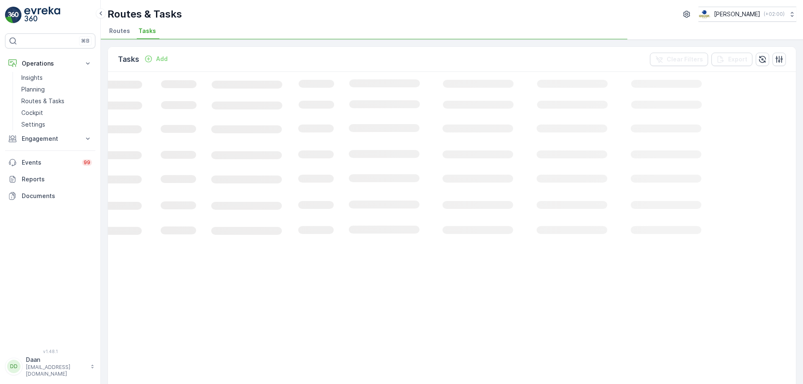
scroll to position [0, 117]
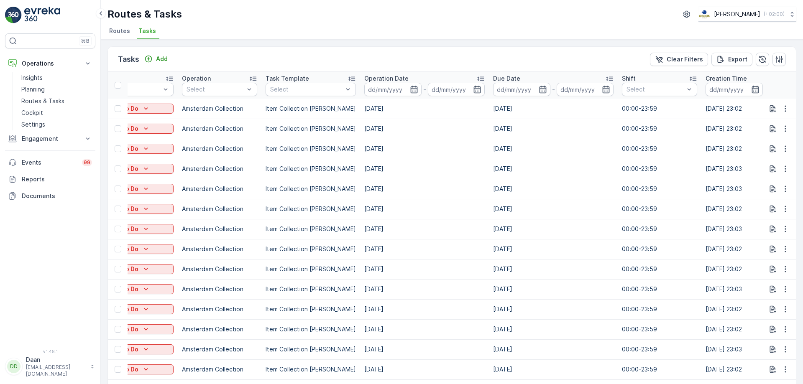
drag, startPoint x: 352, startPoint y: 253, endPoint x: 345, endPoint y: 255, distance: 8.2
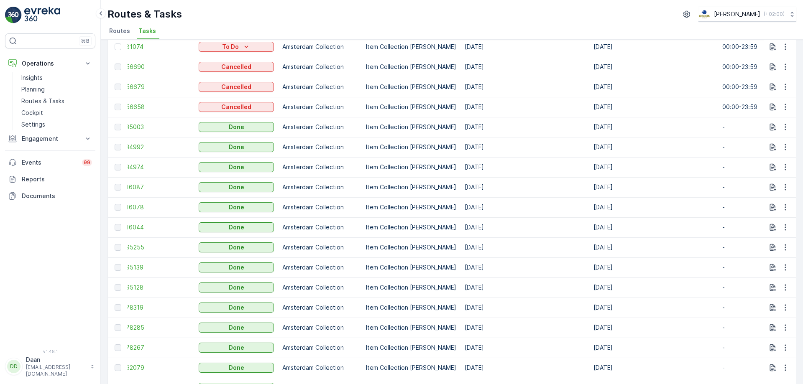
scroll to position [544, 0]
drag, startPoint x: 480, startPoint y: 176, endPoint x: 534, endPoint y: 180, distance: 54.1
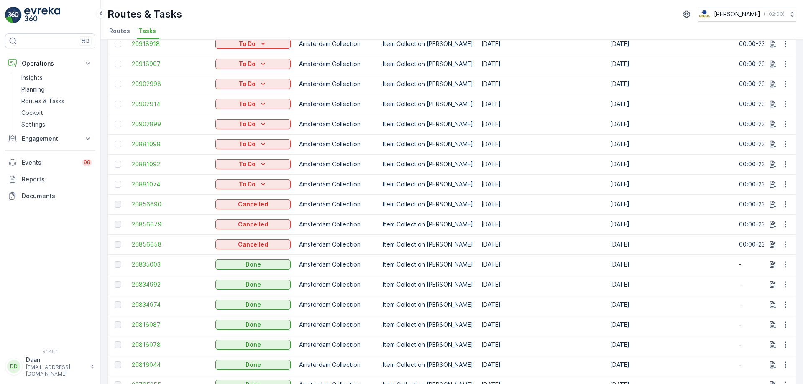
scroll to position [377, 0]
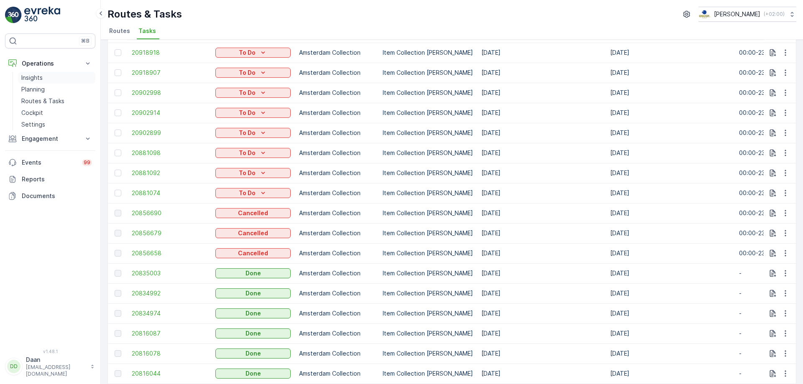
click at [40, 79] on p "Insights" at bounding box center [31, 78] width 21 height 8
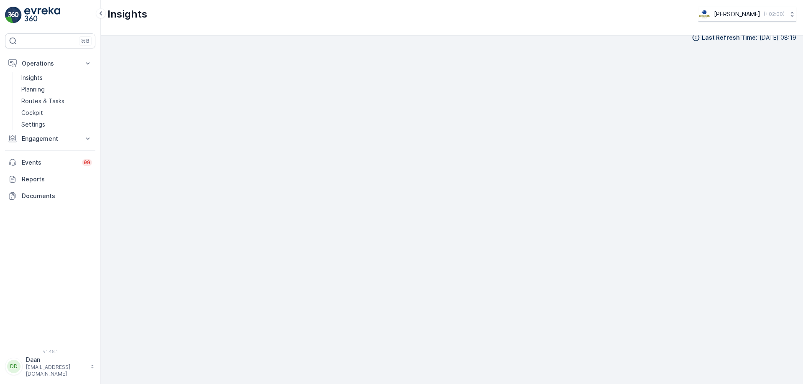
scroll to position [10, 0]
click at [55, 63] on p "Operations" at bounding box center [50, 63] width 57 height 8
click at [51, 102] on p "Routes & Tasks" at bounding box center [42, 101] width 43 height 8
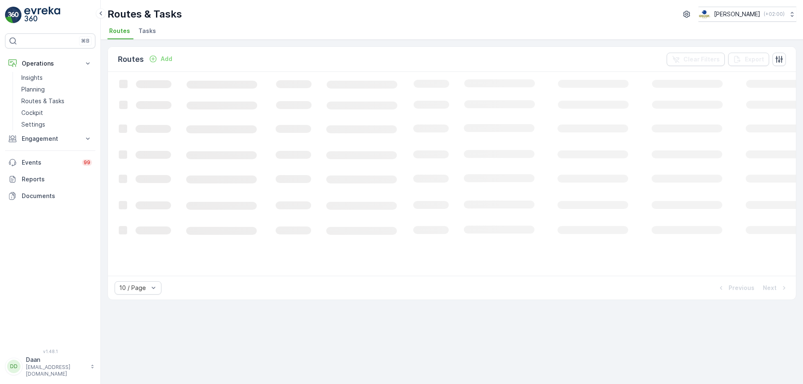
click at [37, 87] on p "Planning" at bounding box center [32, 89] width 23 height 8
click at [165, 28] on span "Task Plans" at bounding box center [169, 31] width 32 height 8
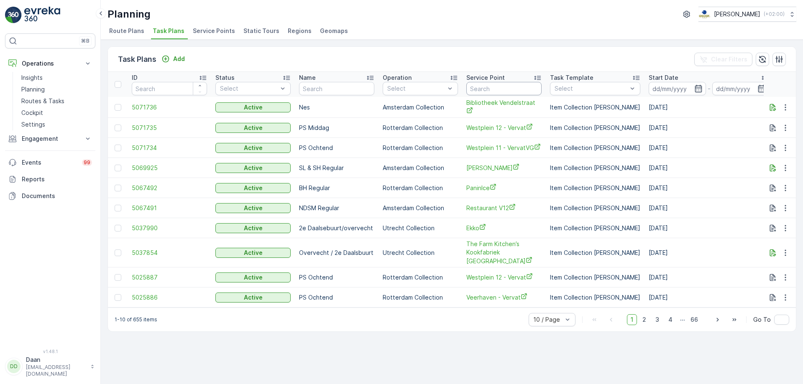
click at [491, 88] on input "text" at bounding box center [503, 88] width 75 height 13
type input "VV"
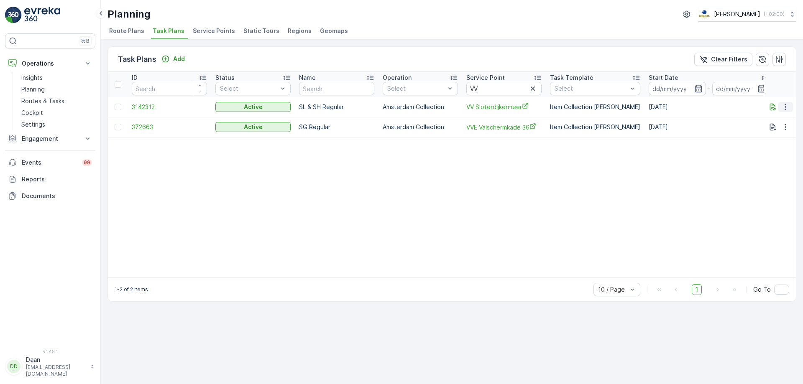
click at [784, 104] on icon "button" at bounding box center [785, 107] width 8 height 8
click at [779, 128] on span "Edit Task Plan" at bounding box center [770, 131] width 39 height 8
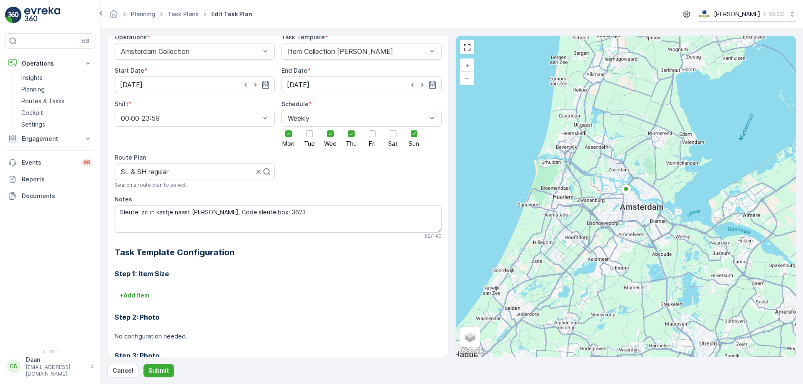
scroll to position [159, 0]
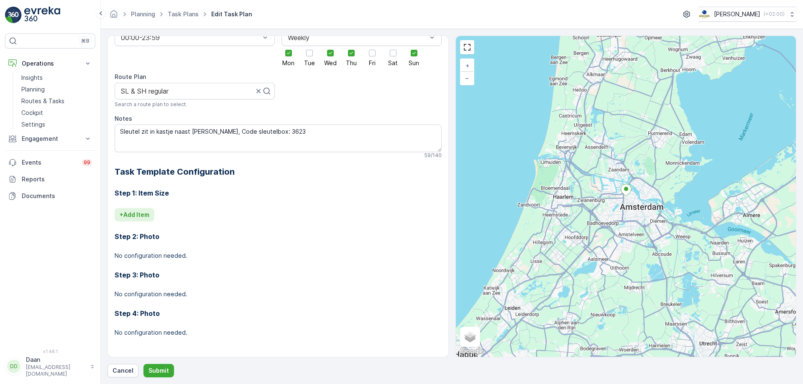
click at [144, 210] on button "+ Add Item" at bounding box center [135, 214] width 40 height 13
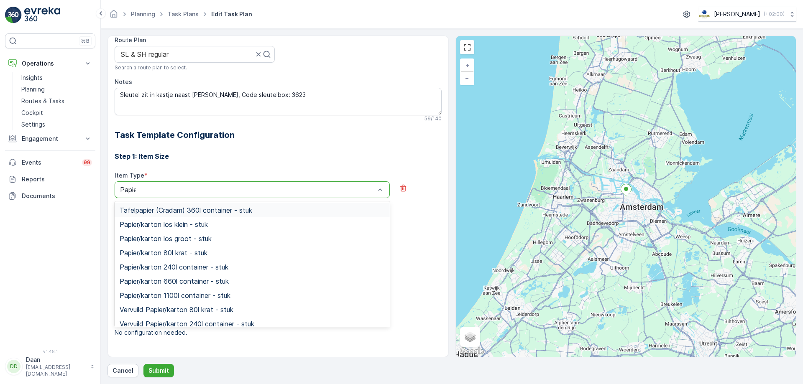
type input "Papier"
click at [219, 267] on span "Papier/karton 240l container - stuk" at bounding box center [174, 267] width 109 height 8
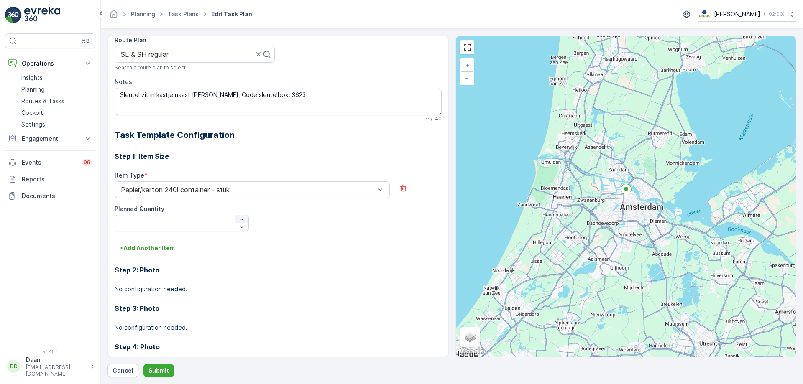
click at [239, 219] on icon "button" at bounding box center [241, 219] width 5 height 5
click at [238, 218] on div "button" at bounding box center [241, 219] width 13 height 5
type Quantity "2"
click at [165, 253] on button "+ Add Another Item" at bounding box center [147, 248] width 65 height 13
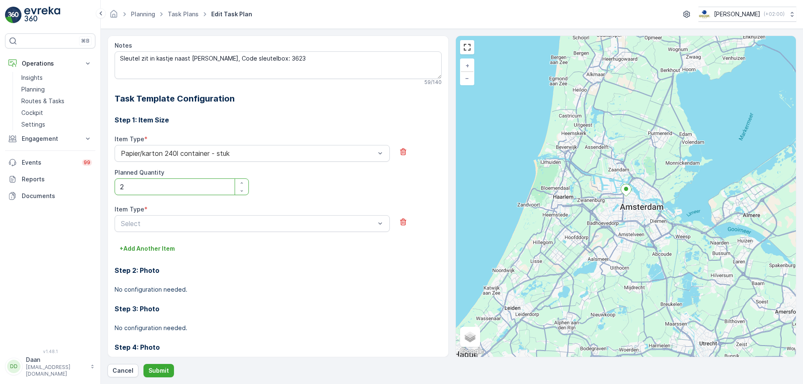
scroll to position [266, 0]
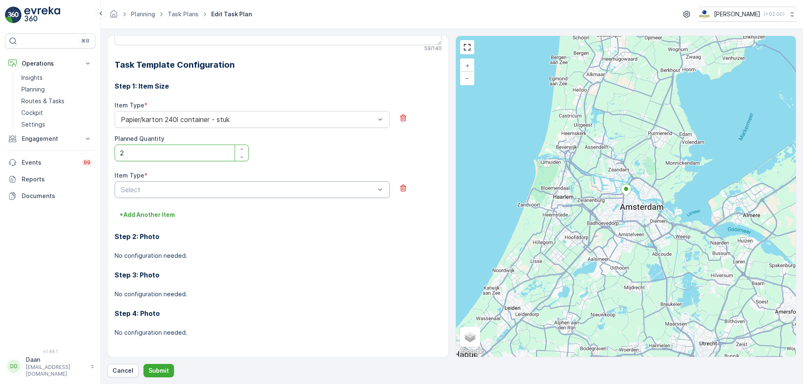
click at [357, 191] on div at bounding box center [248, 190] width 256 height 8
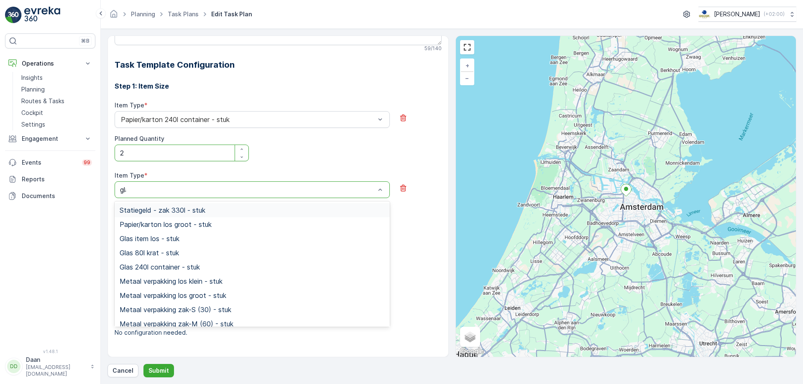
type input "glas"
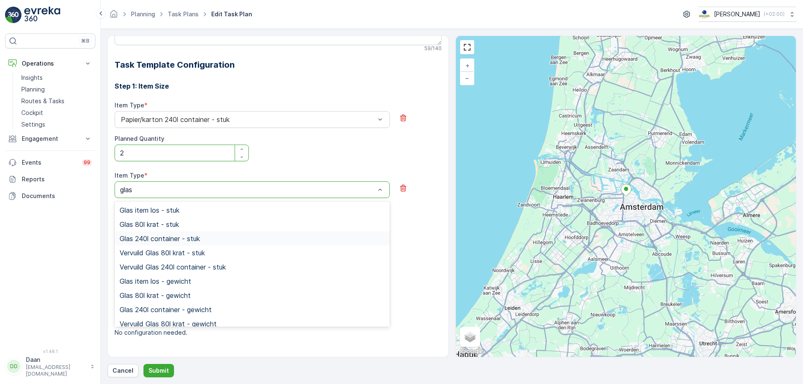
click at [217, 237] on div "Glas 240l container - stuk" at bounding box center [252, 239] width 265 height 8
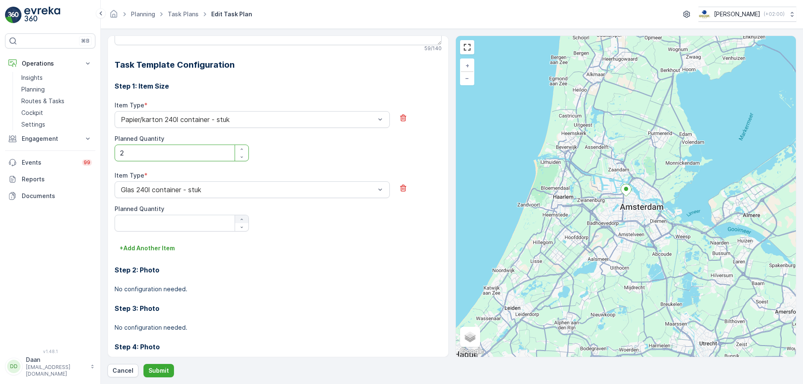
click at [244, 220] on div "button" at bounding box center [241, 219] width 13 height 5
type Quantity "1"
click at [166, 251] on p "+ Add Another Item" at bounding box center [147, 248] width 55 height 8
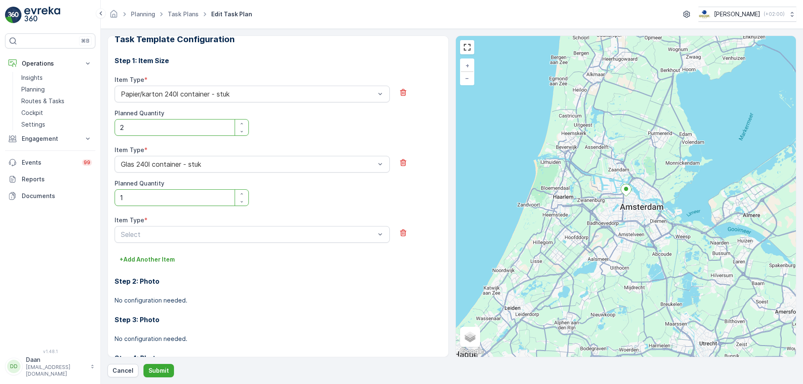
scroll to position [337, 0]
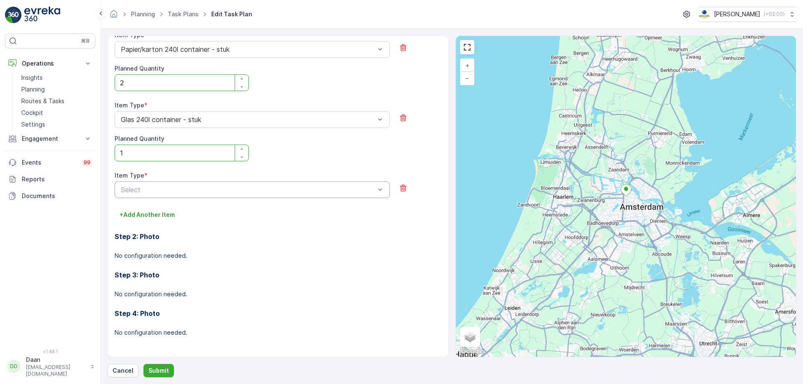
click at [360, 189] on div at bounding box center [248, 190] width 256 height 8
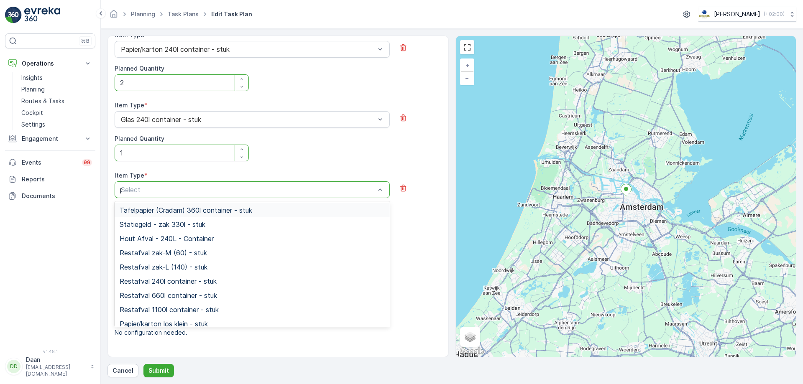
type input "pd"
click at [197, 253] on div "PD zak-XL (240) - stuk" at bounding box center [252, 253] width 265 height 8
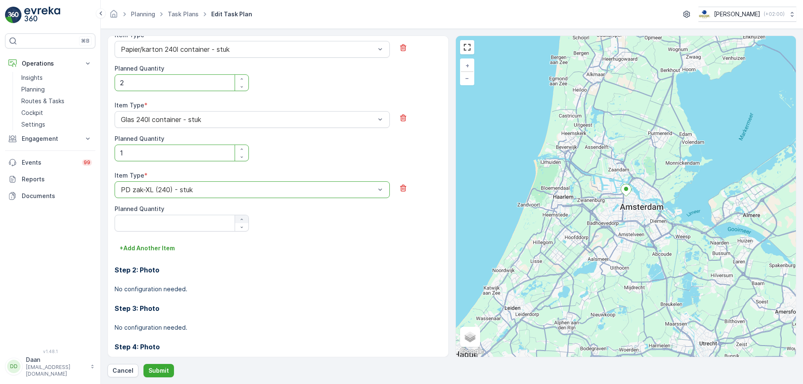
click at [242, 220] on icon "button" at bounding box center [242, 219] width 2 height 1
type Quantity "2"
click at [167, 250] on p "+ Add Another Item" at bounding box center [147, 248] width 55 height 8
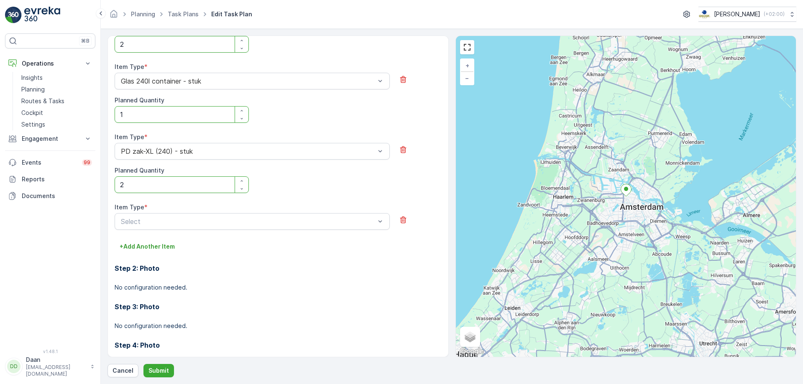
scroll to position [407, 0]
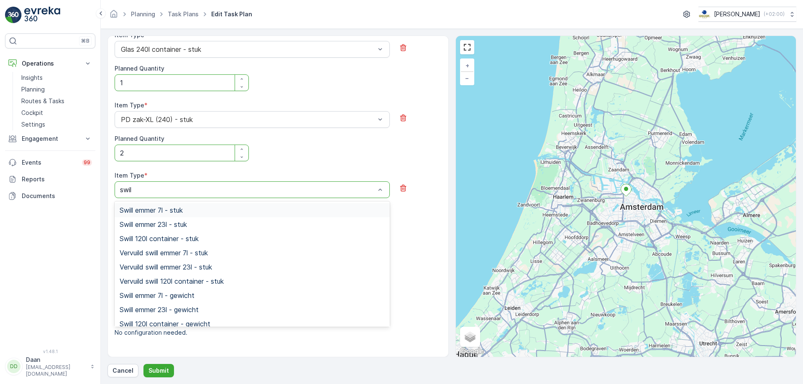
type input "swill"
click at [260, 230] on div "Swill emmer 23l - stuk" at bounding box center [252, 224] width 275 height 14
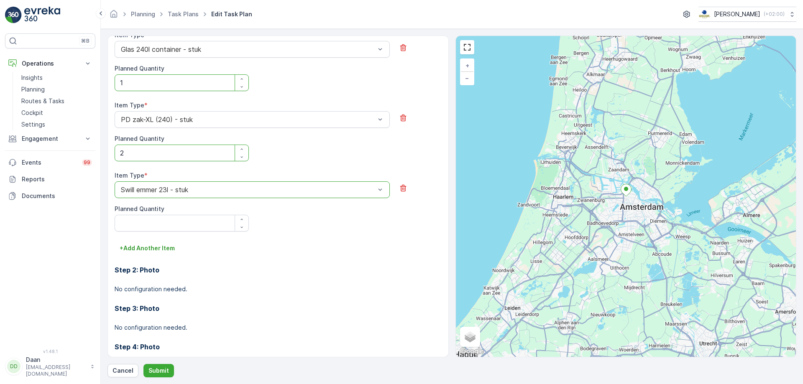
click at [312, 193] on div at bounding box center [248, 190] width 256 height 8
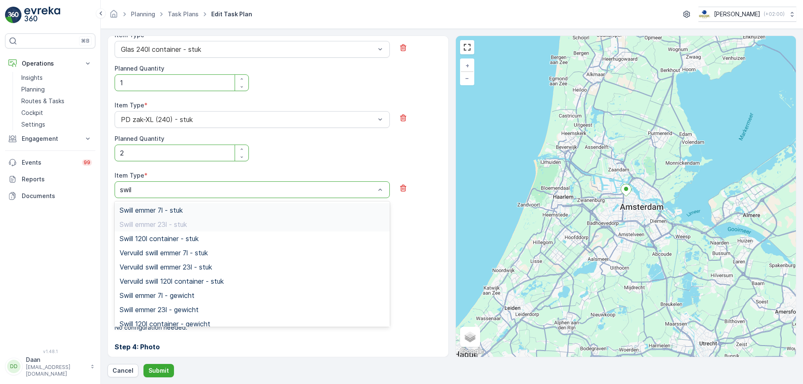
type input "swill"
click at [232, 240] on div "Swill 120l container - stuk" at bounding box center [252, 239] width 265 height 8
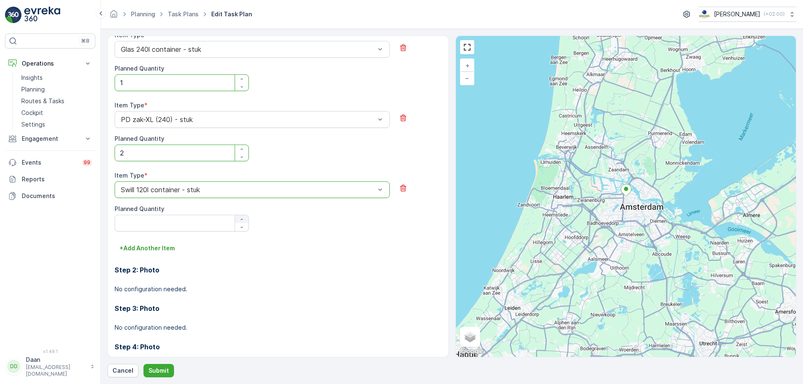
click at [244, 218] on div "button" at bounding box center [241, 219] width 13 height 5
click at [243, 217] on icon "button" at bounding box center [241, 219] width 5 height 5
type Quantity "2"
click at [167, 250] on p "+ Add Another Item" at bounding box center [147, 248] width 55 height 8
click at [279, 280] on div "Step 1: Item Size Item Type * Papier/karton 240l container - stuk Planned Quant…" at bounding box center [278, 176] width 327 height 490
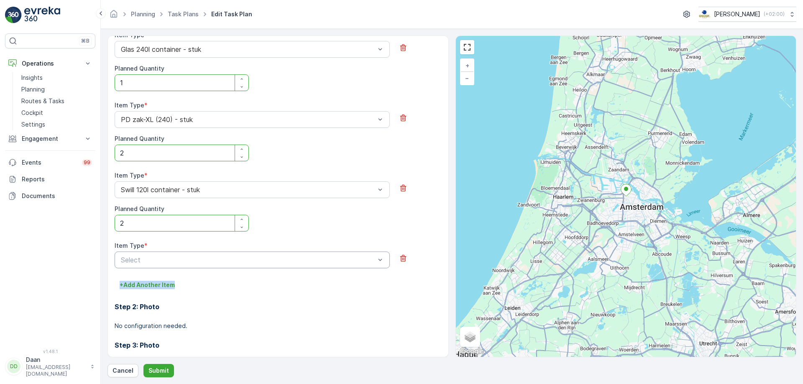
click at [297, 257] on div at bounding box center [248, 260] width 256 height 8
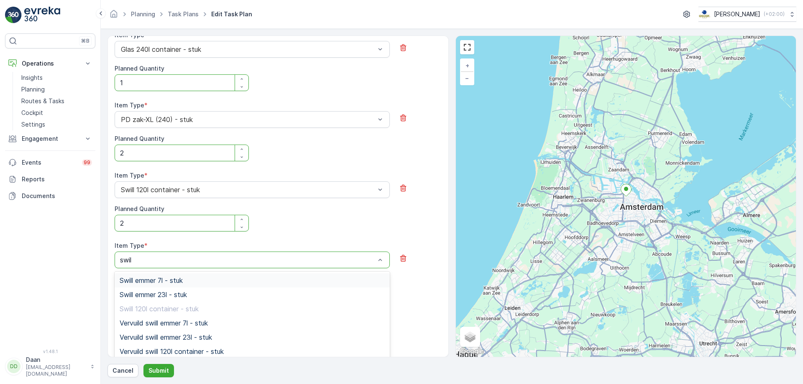
type input "swill"
click at [192, 293] on div "Swill emmer 23l - stuk" at bounding box center [252, 295] width 265 height 8
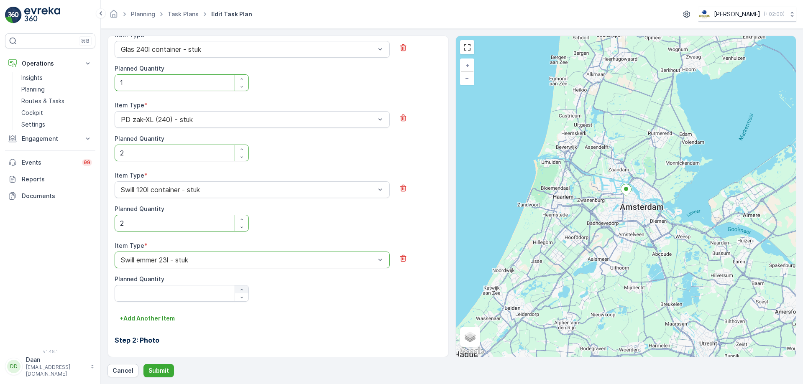
click at [239, 288] on icon "button" at bounding box center [241, 289] width 5 height 5
drag, startPoint x: 239, startPoint y: 289, endPoint x: 233, endPoint y: 291, distance: 6.2
click at [240, 289] on icon "button" at bounding box center [241, 289] width 5 height 5
click at [245, 296] on div "button" at bounding box center [241, 297] width 13 height 5
type Quantity "1"
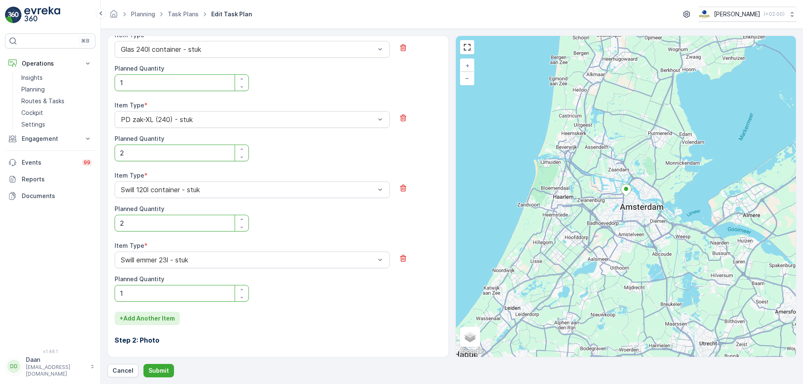
click at [174, 321] on p "+ Add Another Item" at bounding box center [147, 318] width 55 height 8
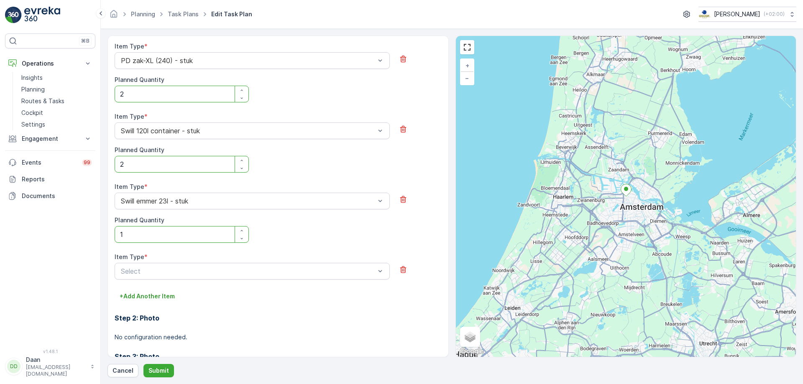
scroll to position [547, 0]
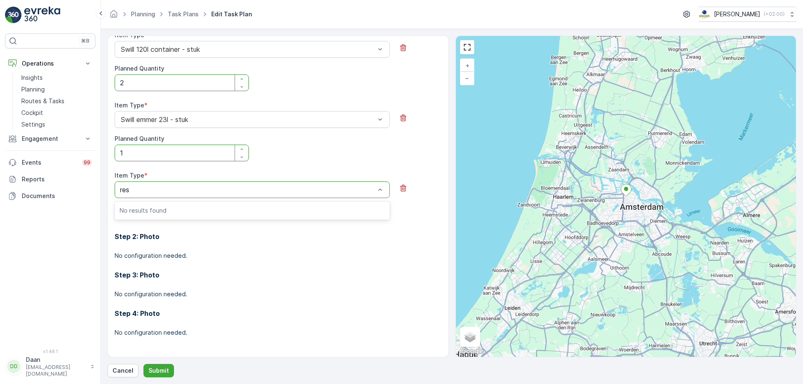
type input "rest"
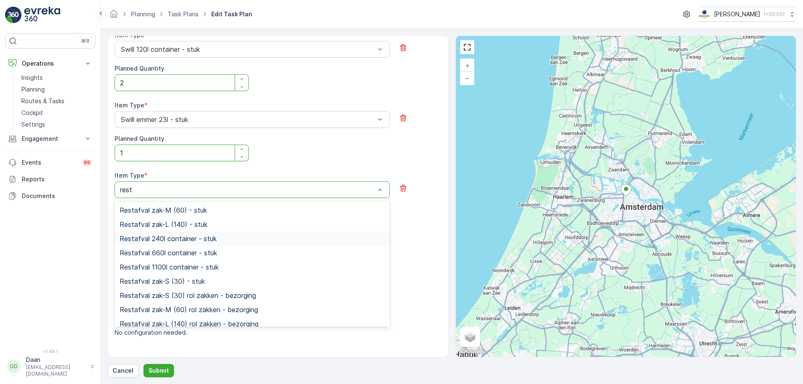
click at [163, 237] on span "Restafval 240l container - stuk" at bounding box center [168, 239] width 97 height 8
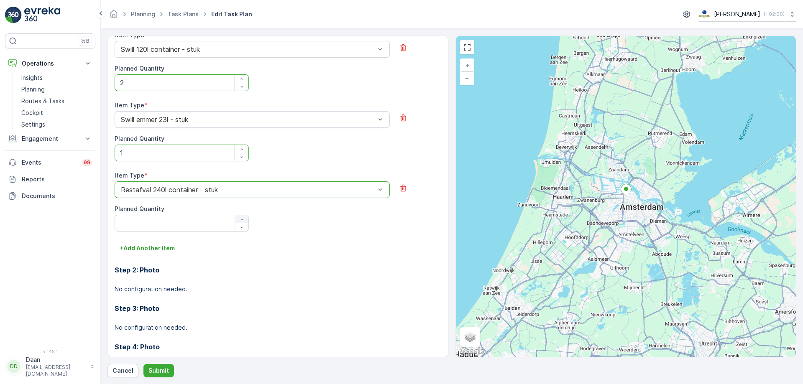
click at [242, 216] on button "button" at bounding box center [241, 219] width 13 height 8
type Quantity "1"
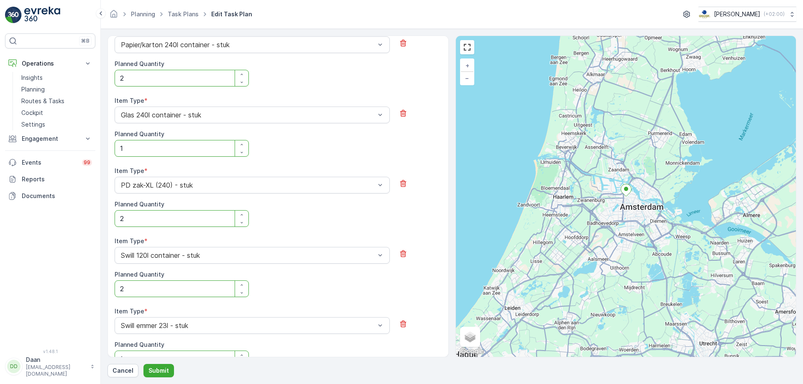
scroll to position [204, 0]
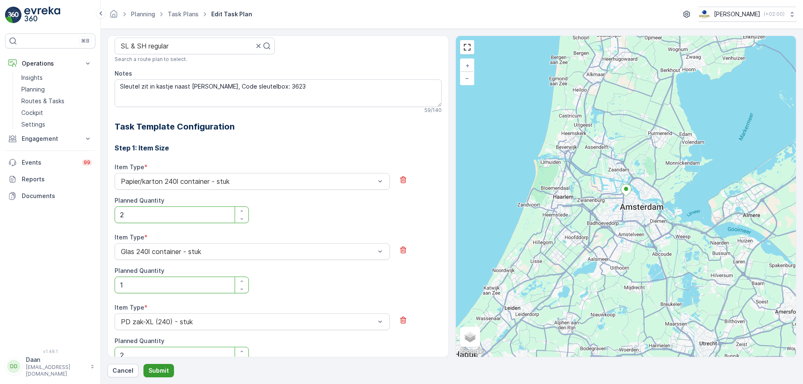
click at [159, 373] on p "Submit" at bounding box center [158, 371] width 20 height 8
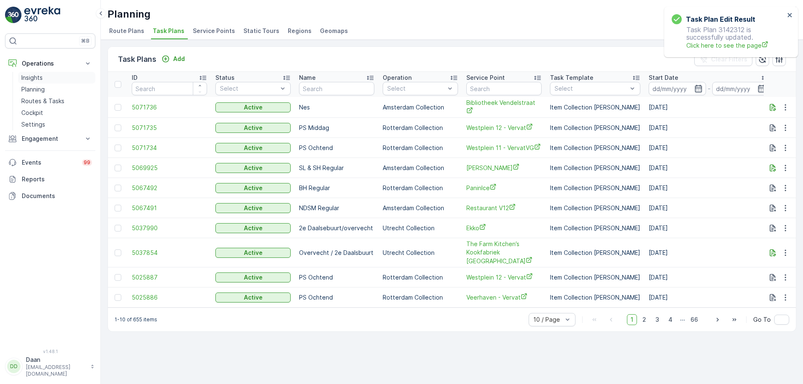
click at [46, 79] on link "Insights" at bounding box center [56, 78] width 77 height 12
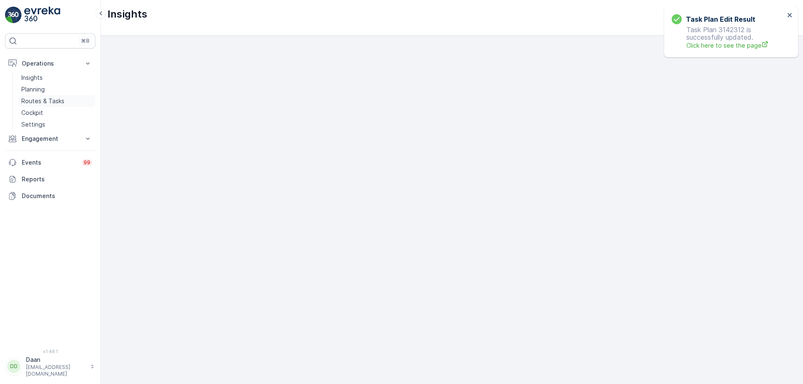
click at [44, 102] on p "Routes & Tasks" at bounding box center [42, 101] width 43 height 8
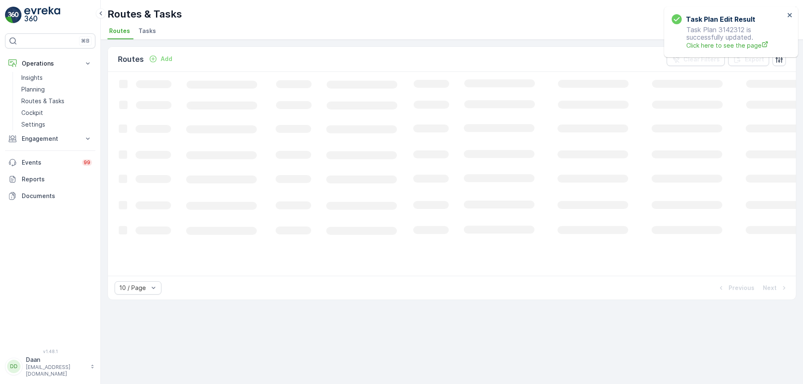
click at [145, 36] on li "Tasks" at bounding box center [148, 32] width 23 height 14
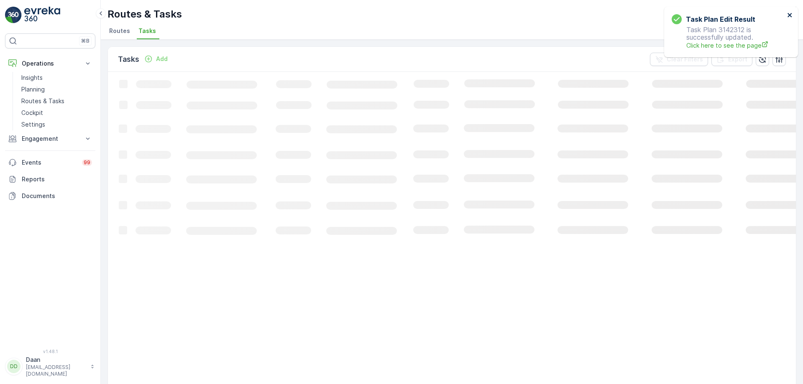
click at [789, 15] on icon "close" at bounding box center [789, 15] width 4 height 4
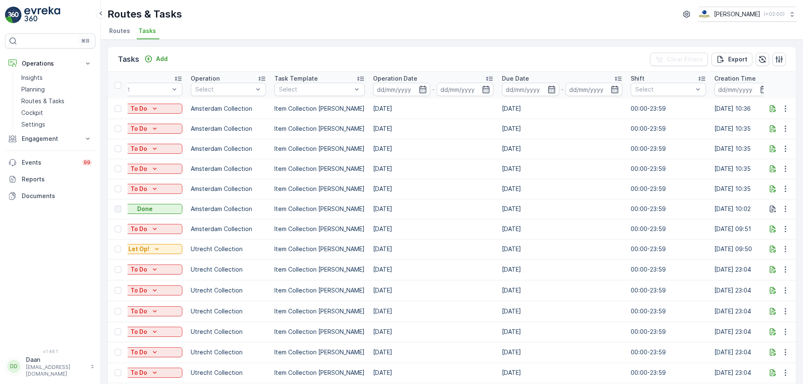
scroll to position [0, 248]
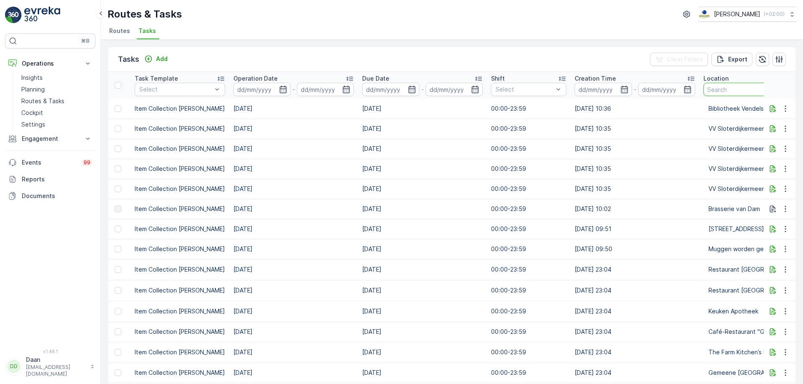
click at [710, 88] on input "text" at bounding box center [791, 89] width 177 height 13
type input "K"
type input "Qeet"
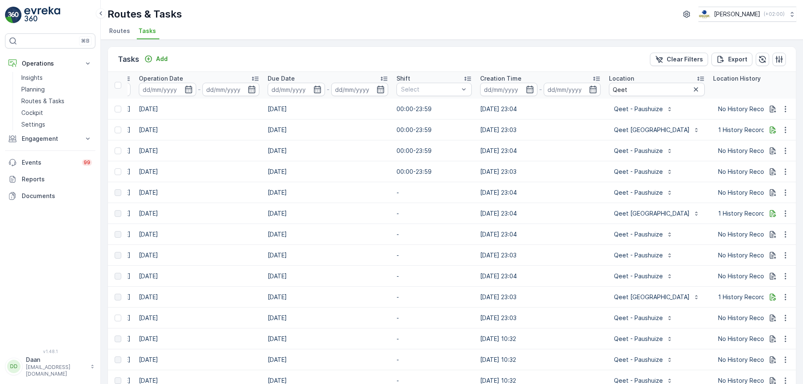
scroll to position [0, 480]
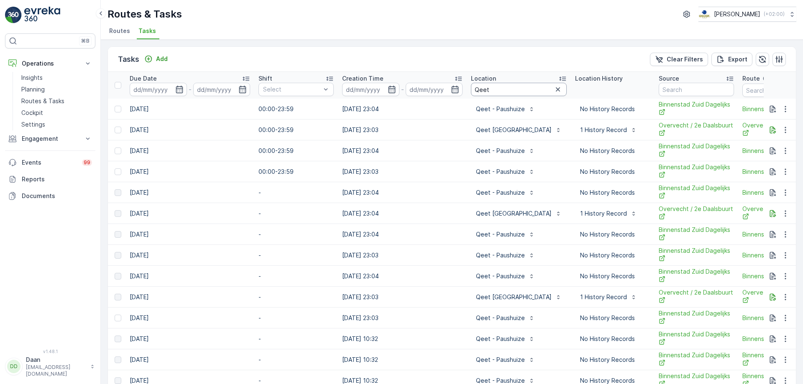
click at [505, 89] on input "Qeet" at bounding box center [519, 89] width 96 height 13
type input "Qeet - paus"
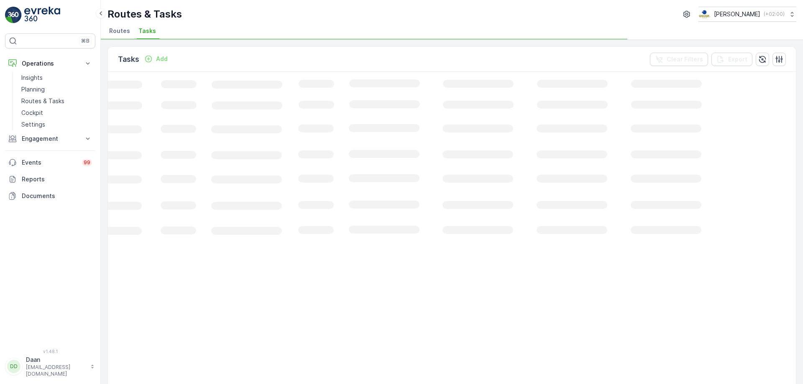
scroll to position [0, 117]
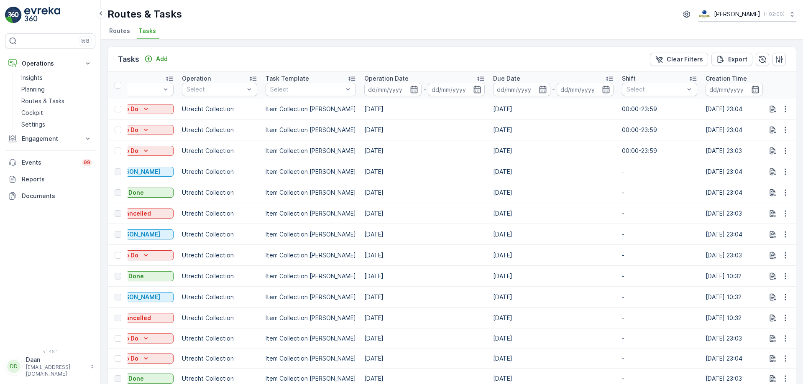
drag, startPoint x: 604, startPoint y: 238, endPoint x: 596, endPoint y: 237, distance: 8.1
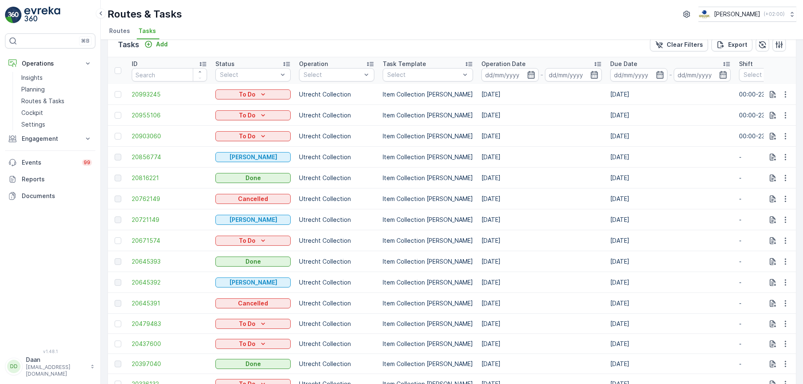
scroll to position [0, 0]
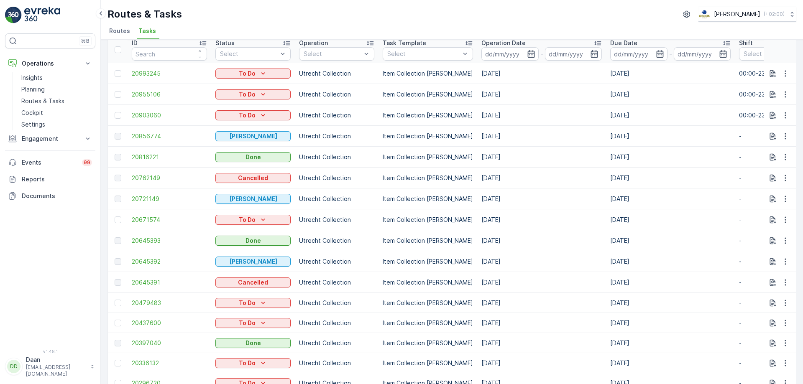
scroll to position [84, 0]
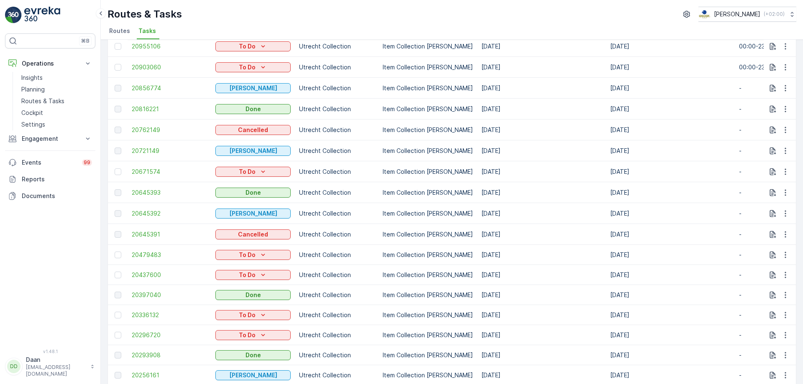
drag, startPoint x: 542, startPoint y: 259, endPoint x: 514, endPoint y: 227, distance: 42.7
click at [514, 227] on td "28.07.2025" at bounding box center [541, 234] width 129 height 21
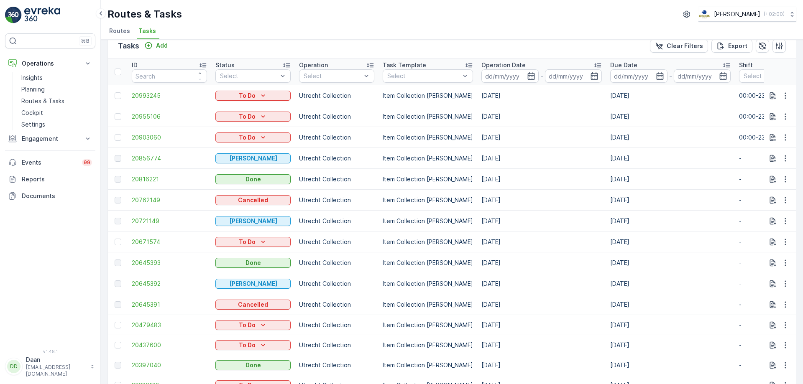
scroll to position [0, 0]
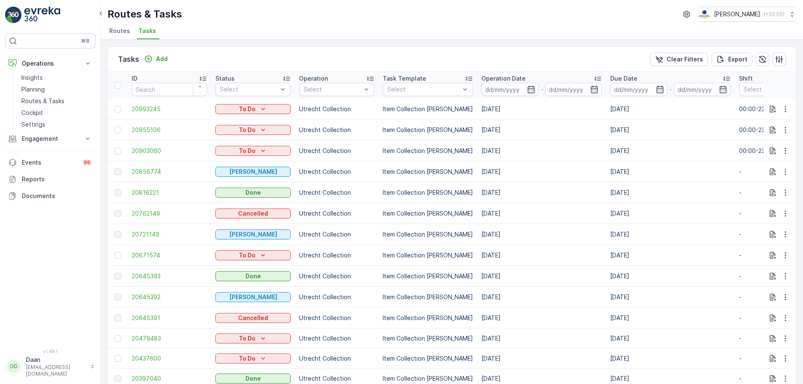
click at [432, 46] on div "Tasks Add Clear Filters Export ID Status Select Operation Select Task Template …" at bounding box center [452, 212] width 702 height 345
click at [43, 79] on p "Insights" at bounding box center [31, 78] width 21 height 8
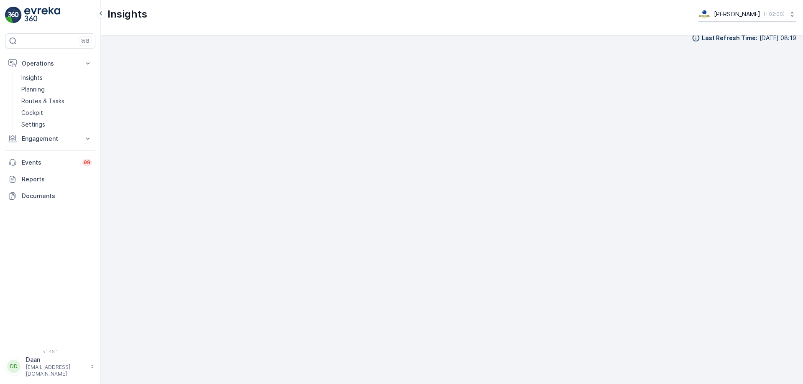
scroll to position [10, 0]
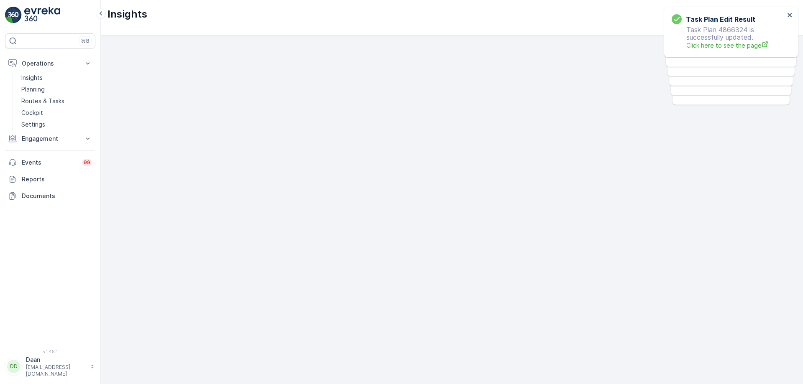
click at [361, 24] on div "Insights Oscar Circulair ( +02:00 )" at bounding box center [452, 18] width 702 height 36
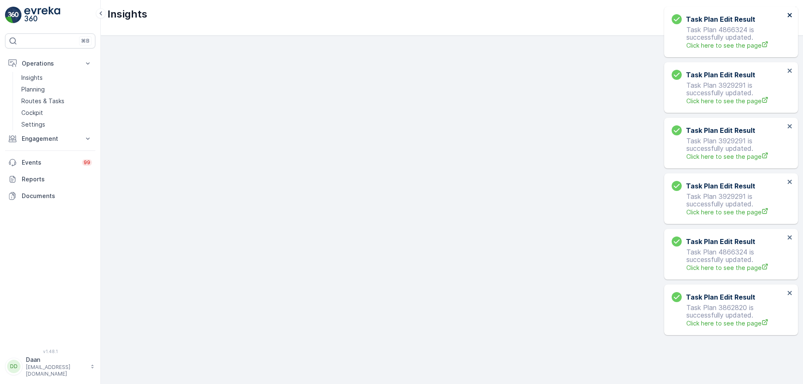
click at [789, 15] on icon "close" at bounding box center [789, 15] width 4 height 4
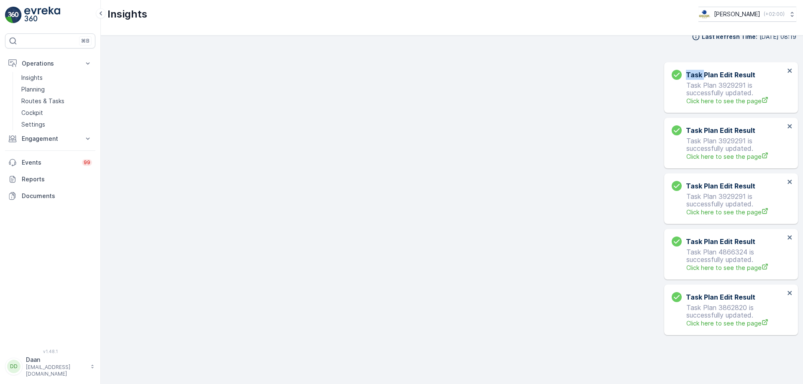
click at [789, 62] on div "Task Plan Edit Result Task Plan 3929291 is successfully updated. Click here to …" at bounding box center [731, 87] width 134 height 51
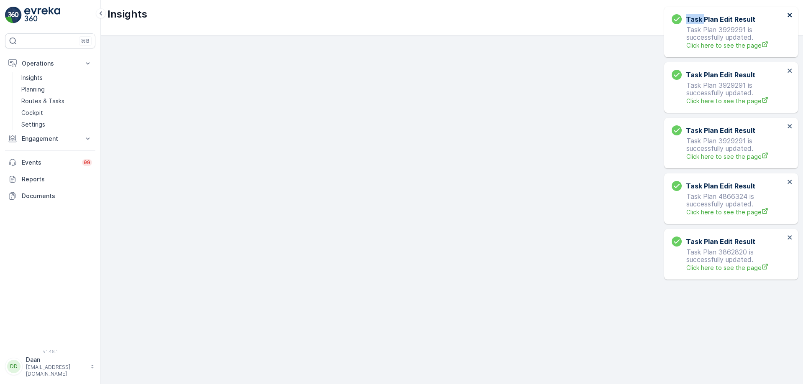
click at [789, 15] on icon "close" at bounding box center [789, 15] width 4 height 4
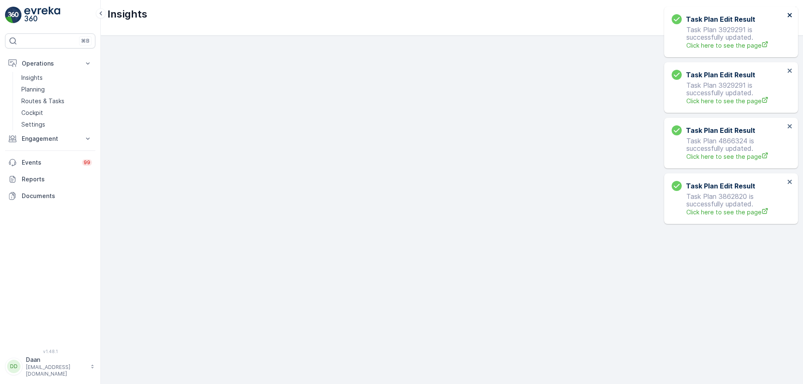
click at [789, 15] on icon "close" at bounding box center [789, 15] width 4 height 4
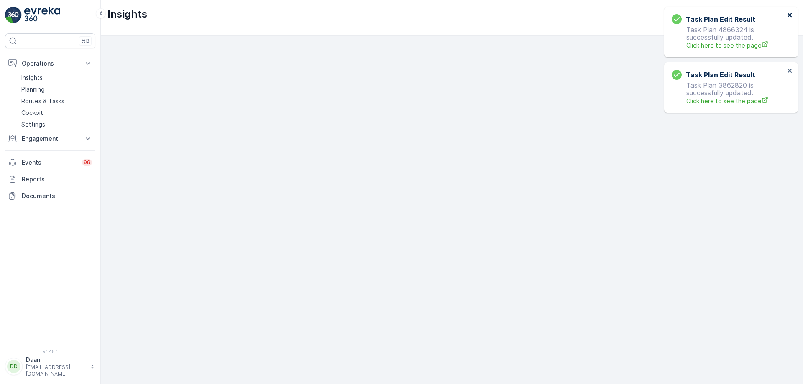
click at [789, 15] on icon "close" at bounding box center [789, 15] width 4 height 4
click at [789, 15] on icon "close" at bounding box center [790, 15] width 6 height 7
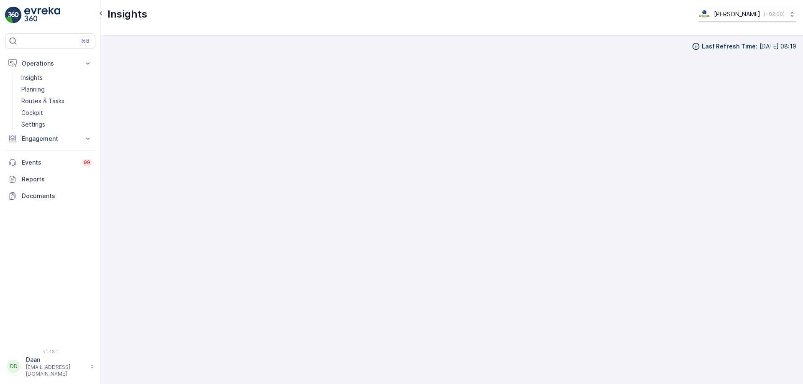
scroll to position [8, 0]
click at [44, 89] on p "Planning" at bounding box center [32, 89] width 23 height 8
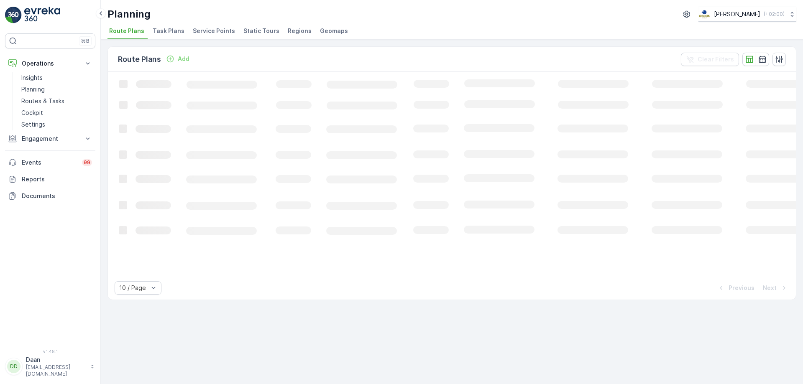
click at [170, 33] on span "Task Plans" at bounding box center [169, 31] width 32 height 8
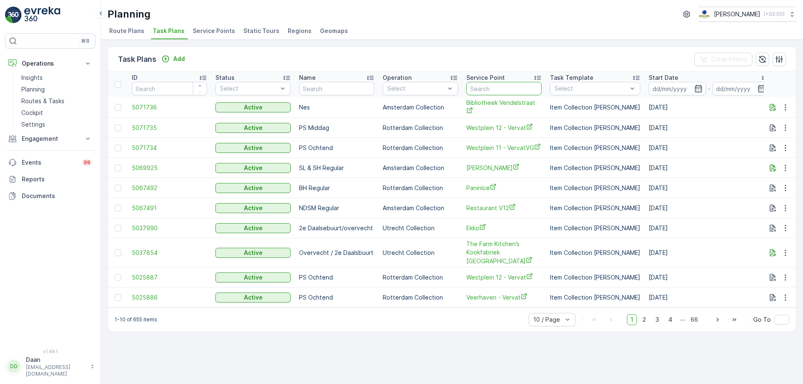
click at [507, 92] on input "text" at bounding box center [503, 88] width 75 height 13
type input "batoni"
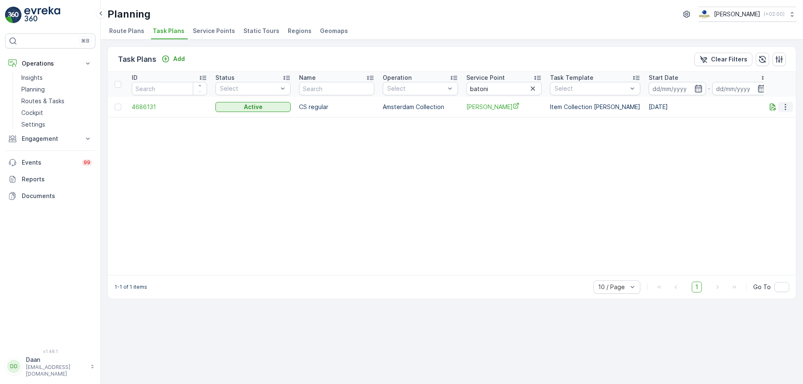
click at [789, 107] on icon "button" at bounding box center [785, 107] width 8 height 8
click at [778, 133] on span "Edit Task Plan" at bounding box center [770, 131] width 39 height 8
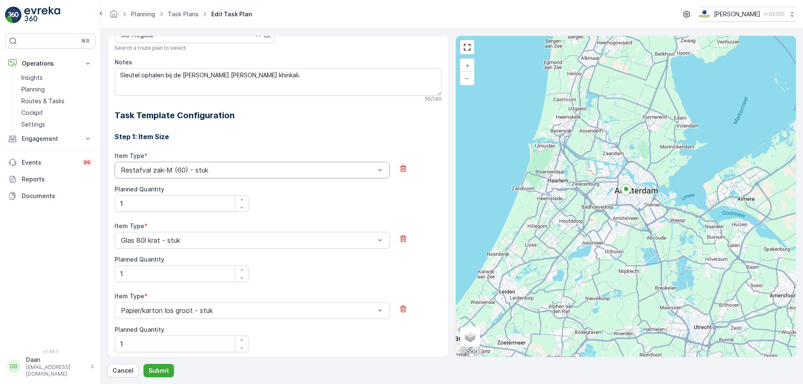
scroll to position [99, 0]
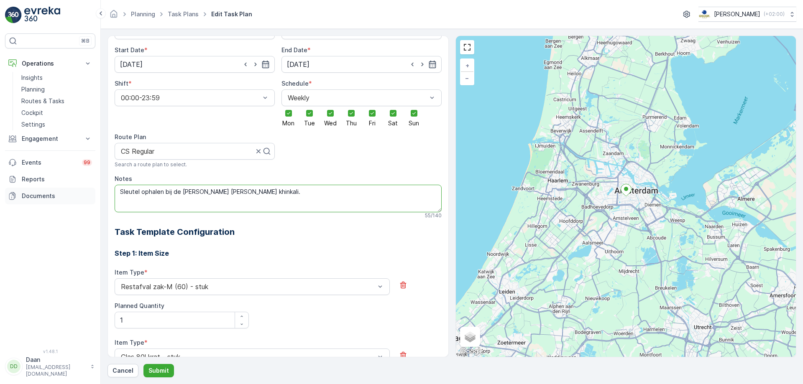
drag, startPoint x: 276, startPoint y: 197, endPoint x: 42, endPoint y: 191, distance: 233.4
click at [42, 191] on div "⌘B Operations Insights Planning Routes & Tasks Cockpit Settings Engagement Insi…" at bounding box center [401, 192] width 803 height 384
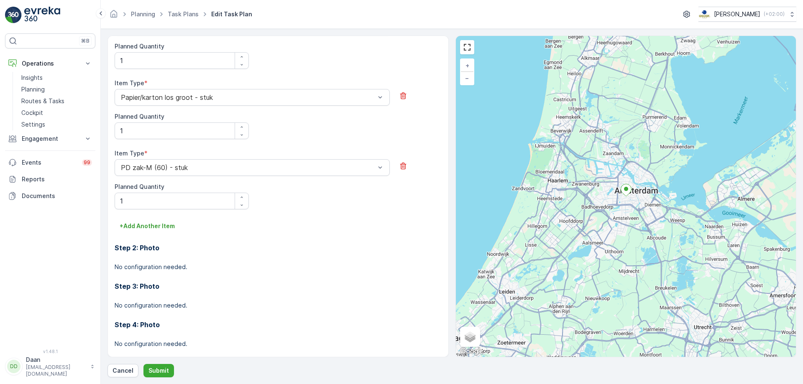
scroll to position [434, 0]
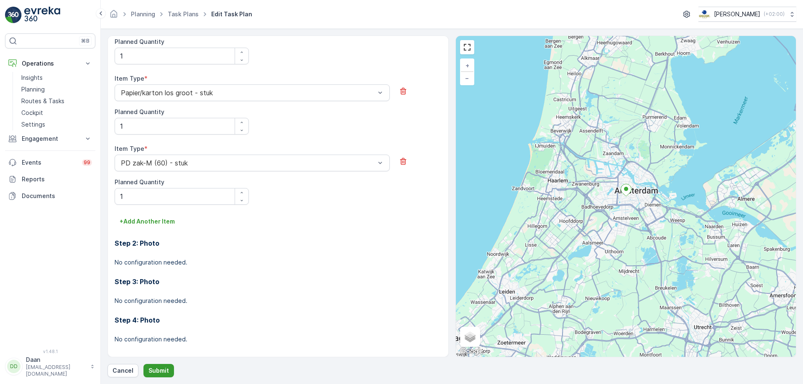
click at [166, 373] on p "Submit" at bounding box center [158, 371] width 20 height 8
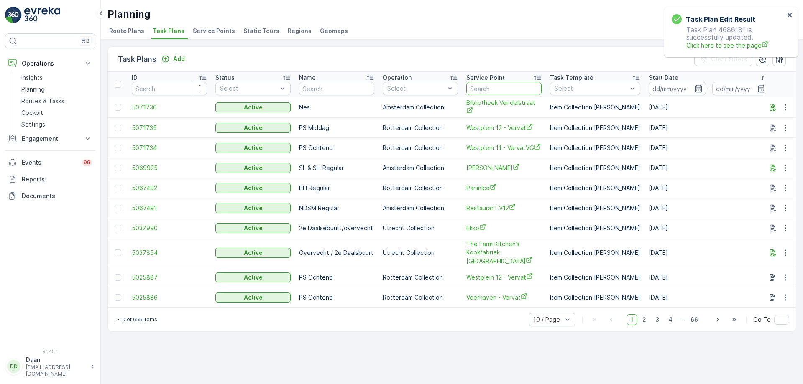
click at [519, 91] on input "text" at bounding box center [503, 88] width 75 height 13
type input "brut"
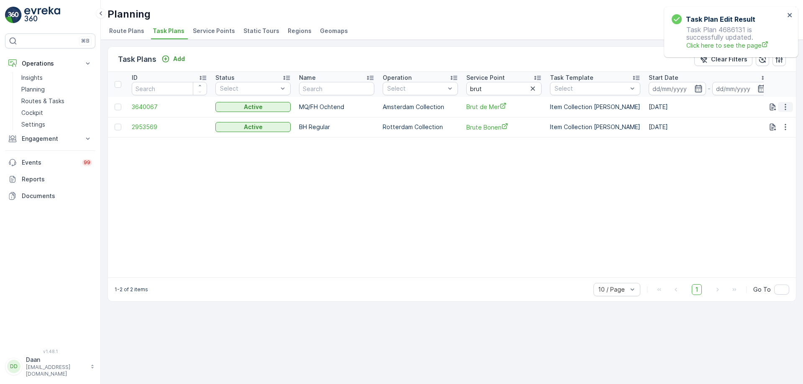
click at [788, 105] on icon "button" at bounding box center [785, 107] width 8 height 8
click at [781, 128] on span "Edit Task Plan" at bounding box center [770, 131] width 39 height 8
click at [788, 14] on icon "close" at bounding box center [790, 15] width 6 height 7
click at [535, 89] on icon "button" at bounding box center [533, 88] width 8 height 8
click at [515, 90] on input "text" at bounding box center [503, 88] width 75 height 13
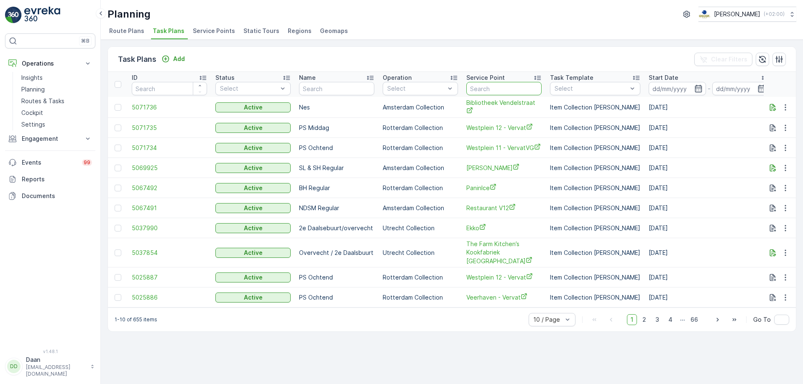
click at [515, 90] on input "text" at bounding box center [503, 88] width 75 height 13
type input "[PERSON_NAME]"
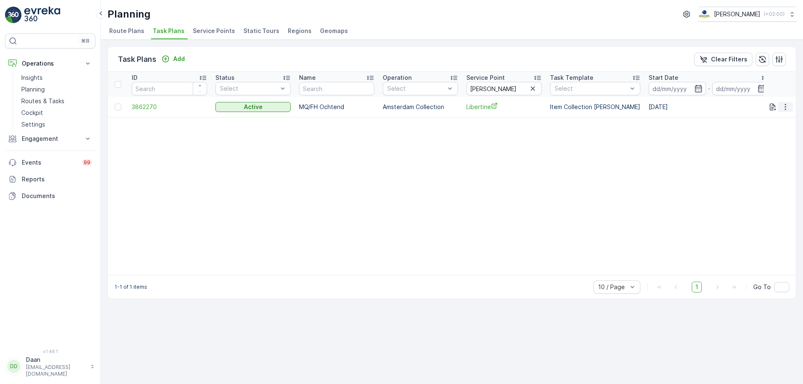
click at [786, 104] on icon "button" at bounding box center [785, 107] width 8 height 8
click at [786, 130] on span "Edit Task Plan" at bounding box center [770, 131] width 39 height 8
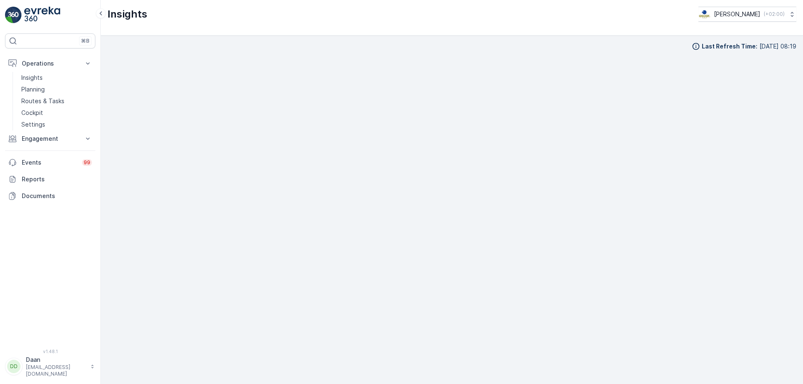
scroll to position [10, 0]
click at [80, 67] on button "Operations" at bounding box center [50, 63] width 90 height 17
click at [35, 74] on p "Insights" at bounding box center [31, 78] width 21 height 8
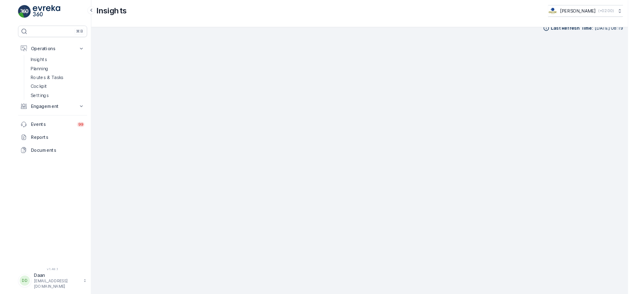
scroll to position [8, 0]
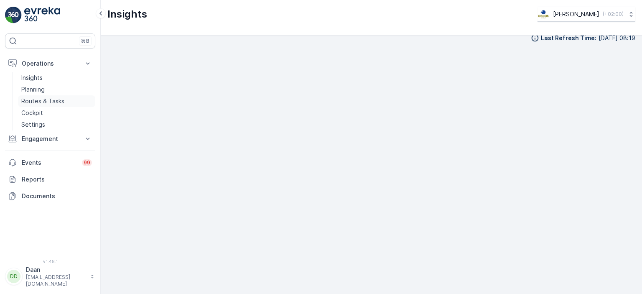
click at [47, 102] on p "Routes & Tasks" at bounding box center [42, 101] width 43 height 8
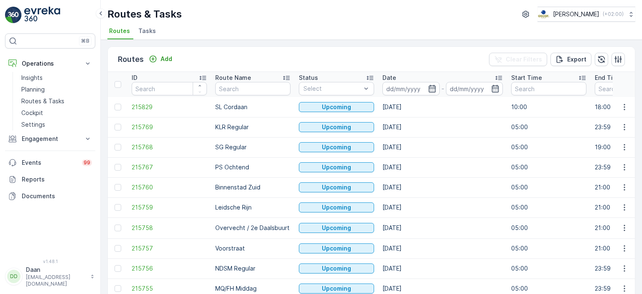
click at [150, 37] on li "Tasks" at bounding box center [148, 32] width 23 height 14
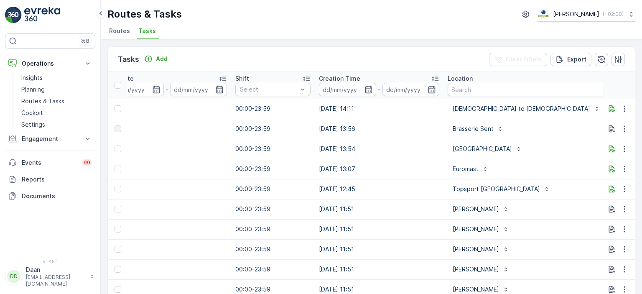
scroll to position [0, 507]
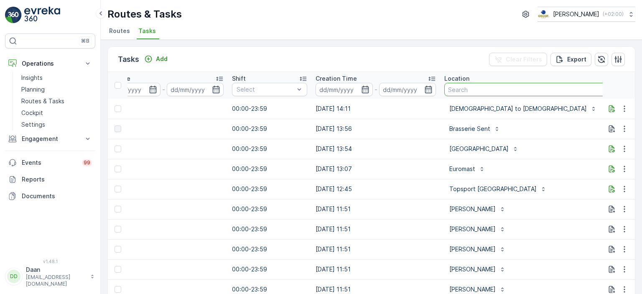
click at [466, 92] on input "text" at bounding box center [532, 89] width 177 height 13
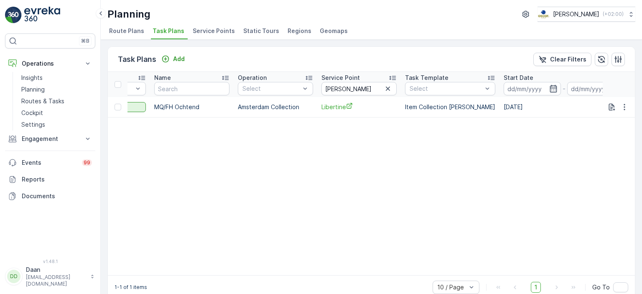
scroll to position [0, 151]
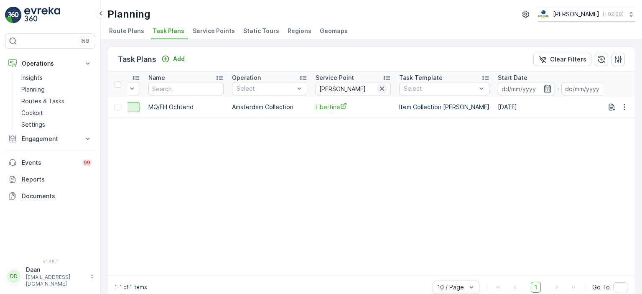
click at [381, 89] on icon "button" at bounding box center [382, 88] width 8 height 8
click at [356, 89] on input "text" at bounding box center [353, 88] width 75 height 13
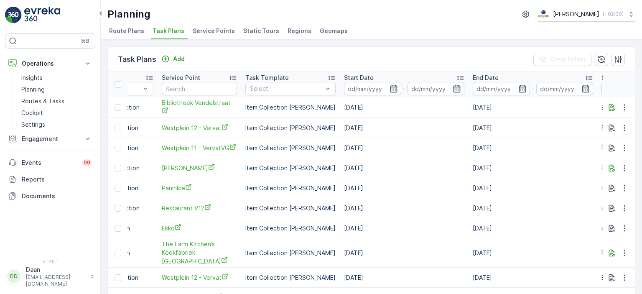
scroll to position [0, 152]
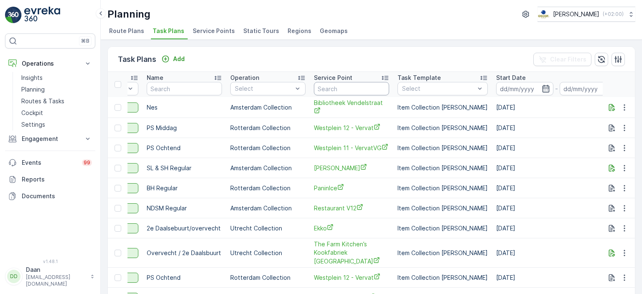
click at [352, 88] on input "text" at bounding box center [351, 88] width 75 height 13
type input "tiberdreef"
